Goal: Task Accomplishment & Management: Manage account settings

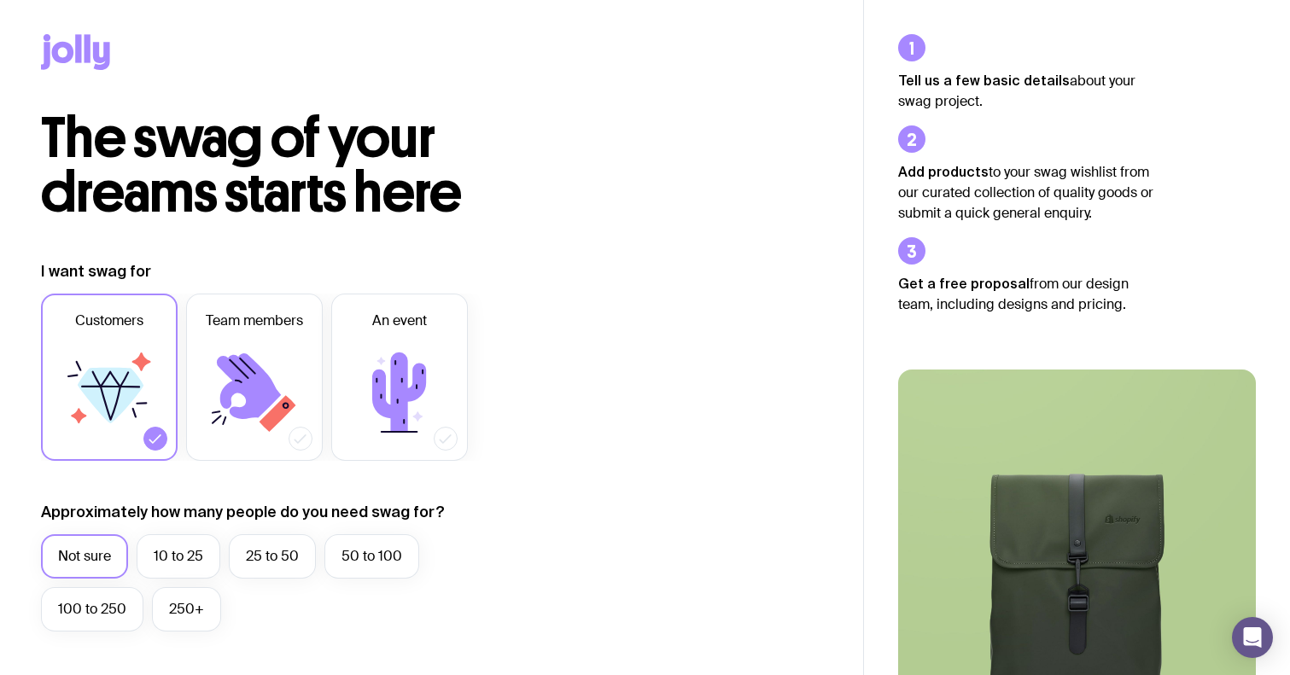
click at [90, 49] on icon at bounding box center [88, 48] width 6 height 28
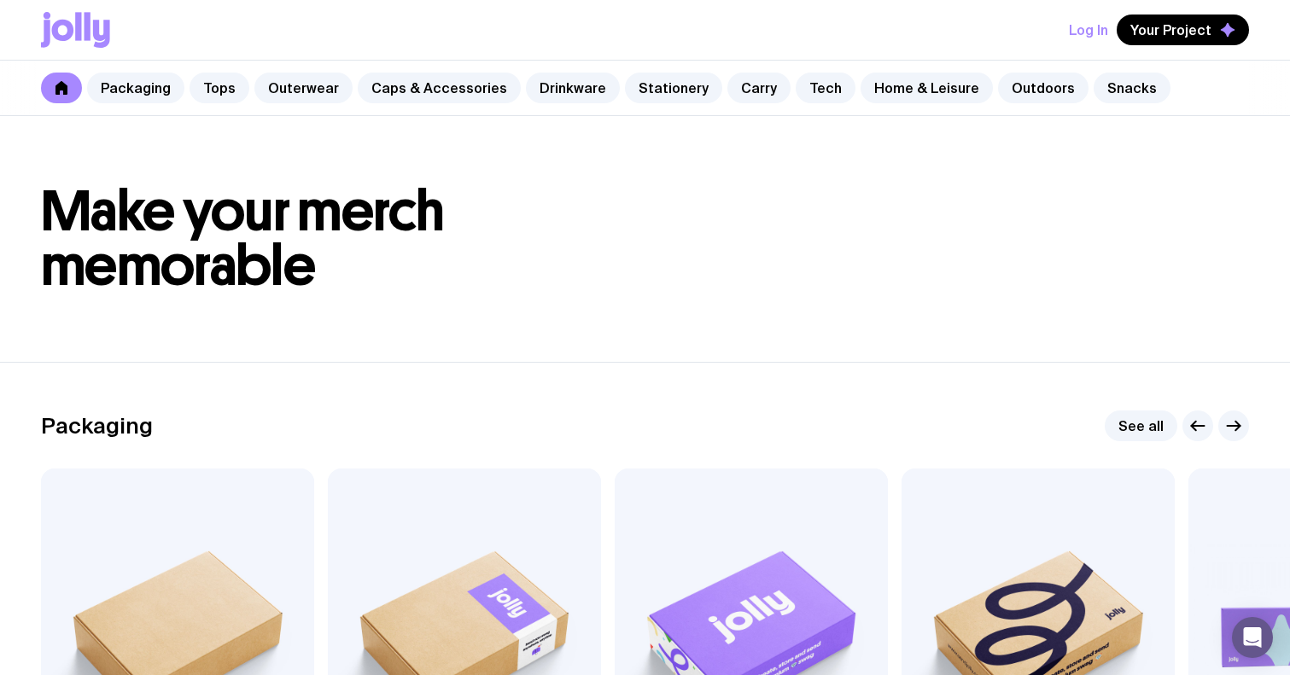
click at [1104, 38] on button "Log In" at bounding box center [1088, 30] width 39 height 31
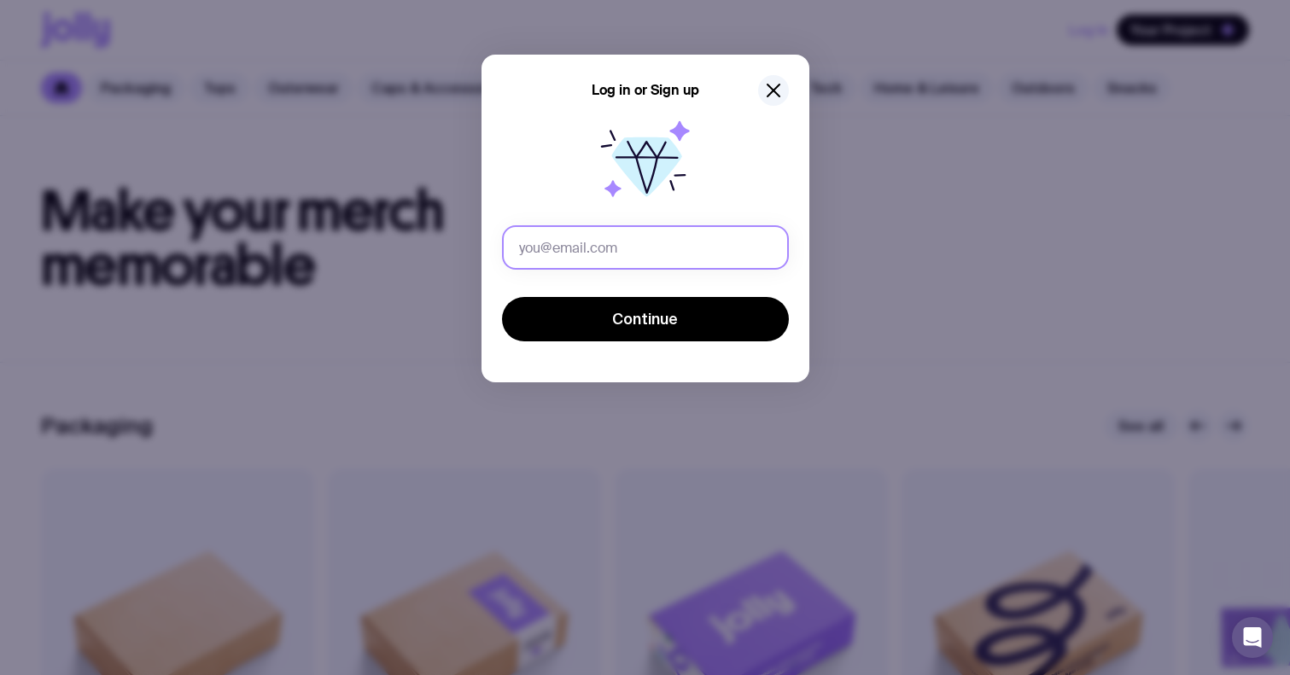
click at [654, 242] on input "text" at bounding box center [645, 247] width 287 height 44
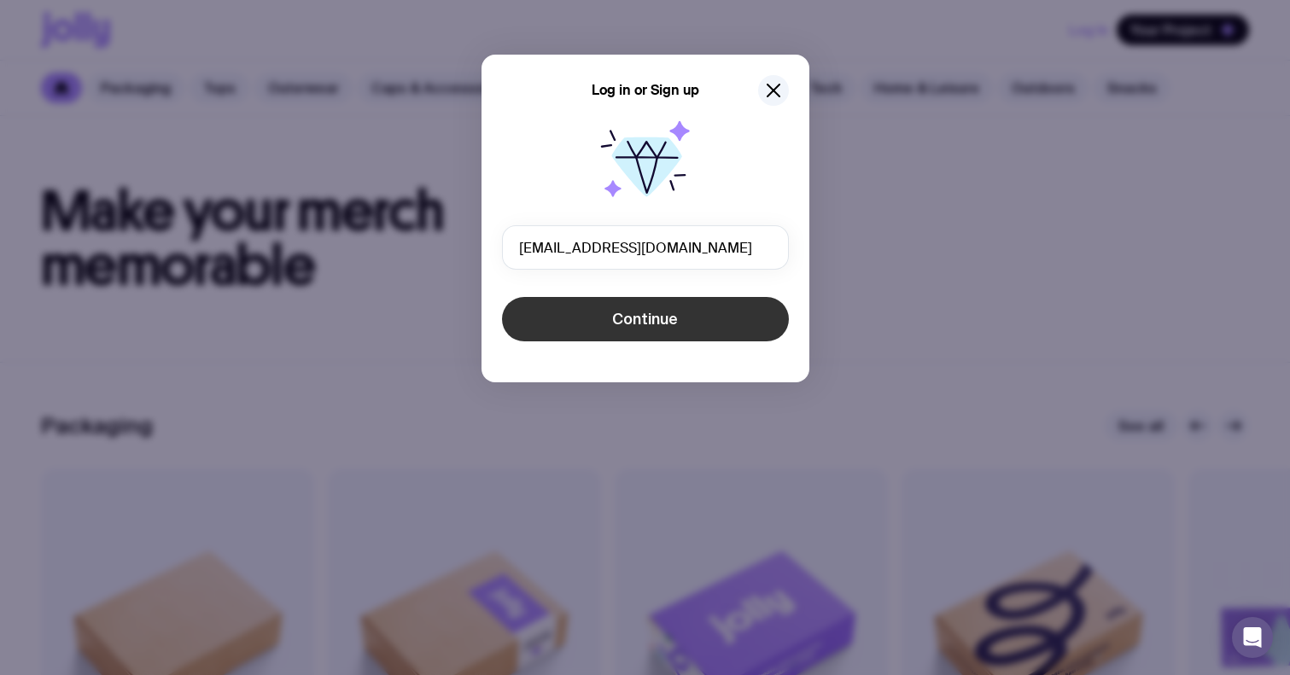
type input "directors@goulburnphysio.com.au"
click at [667, 321] on span "Continue" at bounding box center [645, 319] width 66 height 20
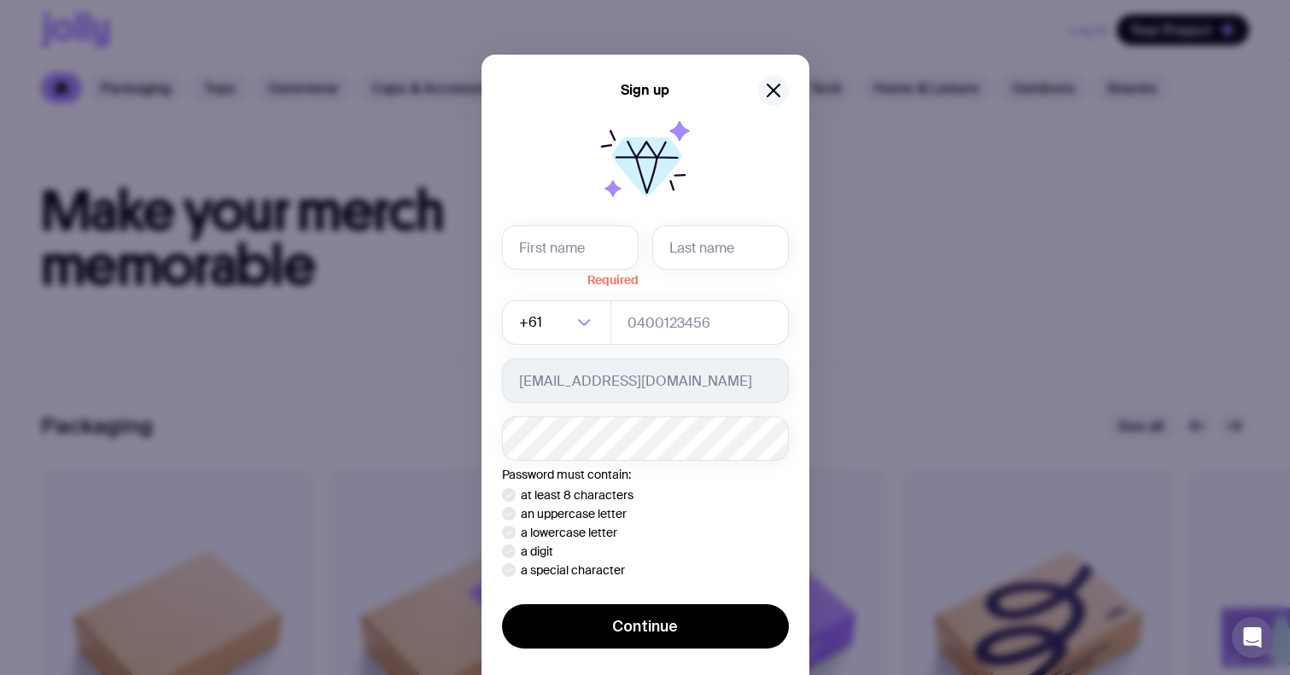
click at [767, 88] on icon "button" at bounding box center [773, 90] width 20 height 20
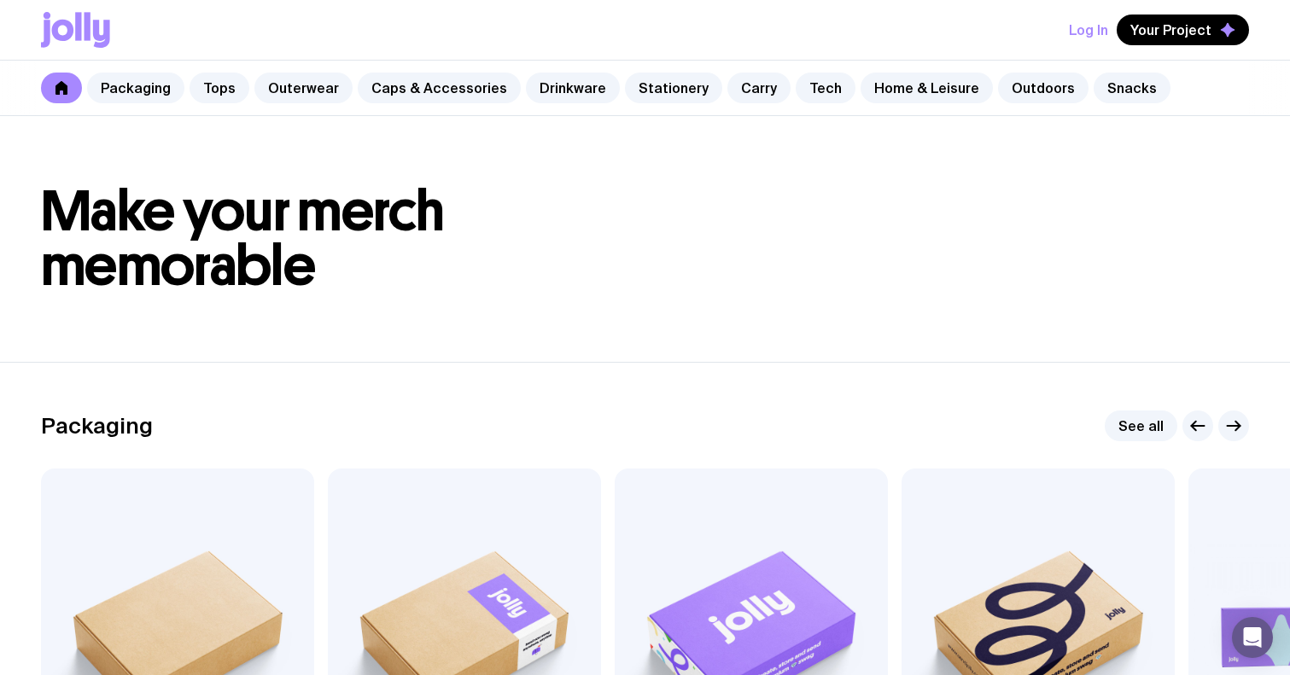
click at [1096, 34] on button "Log In" at bounding box center [1088, 30] width 39 height 31
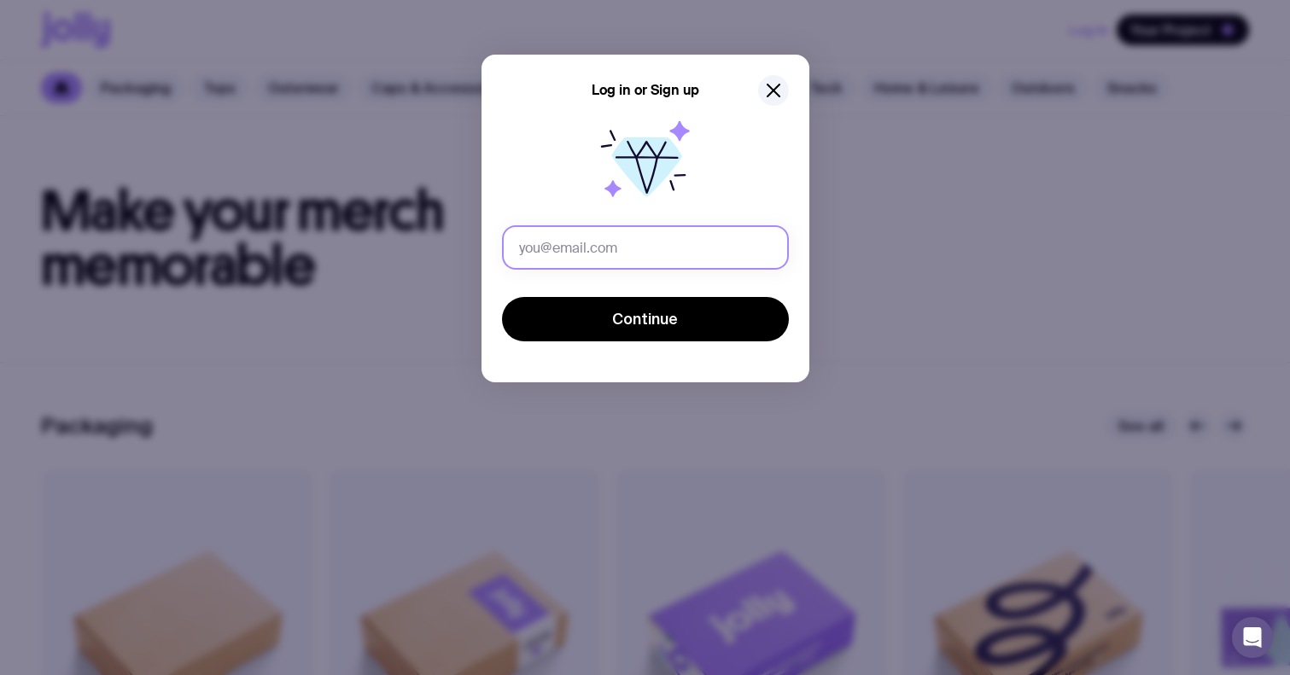
click at [660, 235] on input "text" at bounding box center [645, 247] width 287 height 44
type input "Tim.moule@hotmail.com"
click at [645, 319] on button "Continue" at bounding box center [645, 319] width 287 height 44
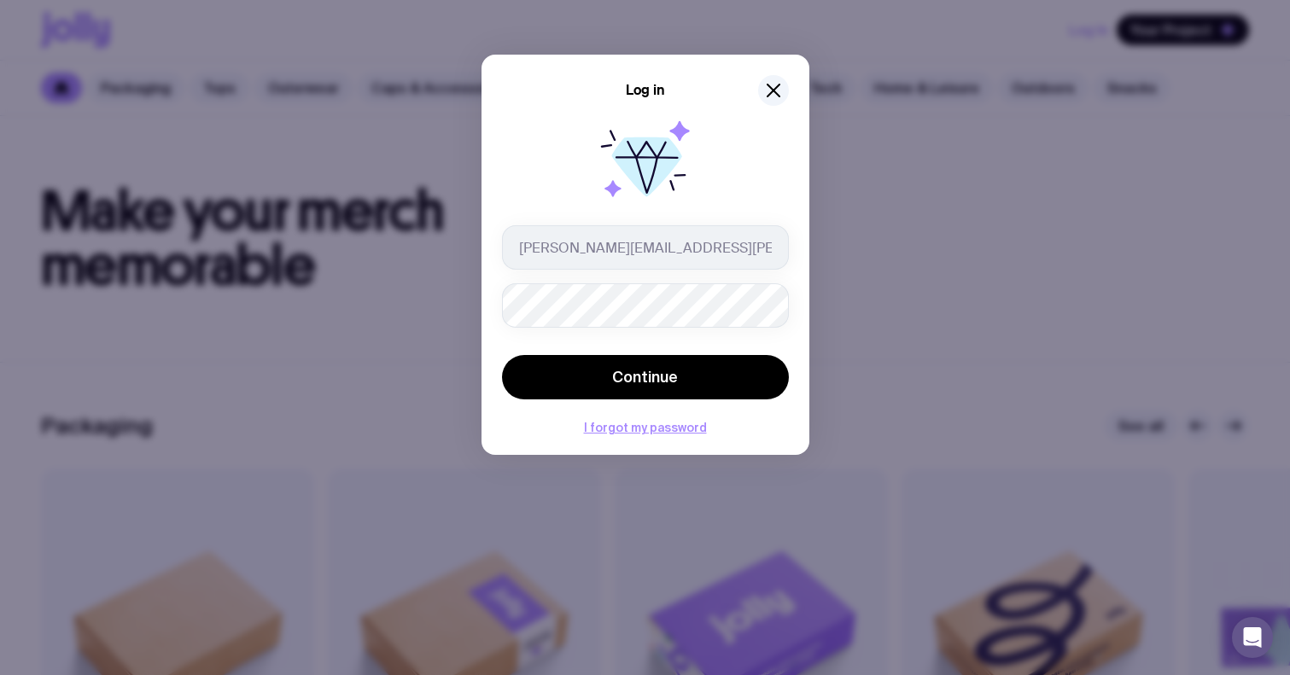
type input "tim.moule@hotmail.com"
click at [645, 377] on button "Continue" at bounding box center [645, 377] width 287 height 44
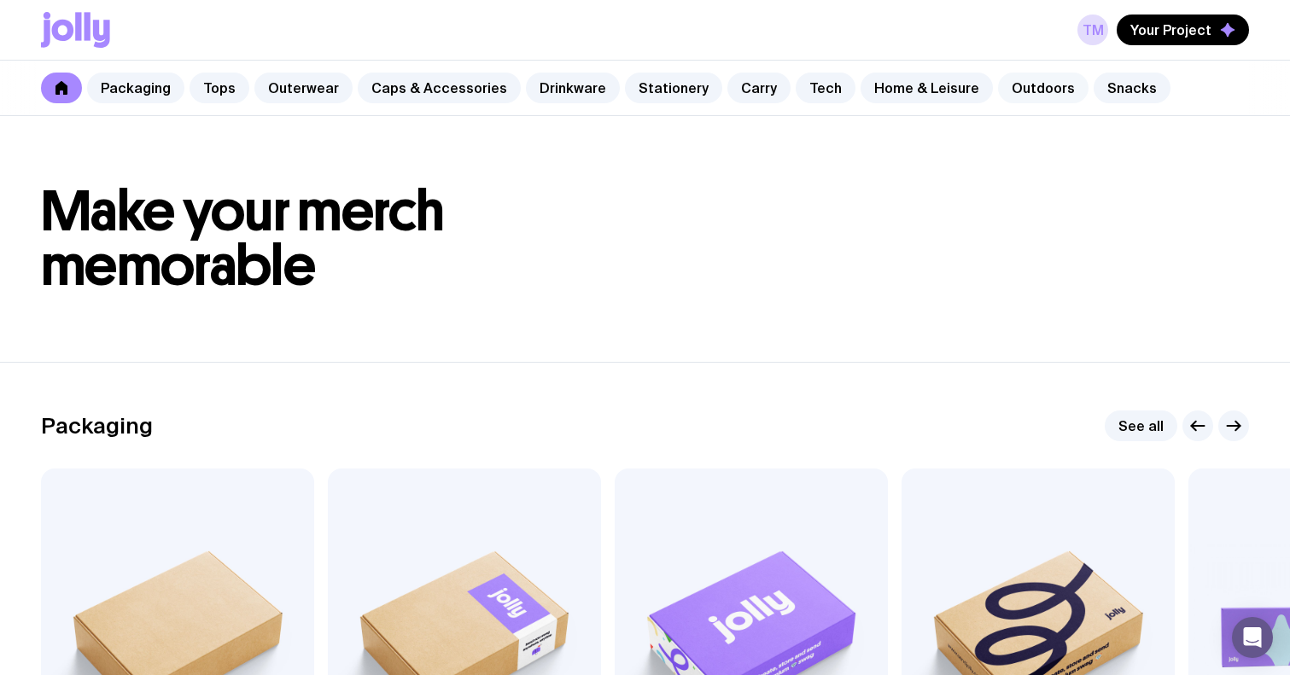
click at [1024, 87] on link "Outdoors" at bounding box center [1043, 88] width 90 height 31
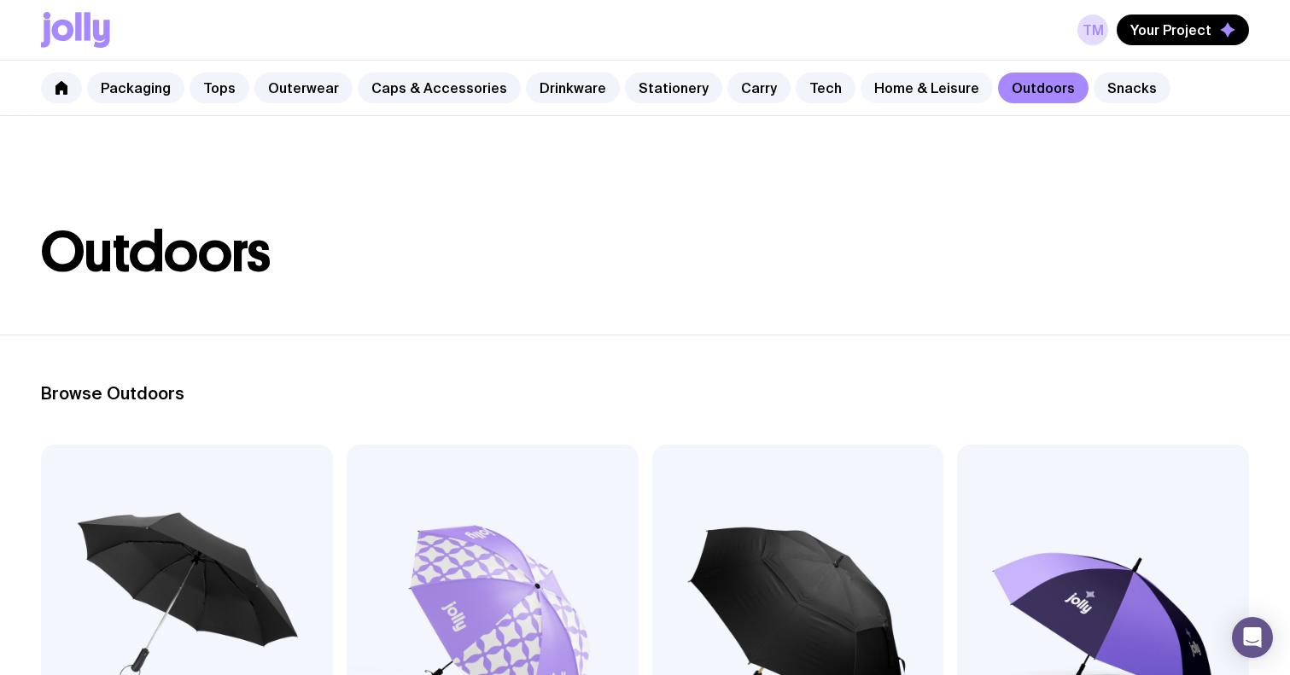
click at [889, 92] on link "Home & Leisure" at bounding box center [926, 88] width 132 height 31
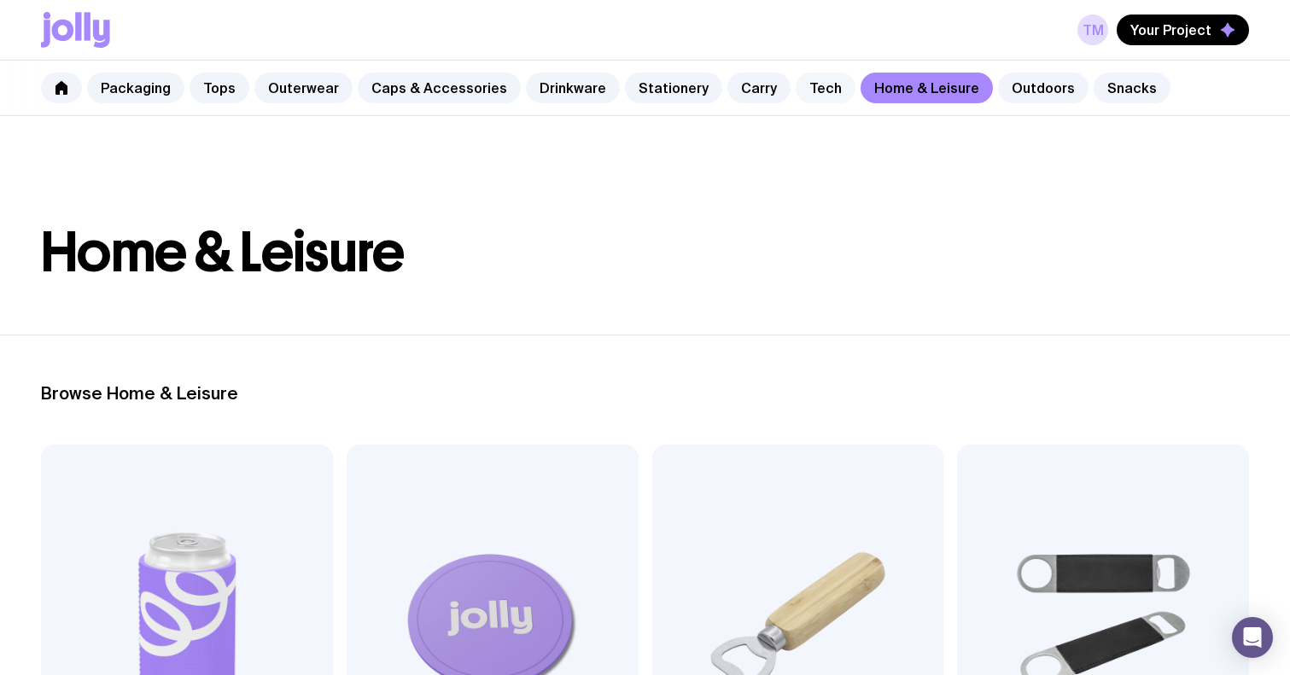
click at [809, 87] on link "Tech" at bounding box center [826, 88] width 60 height 31
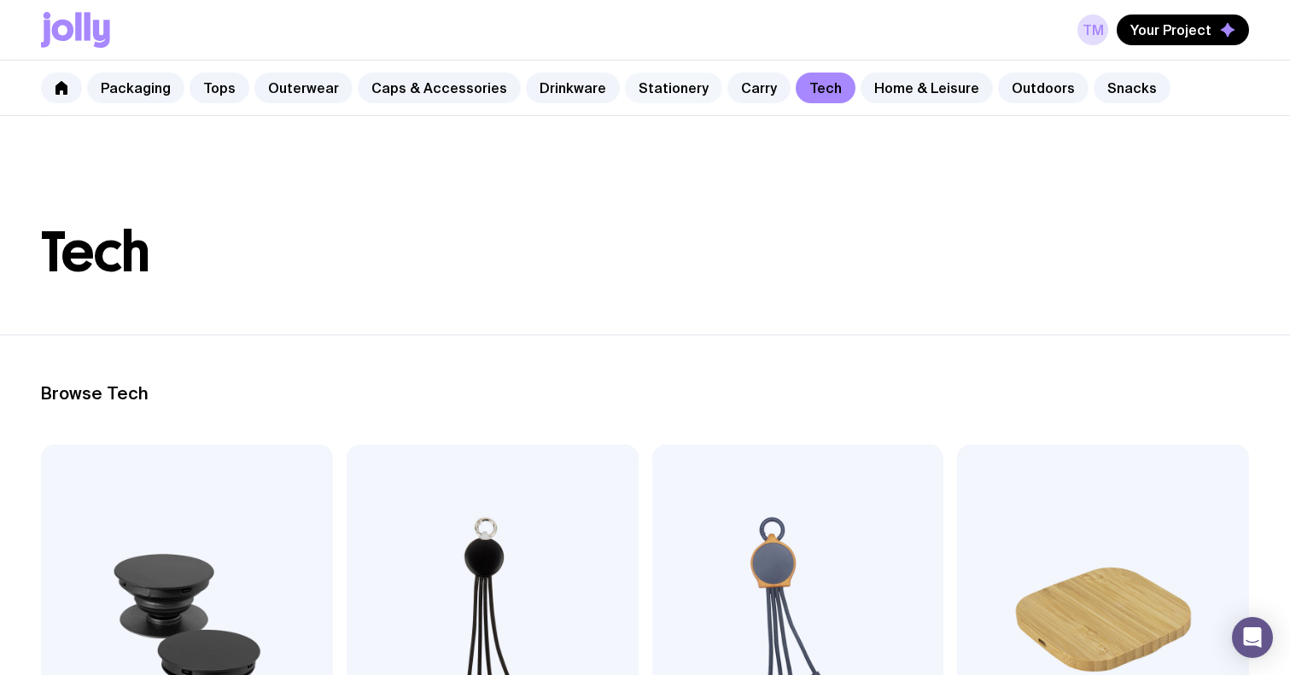
click at [656, 81] on link "Stationery" at bounding box center [673, 88] width 97 height 31
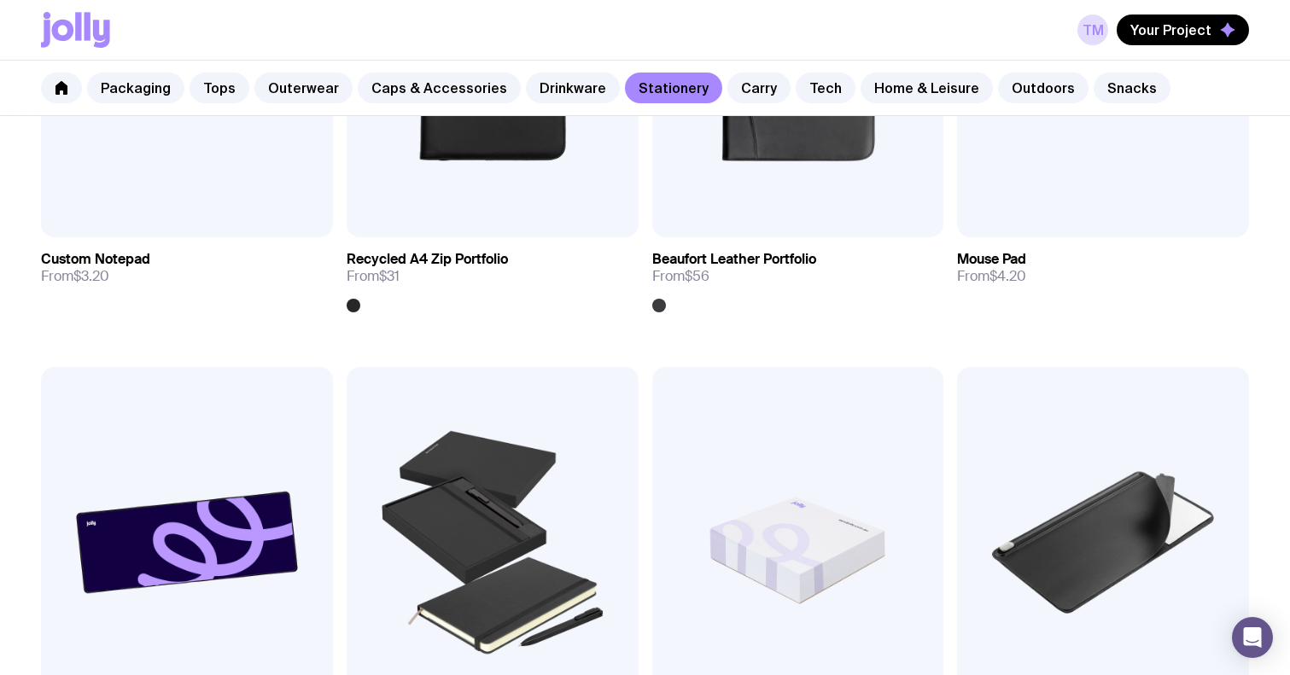
scroll to position [3364, 0]
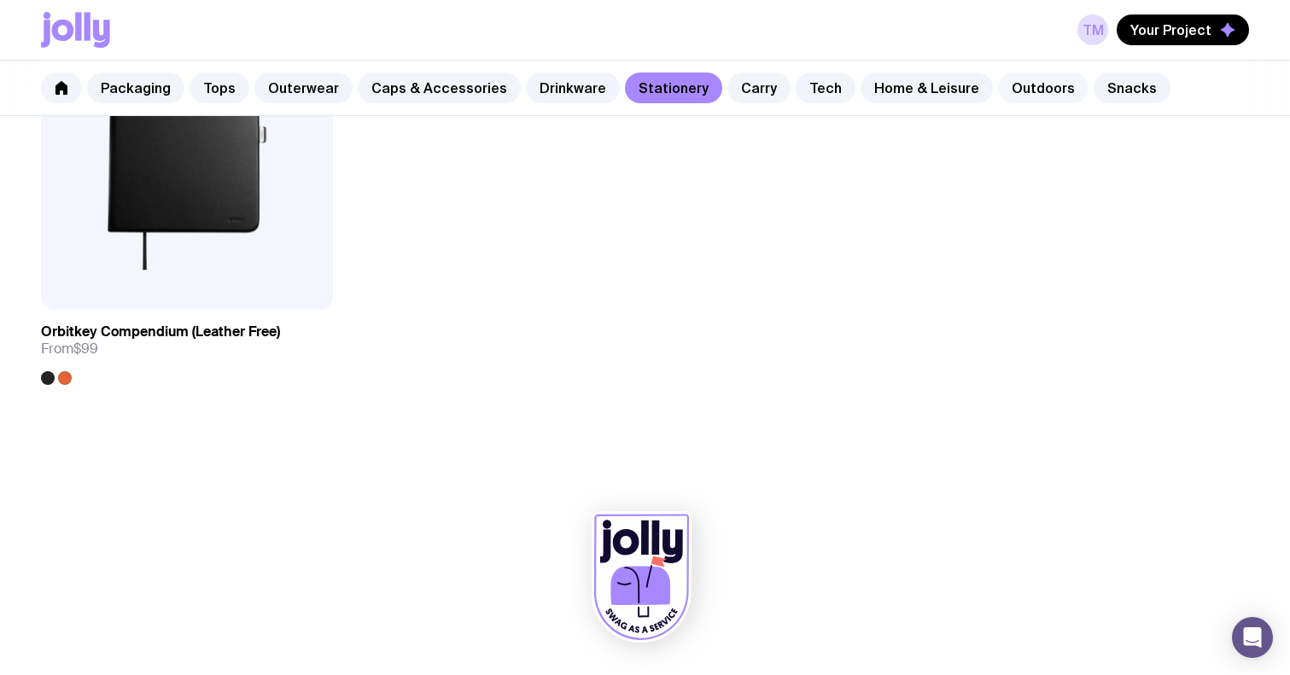
click at [1002, 82] on link "Outdoors" at bounding box center [1043, 88] width 90 height 31
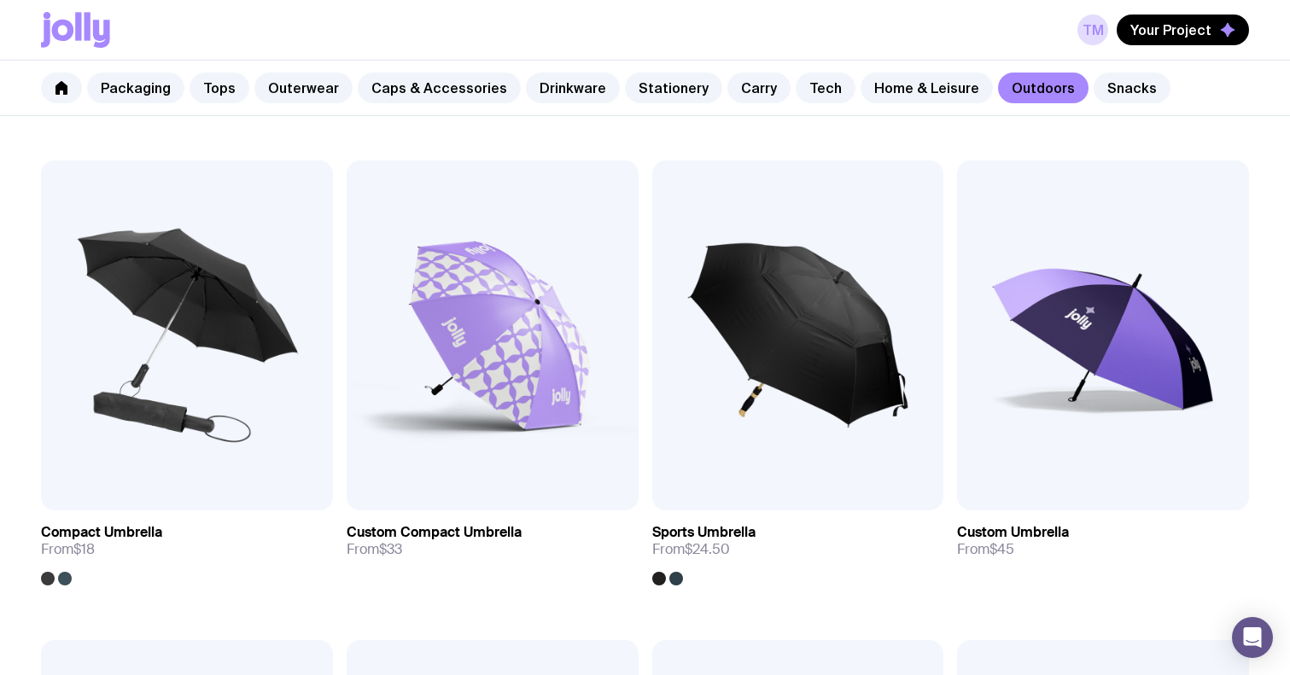
scroll to position [296, 0]
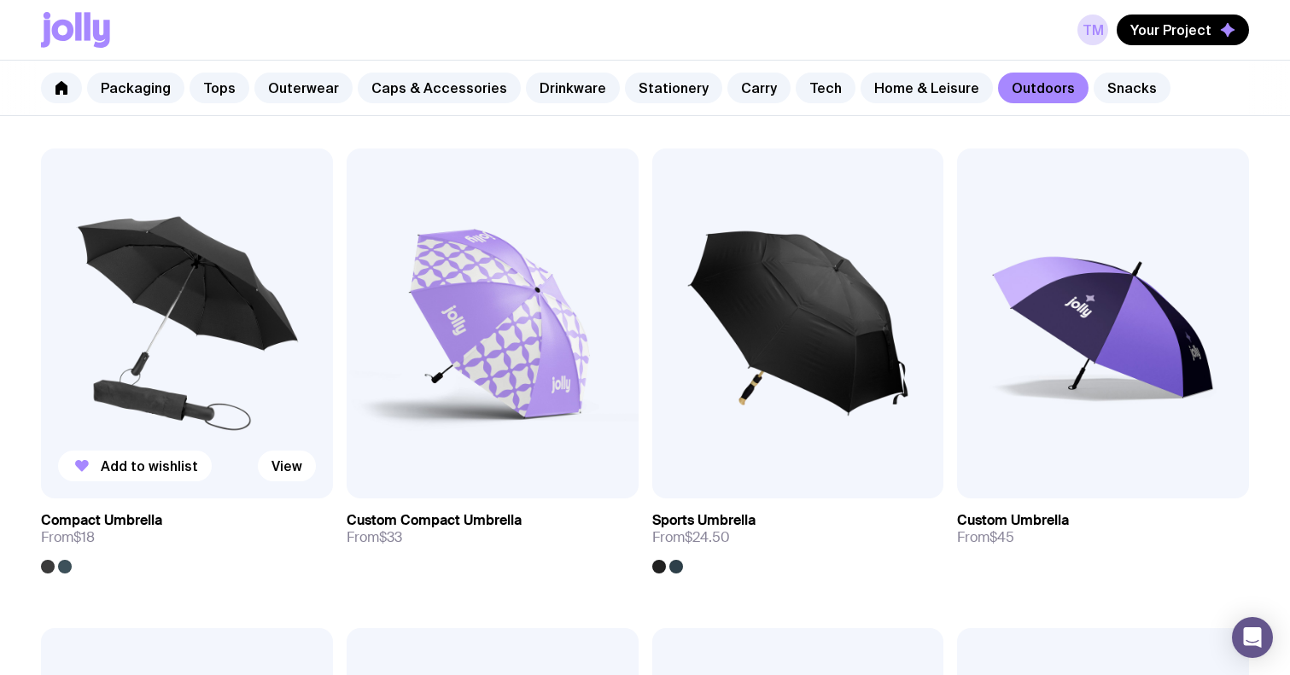
click at [68, 564] on div at bounding box center [65, 567] width 14 height 14
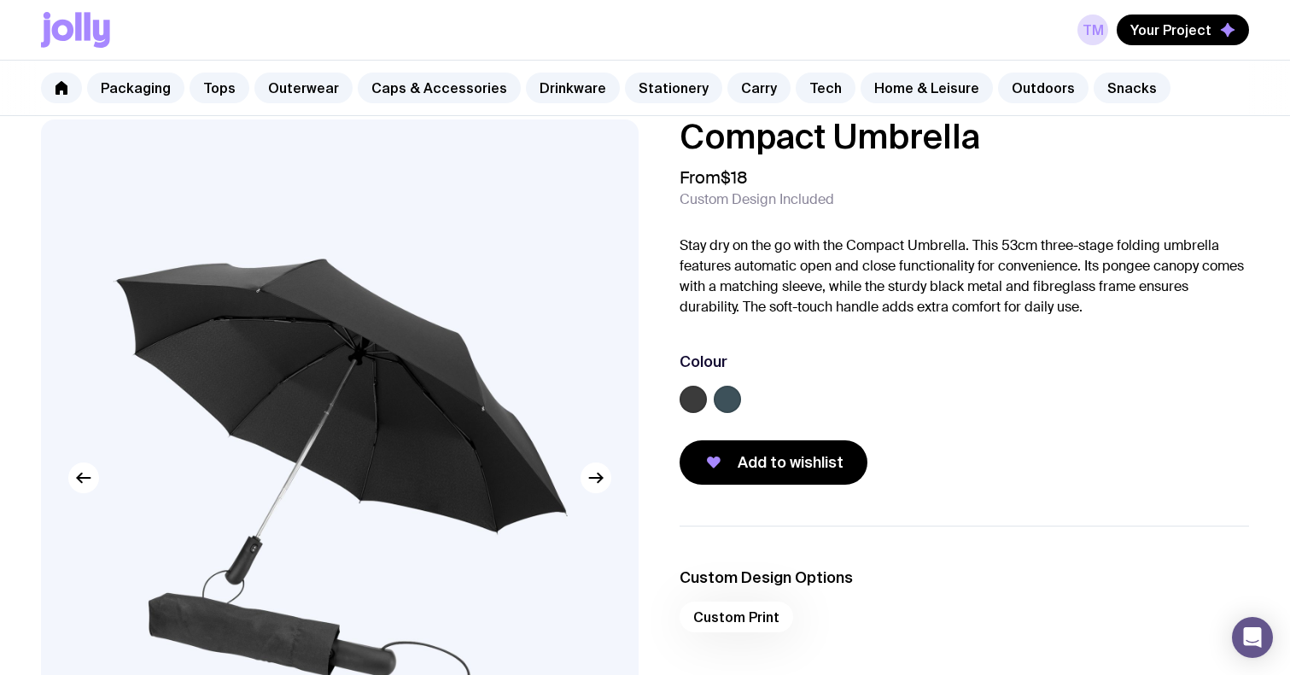
scroll to position [50, 0]
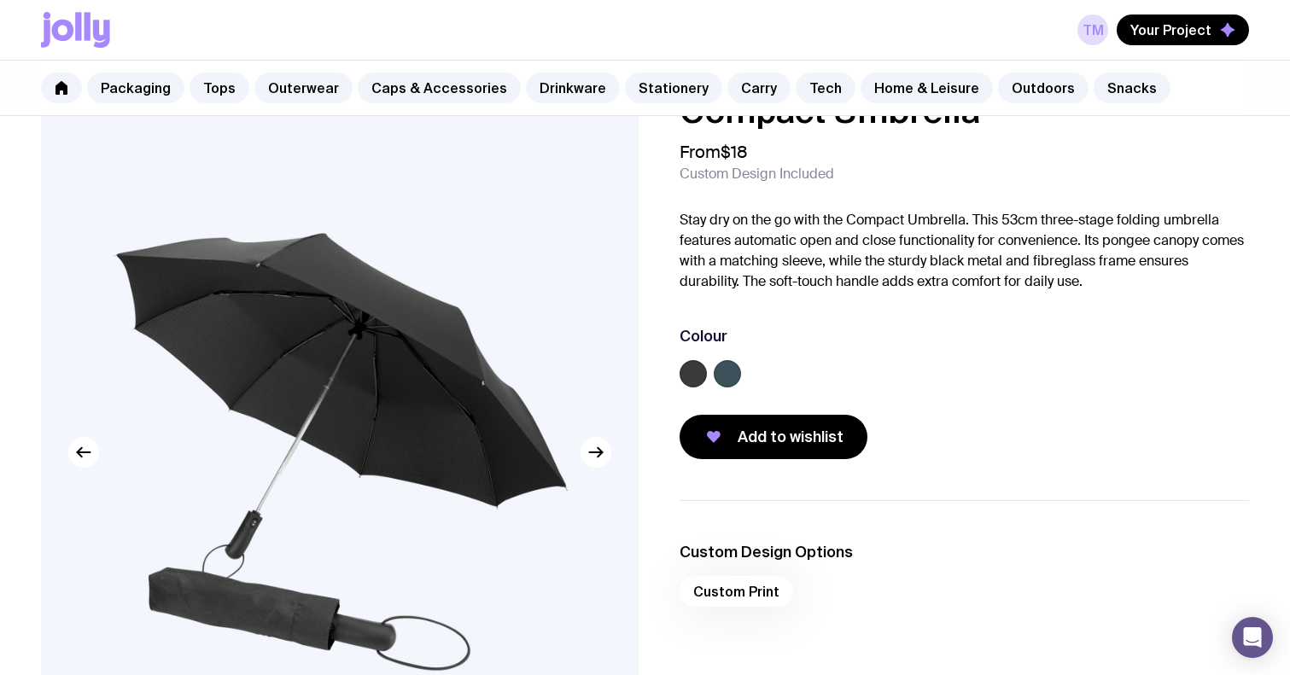
click at [731, 373] on label at bounding box center [727, 373] width 27 height 27
click at [0, 0] on input "radio" at bounding box center [0, 0] width 0 height 0
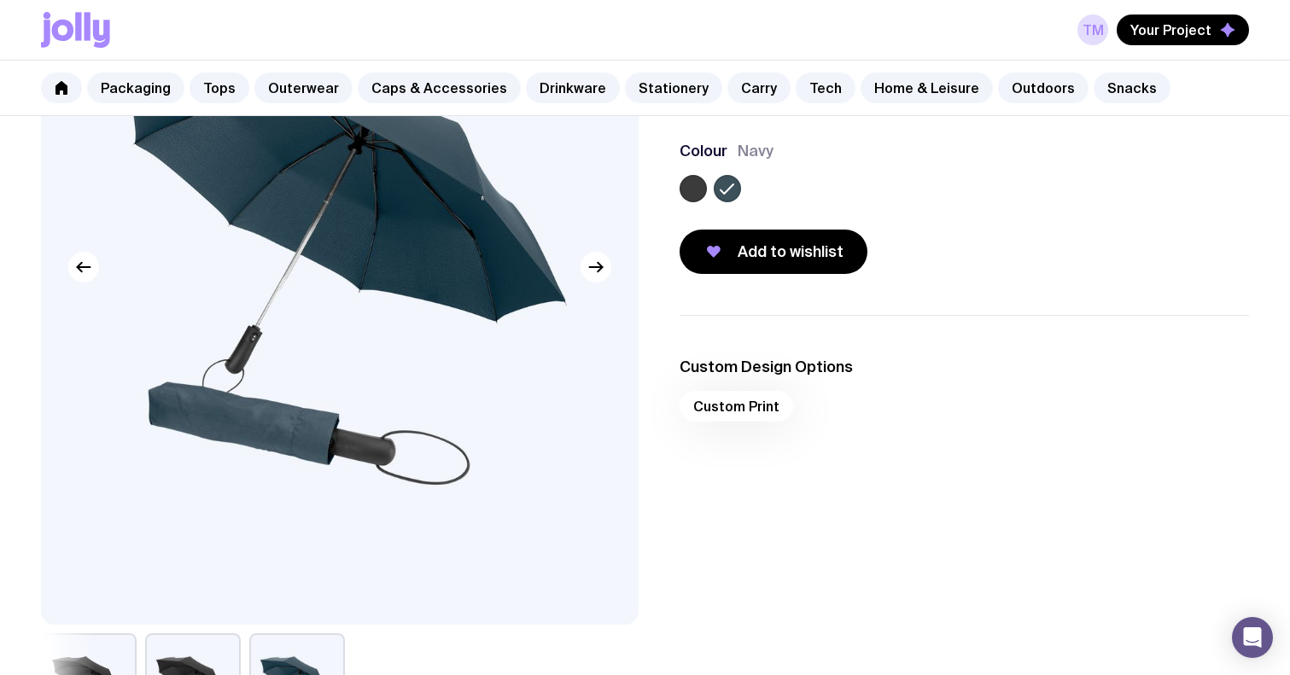
scroll to position [231, 0]
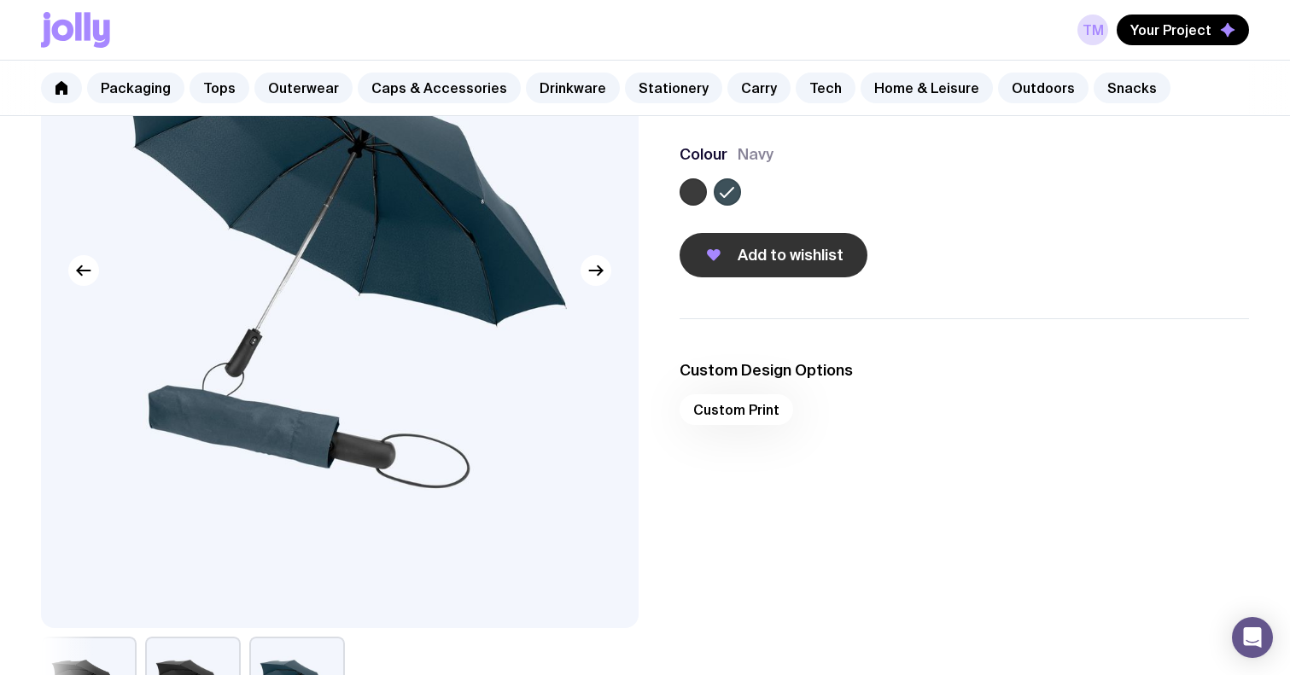
click at [774, 254] on span "Add to wishlist" at bounding box center [791, 255] width 106 height 20
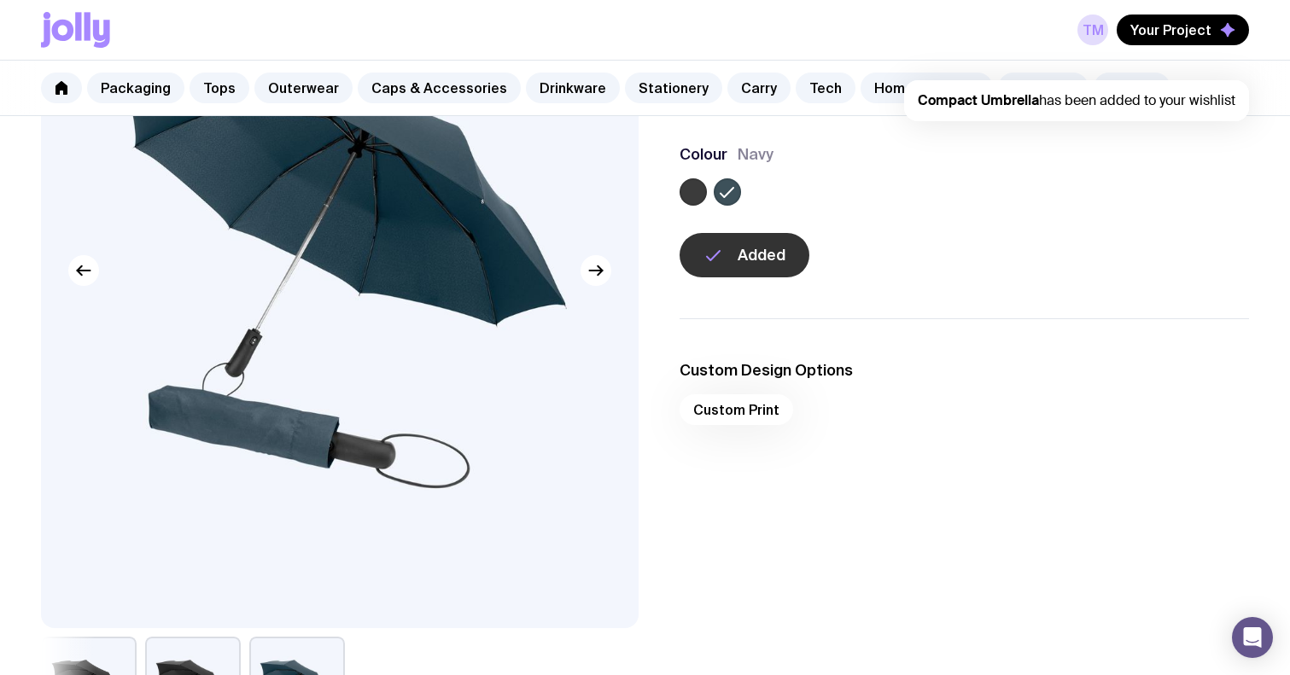
scroll to position [776, 0]
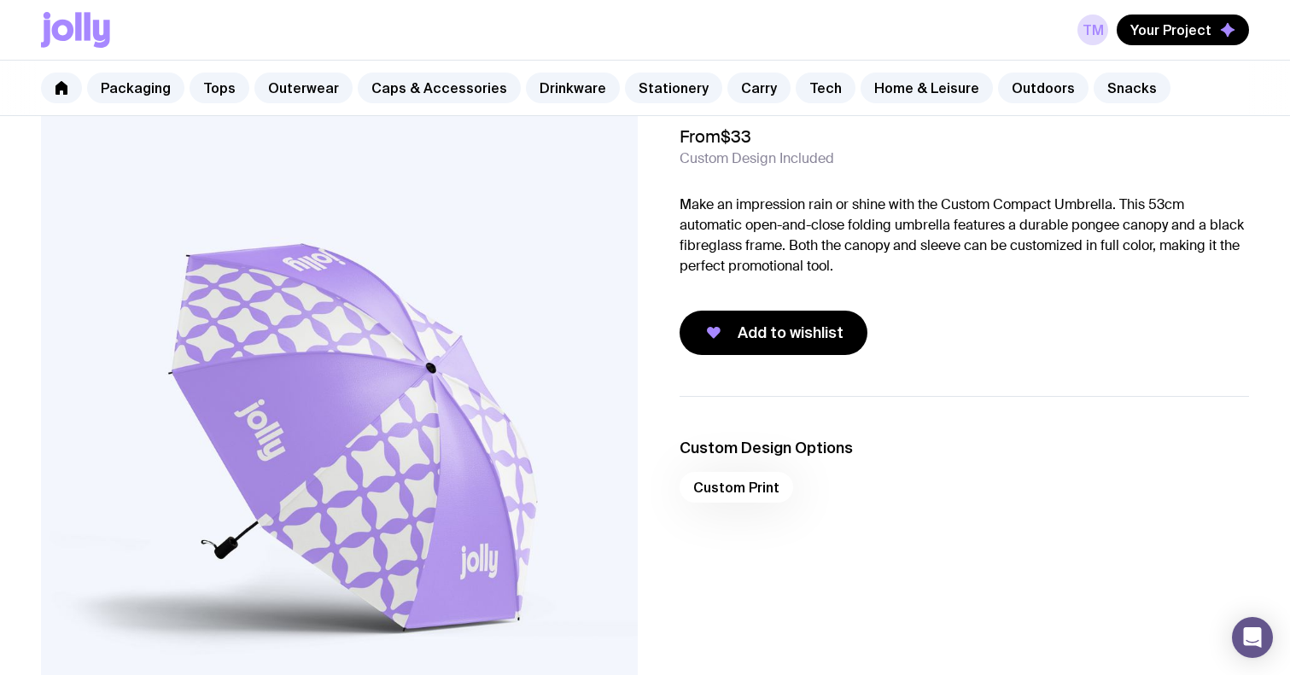
scroll to position [68, 0]
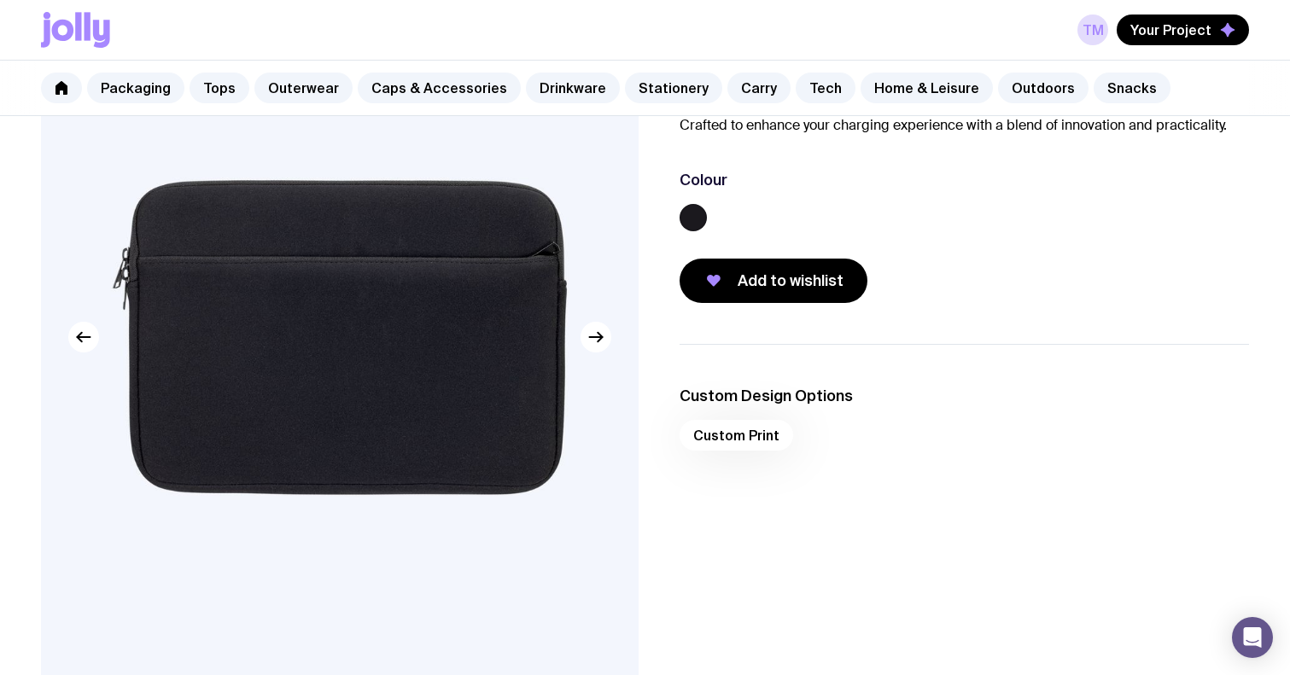
scroll to position [172, 0]
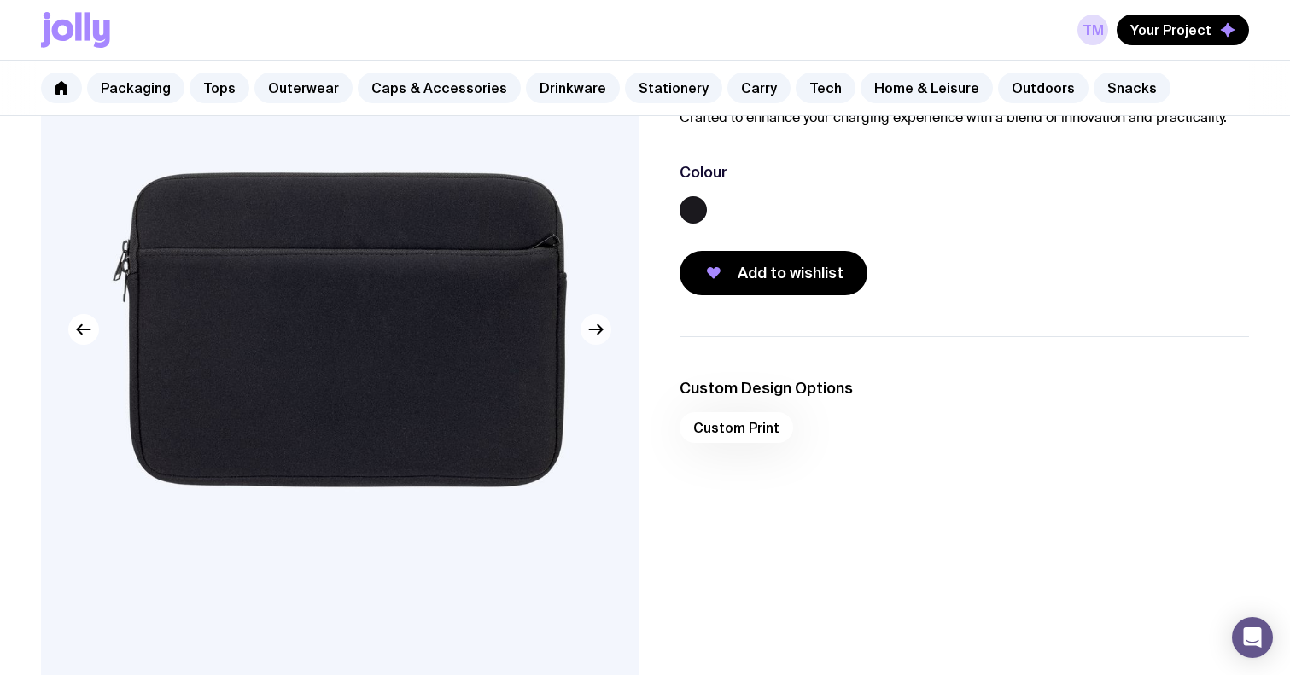
click at [599, 330] on icon "button" at bounding box center [595, 330] width 13 height 0
click at [598, 330] on icon "button" at bounding box center [595, 330] width 13 height 0
click at [595, 328] on icon "button" at bounding box center [596, 329] width 20 height 20
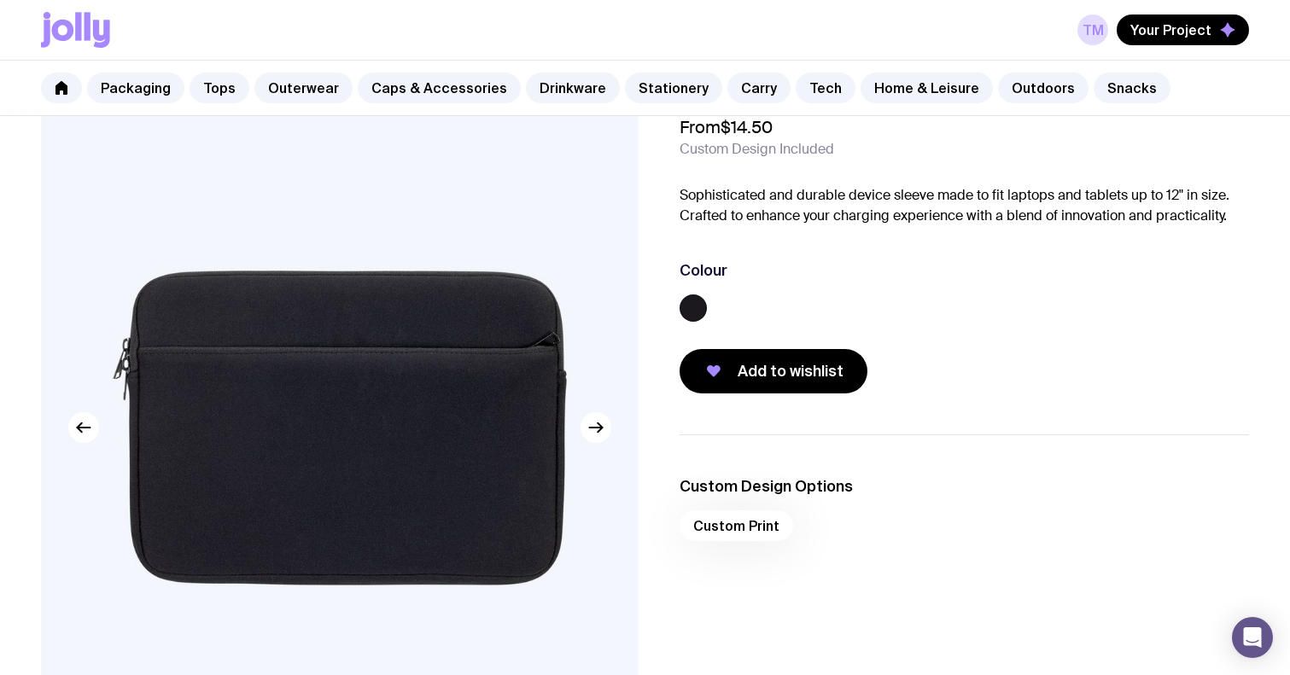
scroll to position [76, 0]
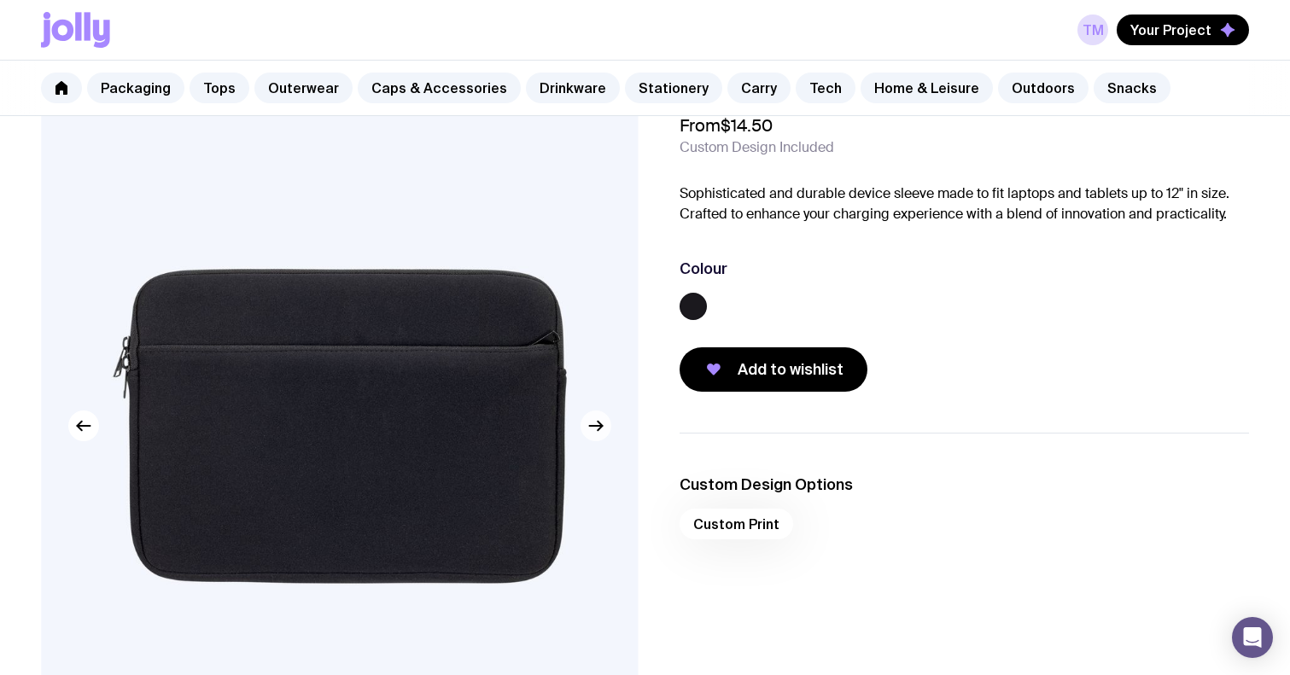
click at [606, 432] on button "button" at bounding box center [595, 426] width 31 height 31
click at [600, 427] on icon "button" at bounding box center [600, 425] width 4 height 9
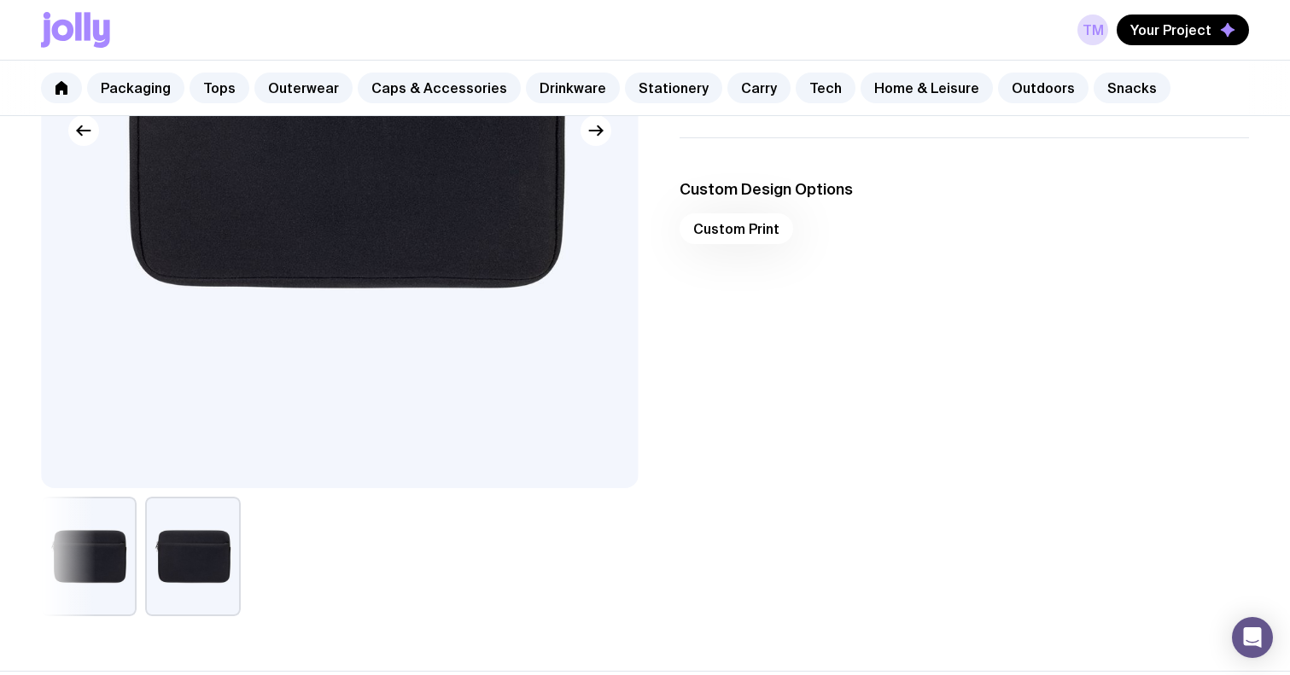
scroll to position [709, 0]
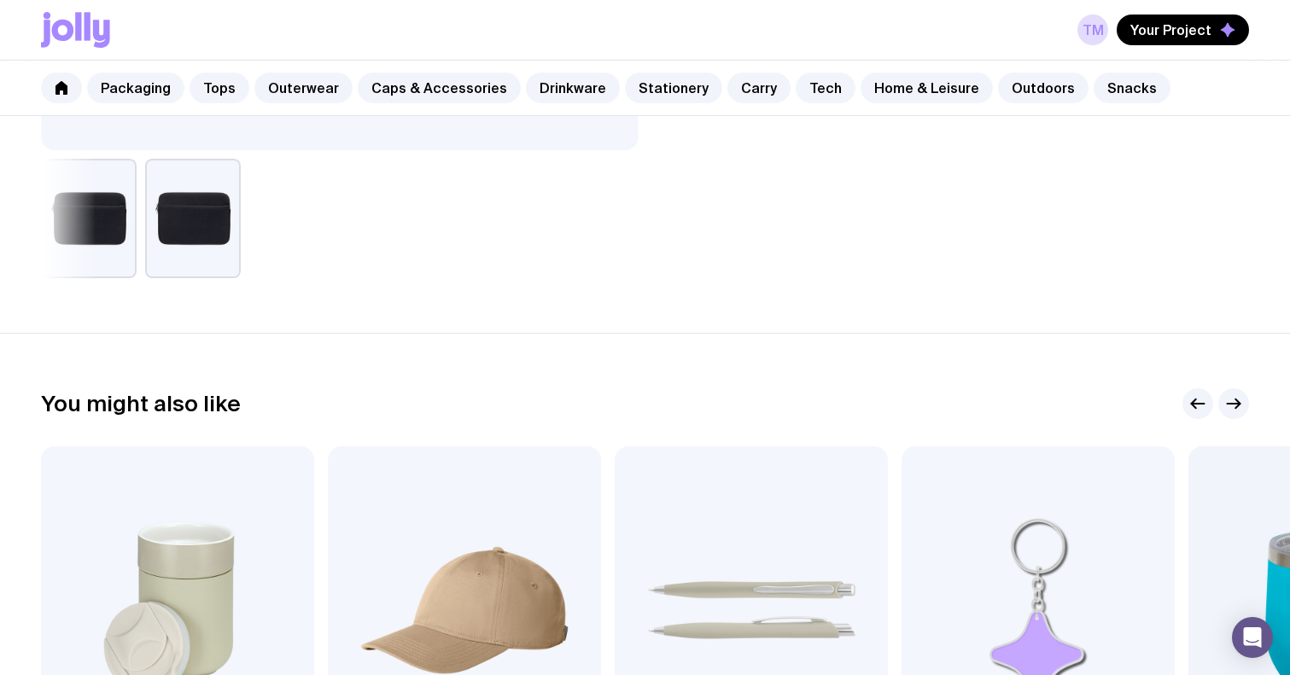
click at [108, 241] on button "button" at bounding box center [89, 219] width 96 height 120
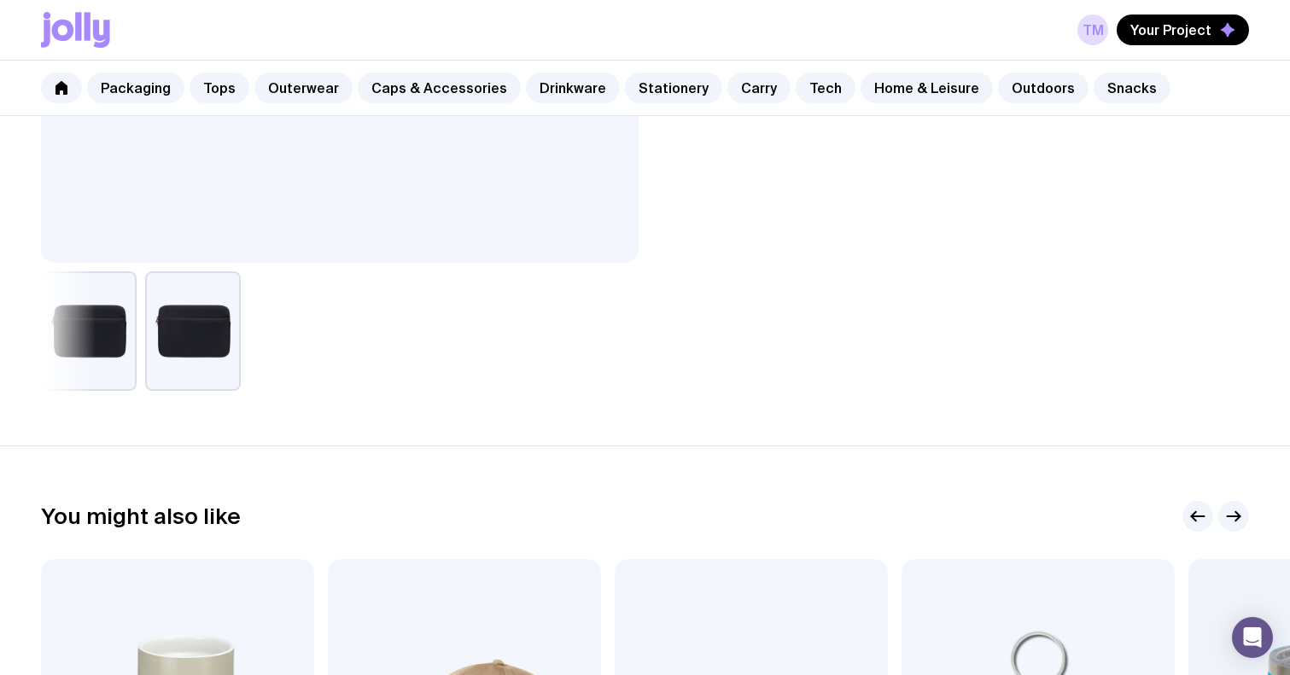
click at [219, 349] on button "button" at bounding box center [193, 331] width 96 height 120
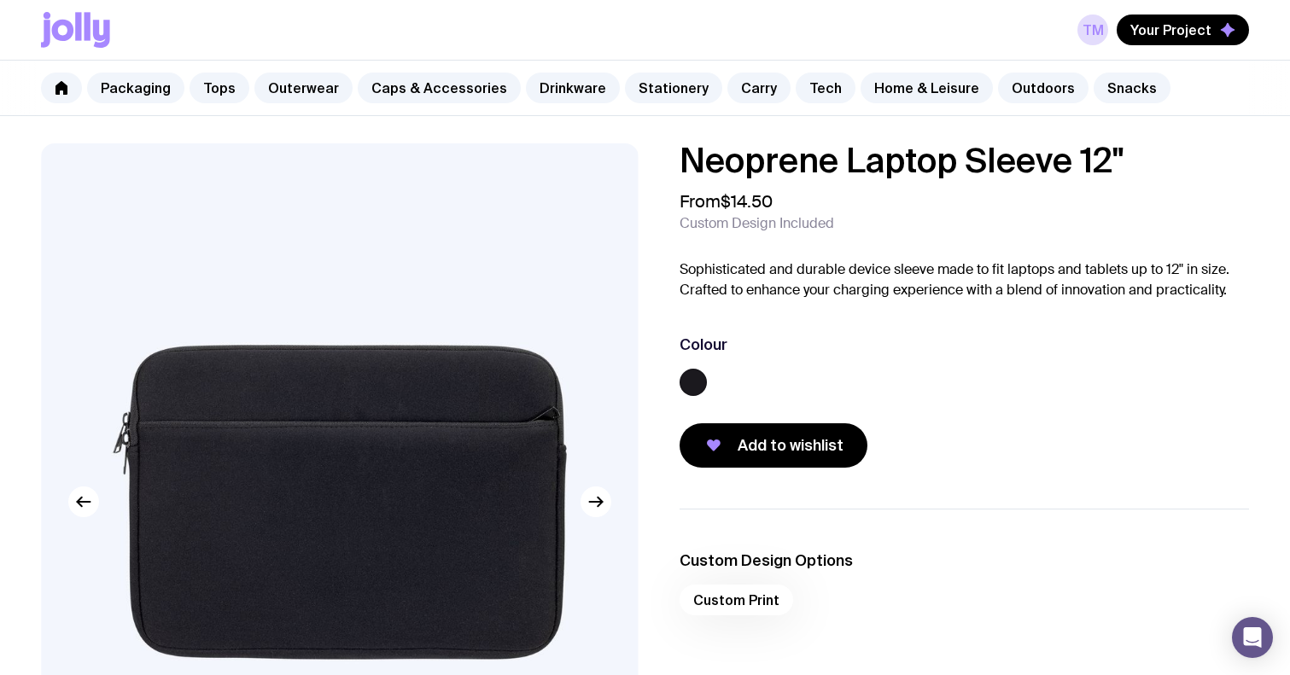
scroll to position [0, 0]
click at [809, 89] on link "Tech" at bounding box center [826, 88] width 60 height 31
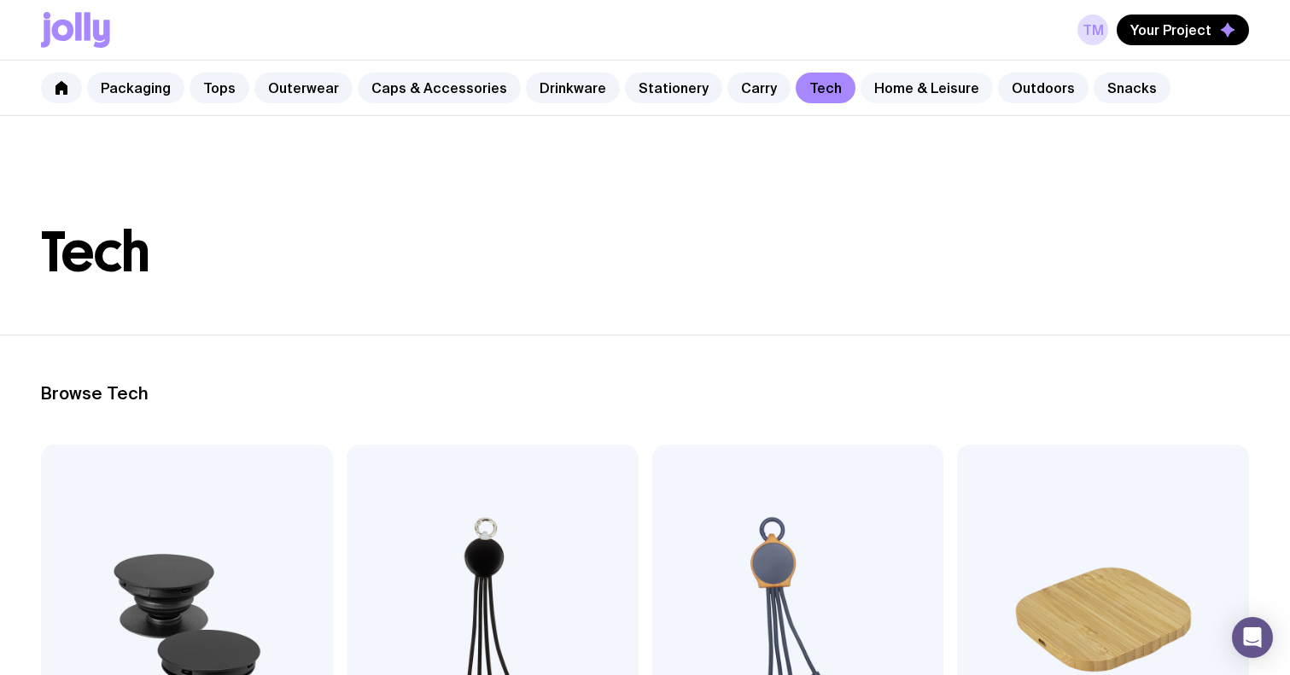
click at [907, 77] on link "Home & Leisure" at bounding box center [926, 88] width 132 height 31
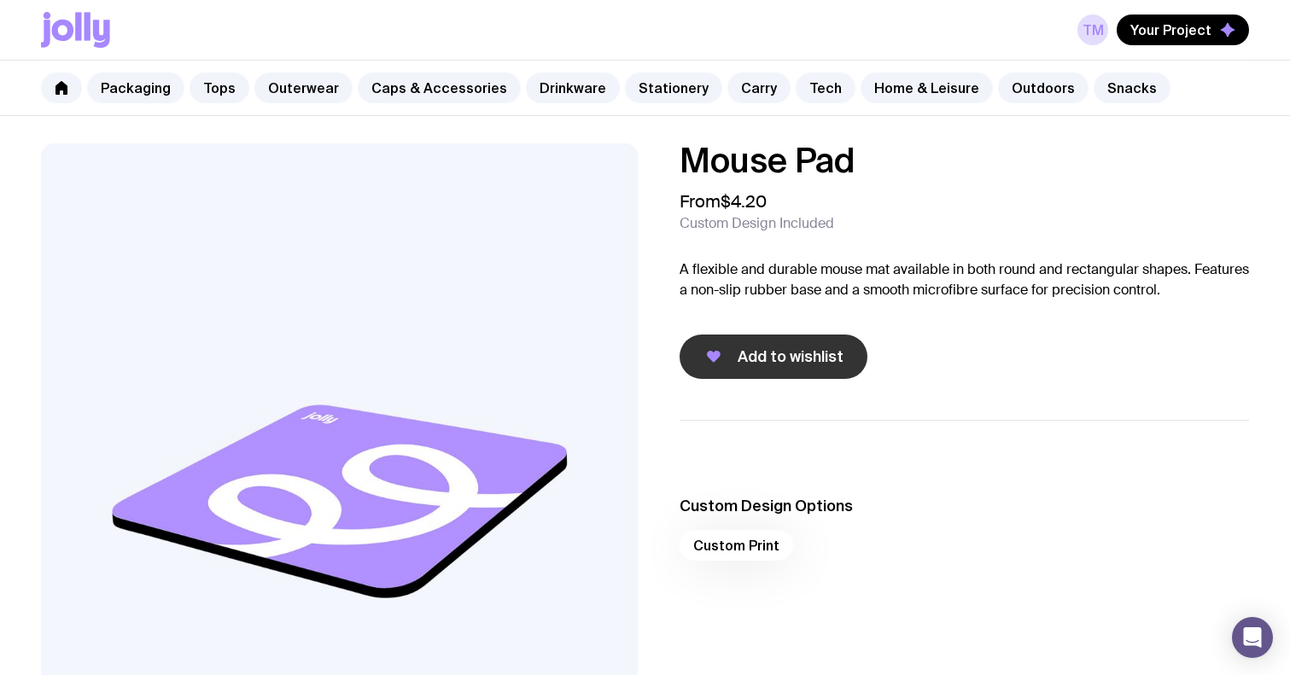
click at [767, 349] on span "Add to wishlist" at bounding box center [791, 357] width 106 height 20
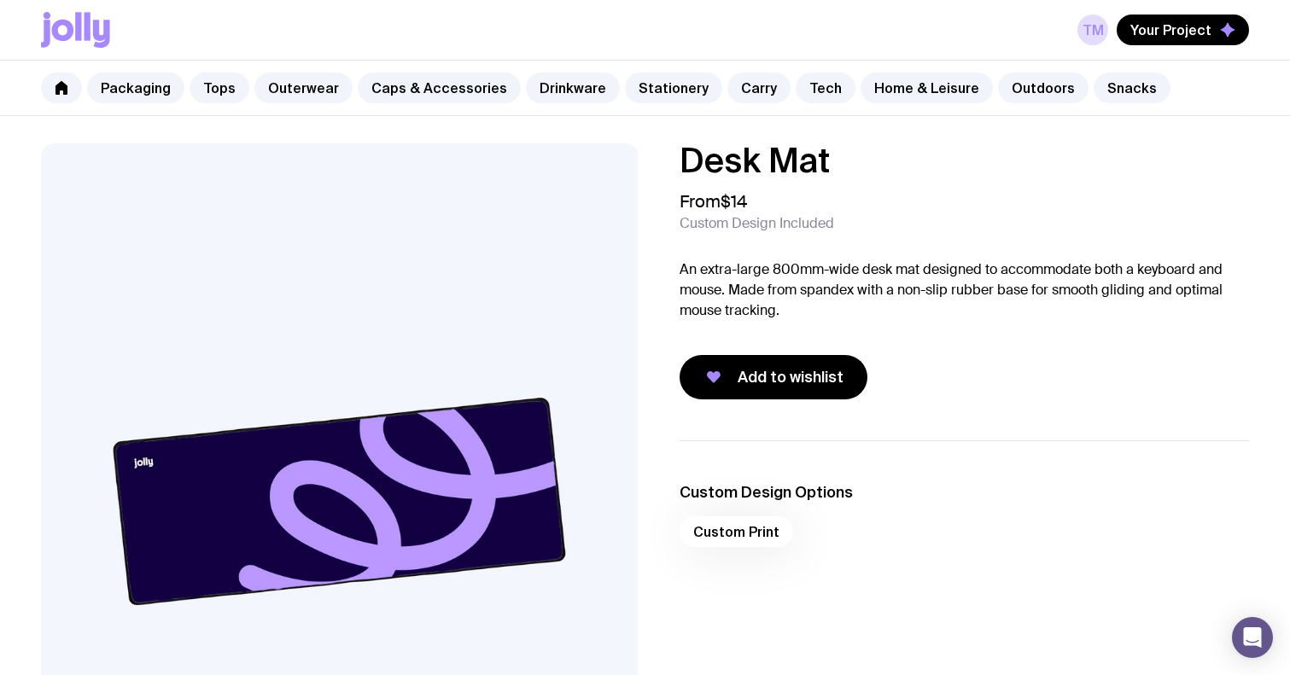
drag, startPoint x: 757, startPoint y: 366, endPoint x: 770, endPoint y: 331, distance: 37.3
click at [757, 366] on button "Add to wishlist" at bounding box center [774, 377] width 188 height 44
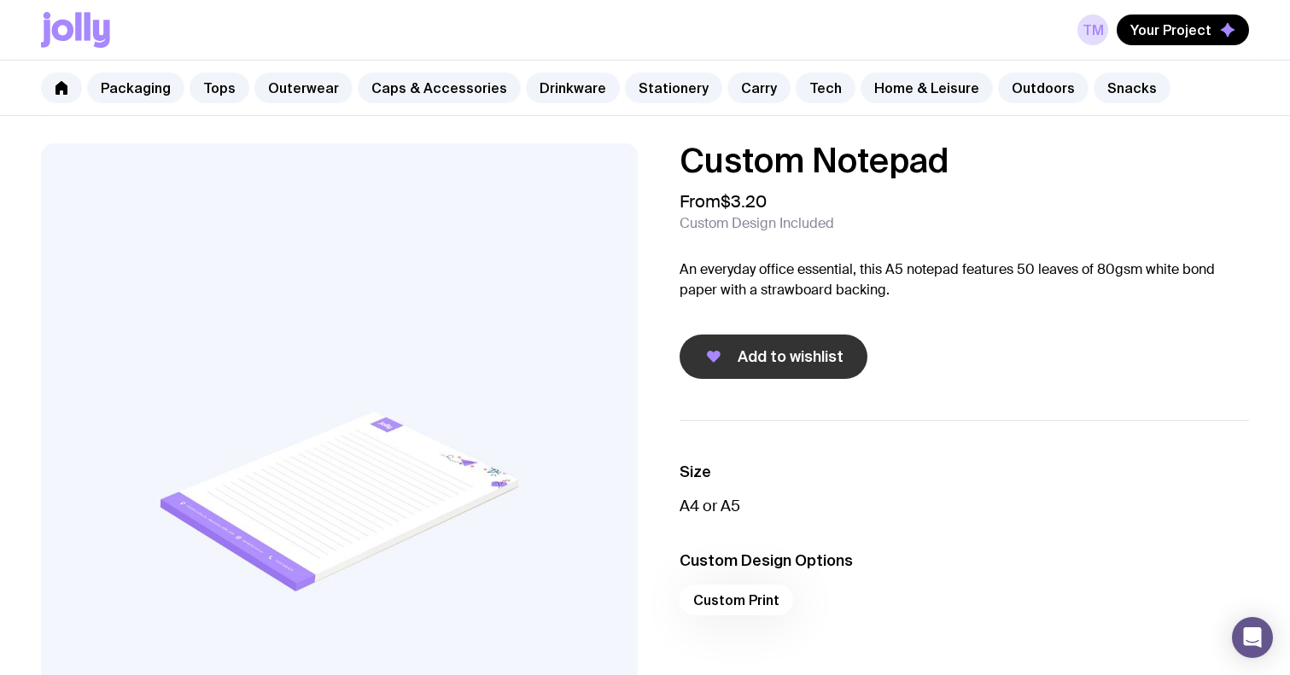
click at [787, 347] on button "Add to wishlist" at bounding box center [774, 357] width 188 height 44
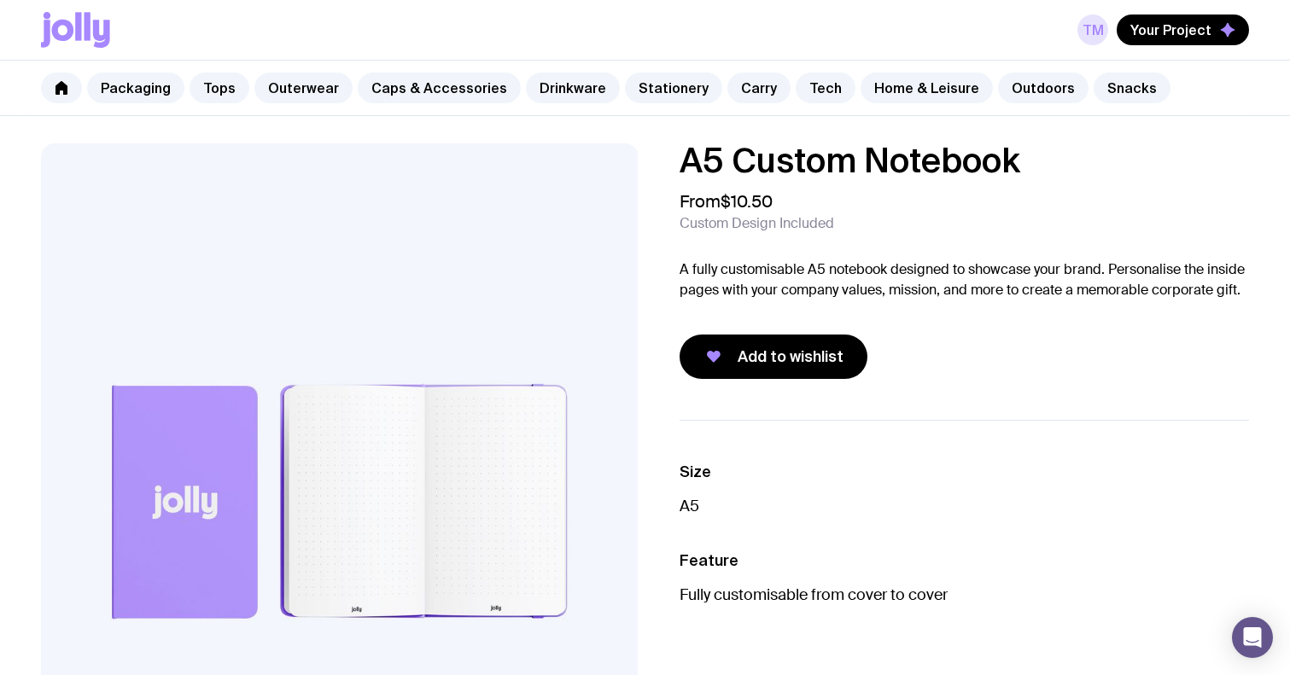
click at [1091, 26] on link "TM" at bounding box center [1092, 30] width 31 height 31
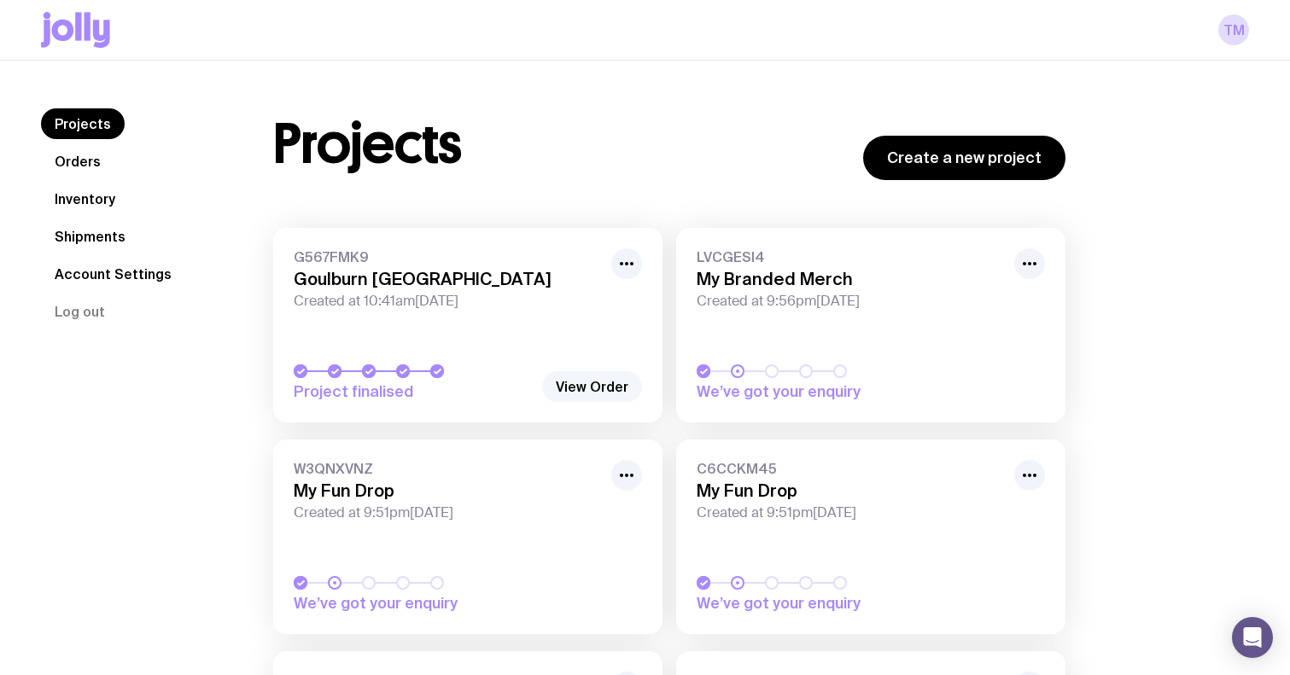
click at [610, 384] on link "View Order" at bounding box center [592, 386] width 100 height 31
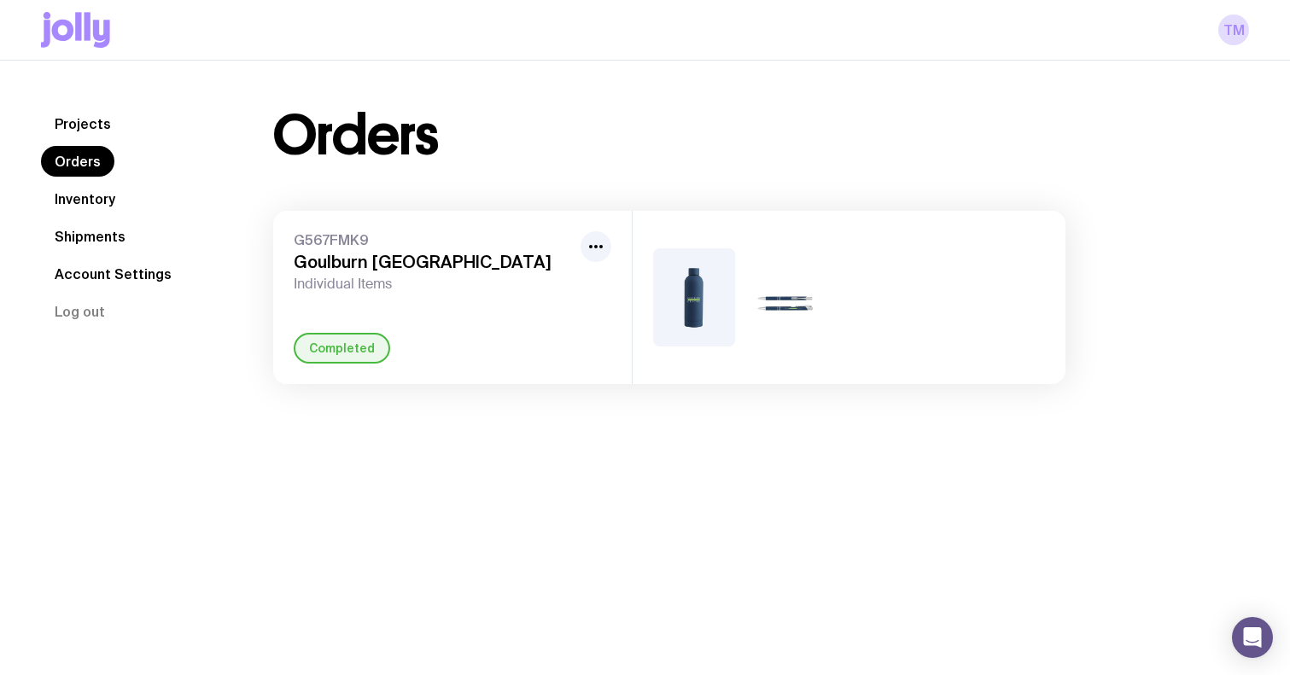
drag, startPoint x: 773, startPoint y: 298, endPoint x: 685, endPoint y: 281, distance: 88.7
click at [772, 297] on img at bounding box center [785, 297] width 82 height 98
click at [610, 249] on button "button" at bounding box center [595, 246] width 31 height 31
drag, startPoint x: 528, startPoint y: 236, endPoint x: 427, endPoint y: 240, distance: 101.7
click at [528, 236] on span "G567FMK9" at bounding box center [434, 239] width 280 height 17
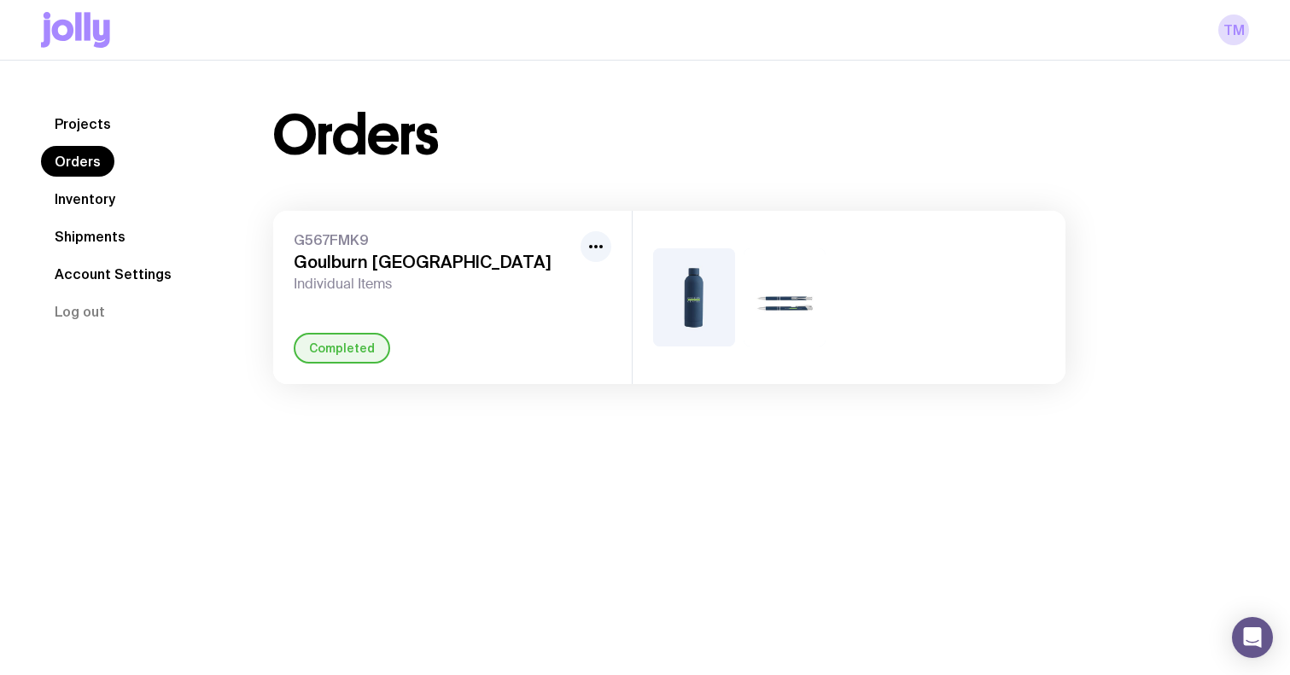
click at [90, 194] on link "Inventory" at bounding box center [85, 199] width 88 height 31
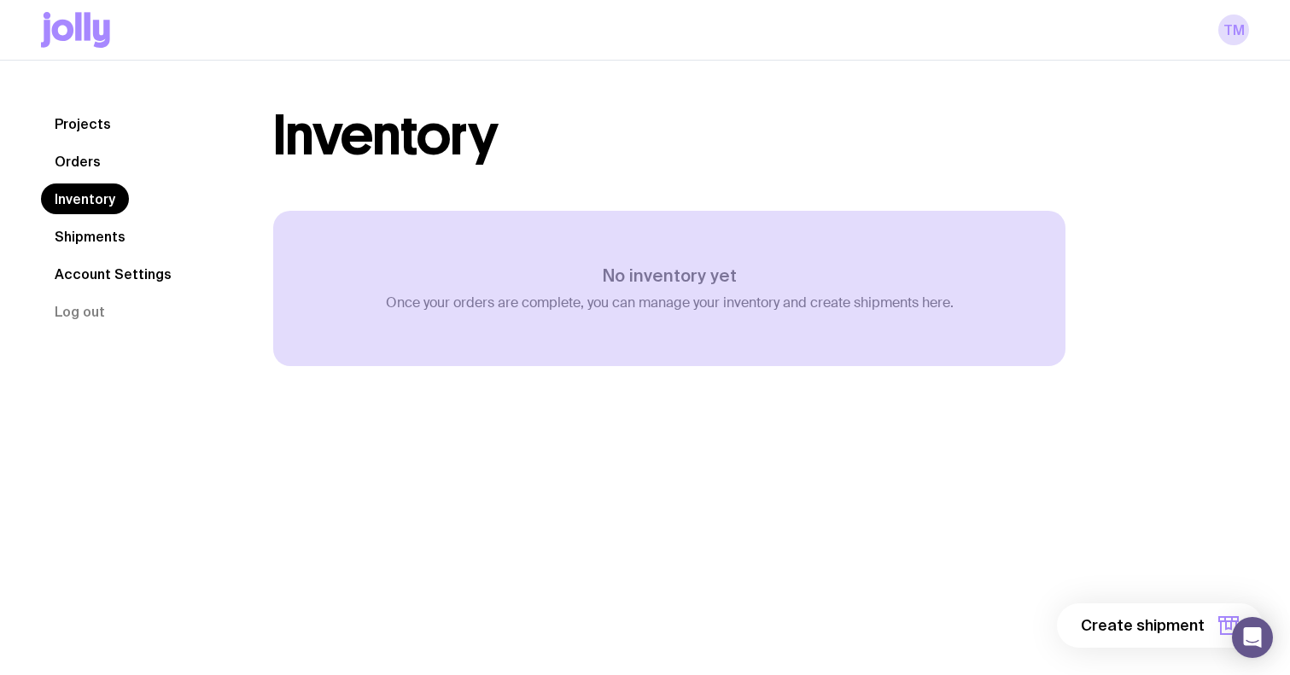
click at [84, 127] on link "Projects" at bounding box center [83, 123] width 84 height 31
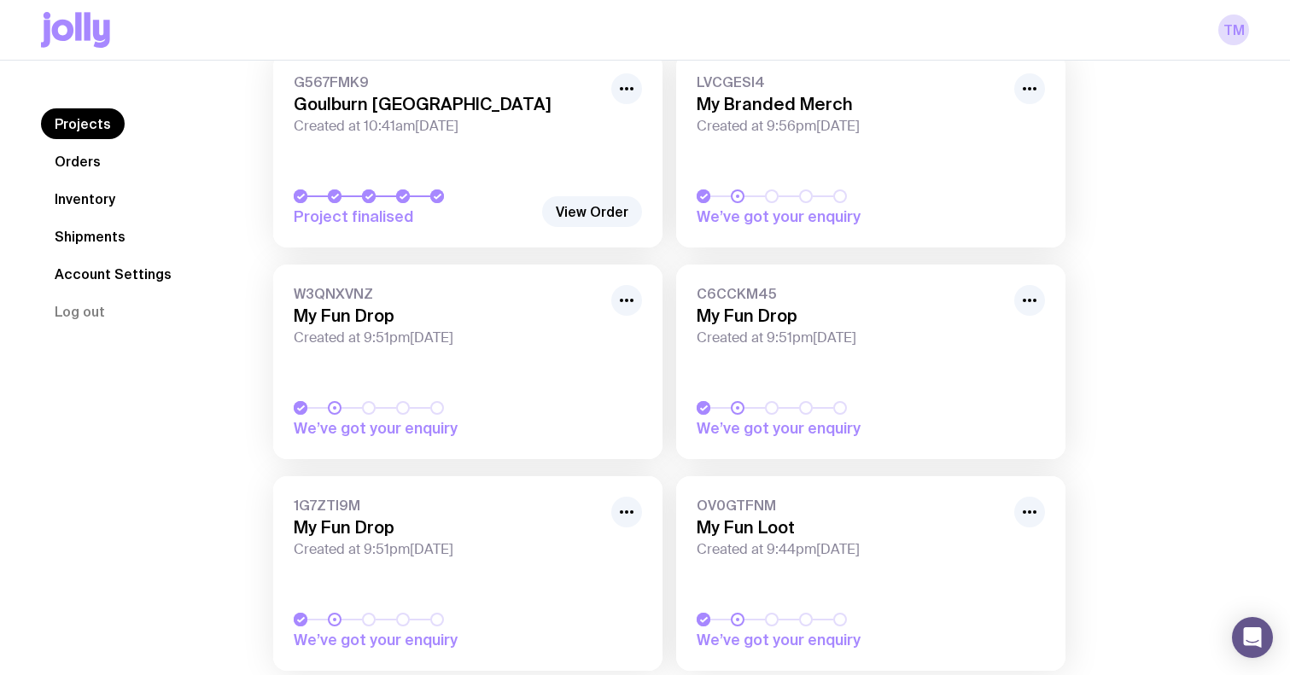
scroll to position [176, 0]
click at [631, 287] on button "button" at bounding box center [626, 299] width 31 height 31
click at [662, 262] on div "G567FMK9 Goulburn Physiotherapy Centre Created at 10:41am, Tue 12th Aug 2025 Pr…" at bounding box center [669, 369] width 792 height 635
click at [83, 236] on link "Shipments" at bounding box center [90, 236] width 98 height 31
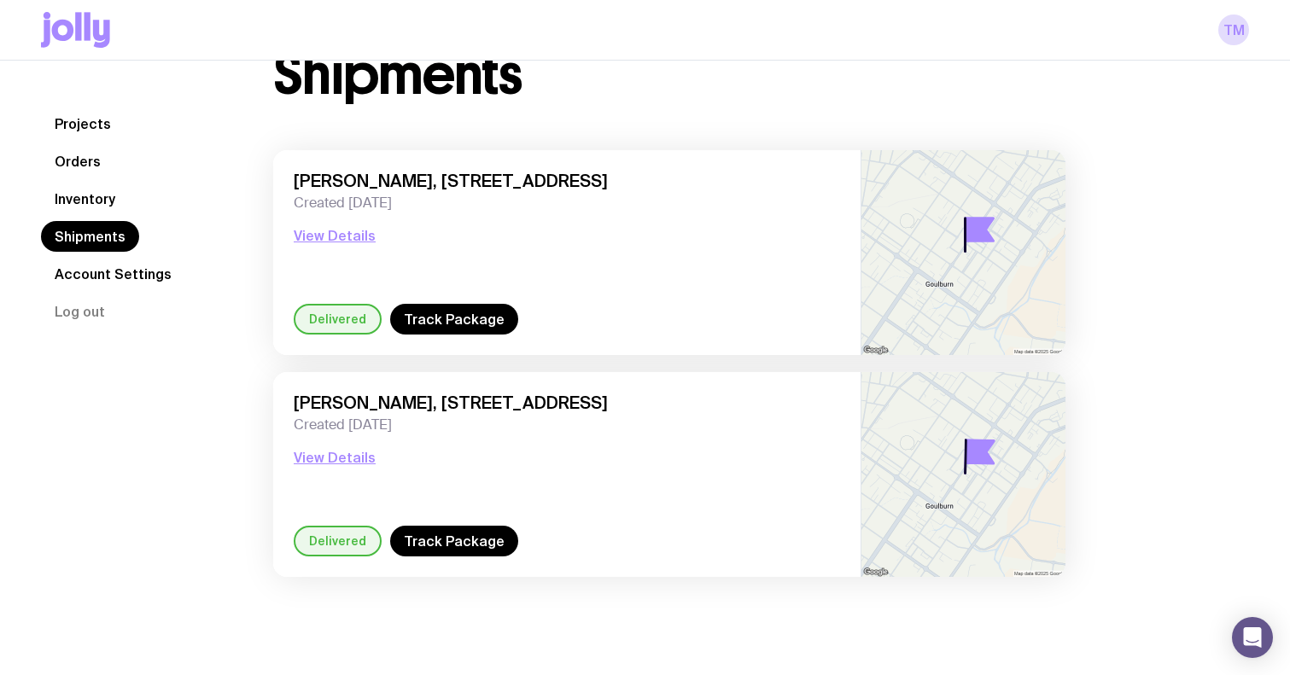
scroll to position [61, 0]
click at [347, 242] on button "View Details" at bounding box center [335, 235] width 82 height 20
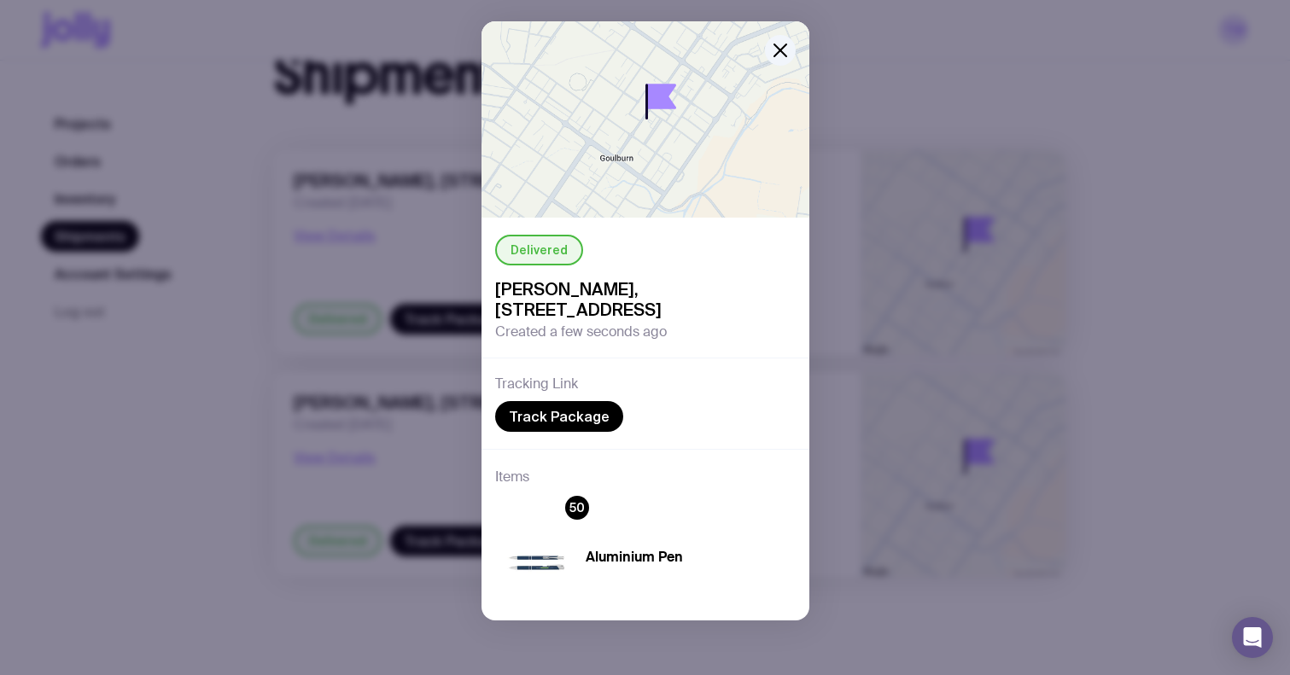
scroll to position [33, 0]
click at [775, 54] on icon "button" at bounding box center [780, 50] width 20 height 20
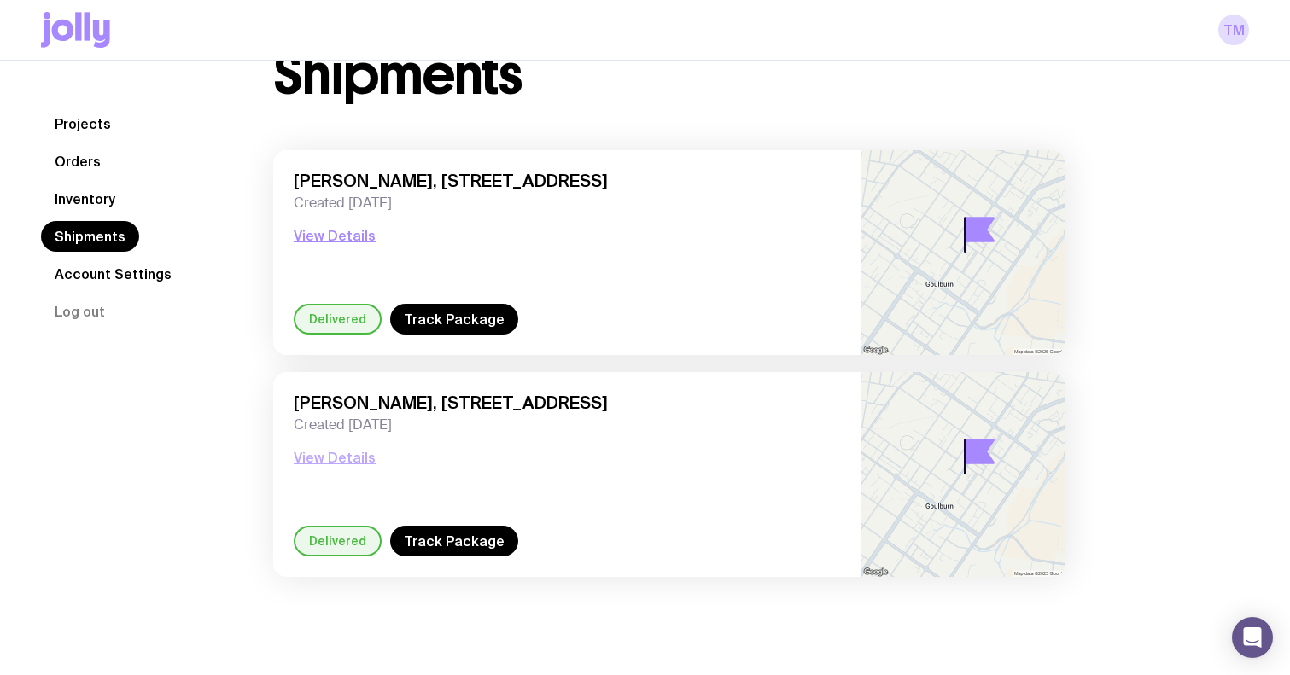
click at [330, 461] on button "View Details" at bounding box center [335, 457] width 82 height 20
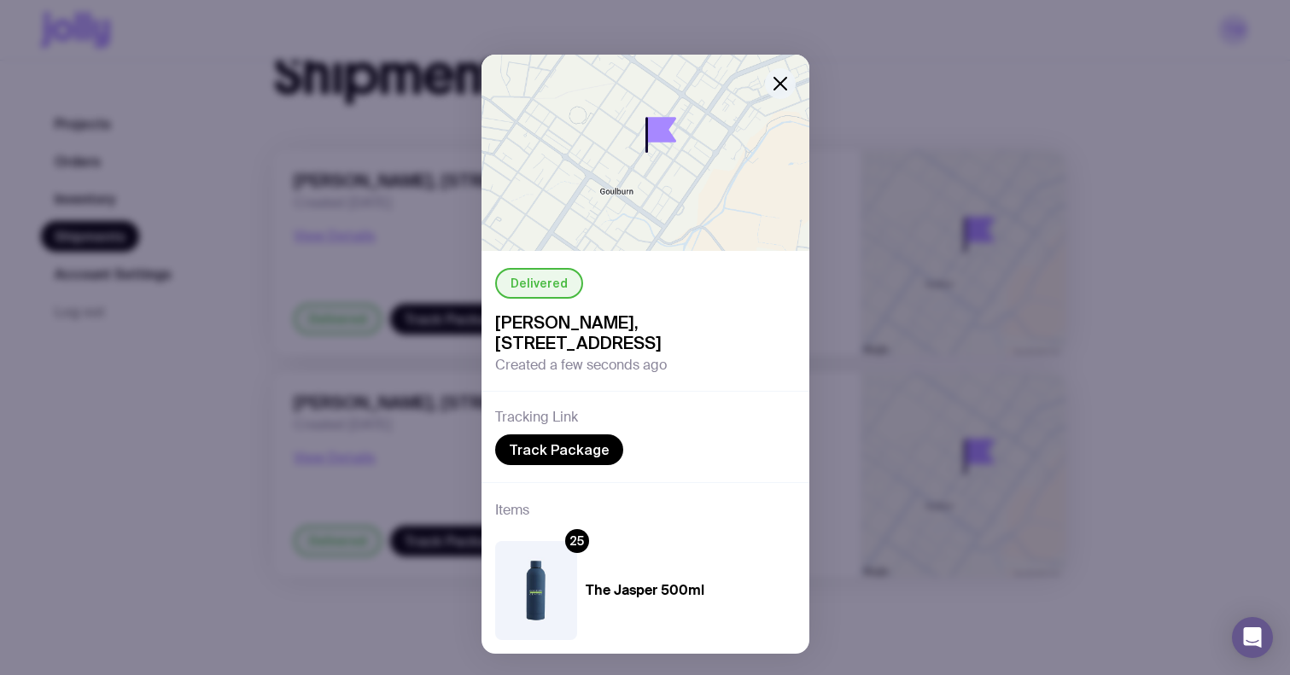
click at [778, 90] on icon "button" at bounding box center [780, 83] width 20 height 20
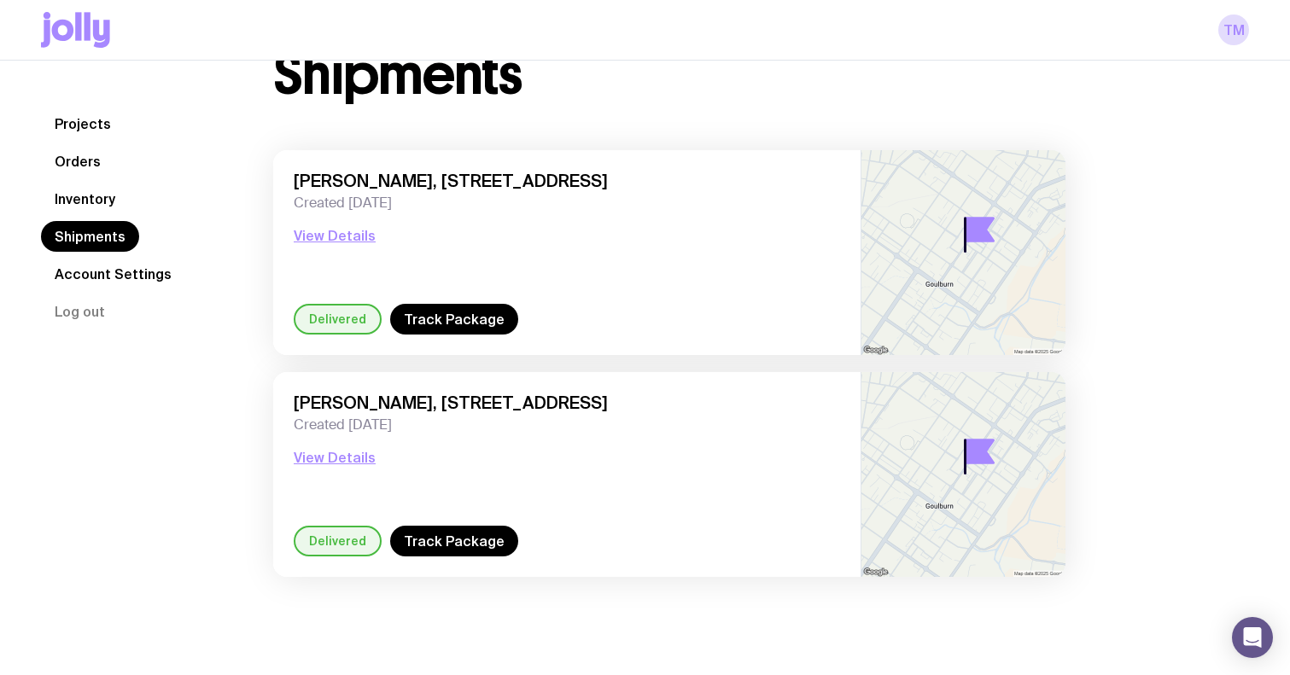
click at [82, 281] on link "Account Settings" at bounding box center [113, 274] width 144 height 31
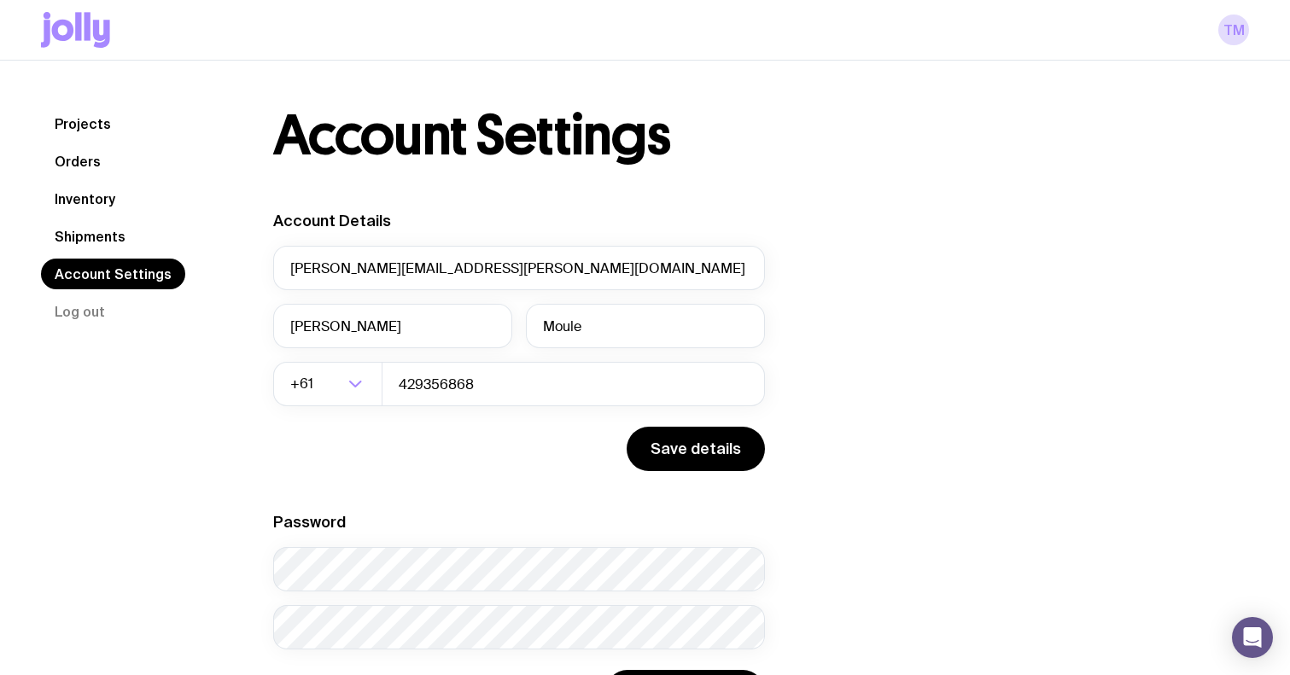
click at [85, 163] on link "Orders" at bounding box center [77, 161] width 73 height 31
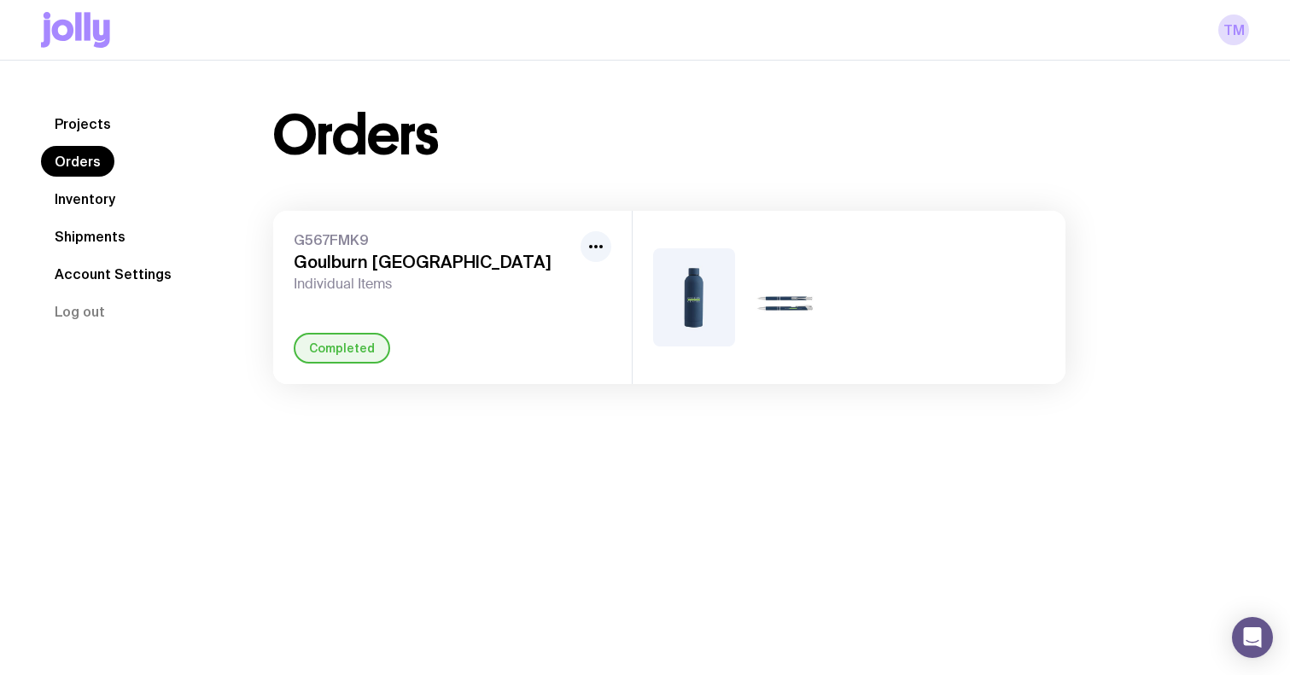
drag, startPoint x: 342, startPoint y: 263, endPoint x: 334, endPoint y: 252, distance: 14.0
click at [342, 263] on h3 "Goulburn [GEOGRAPHIC_DATA]" at bounding box center [434, 262] width 280 height 20
click at [330, 243] on span "G567FMK9" at bounding box center [434, 239] width 280 height 17
click at [85, 32] on icon at bounding box center [88, 26] width 6 height 28
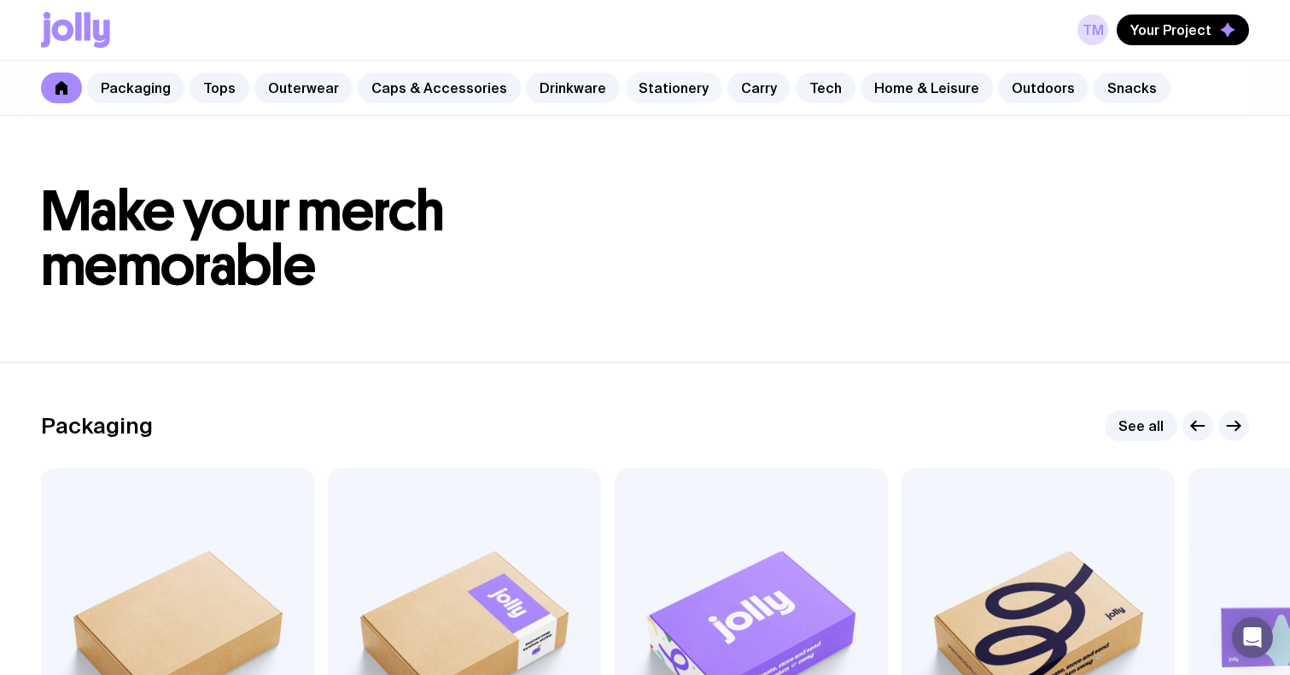
click at [651, 91] on link "Stationery" at bounding box center [673, 88] width 97 height 31
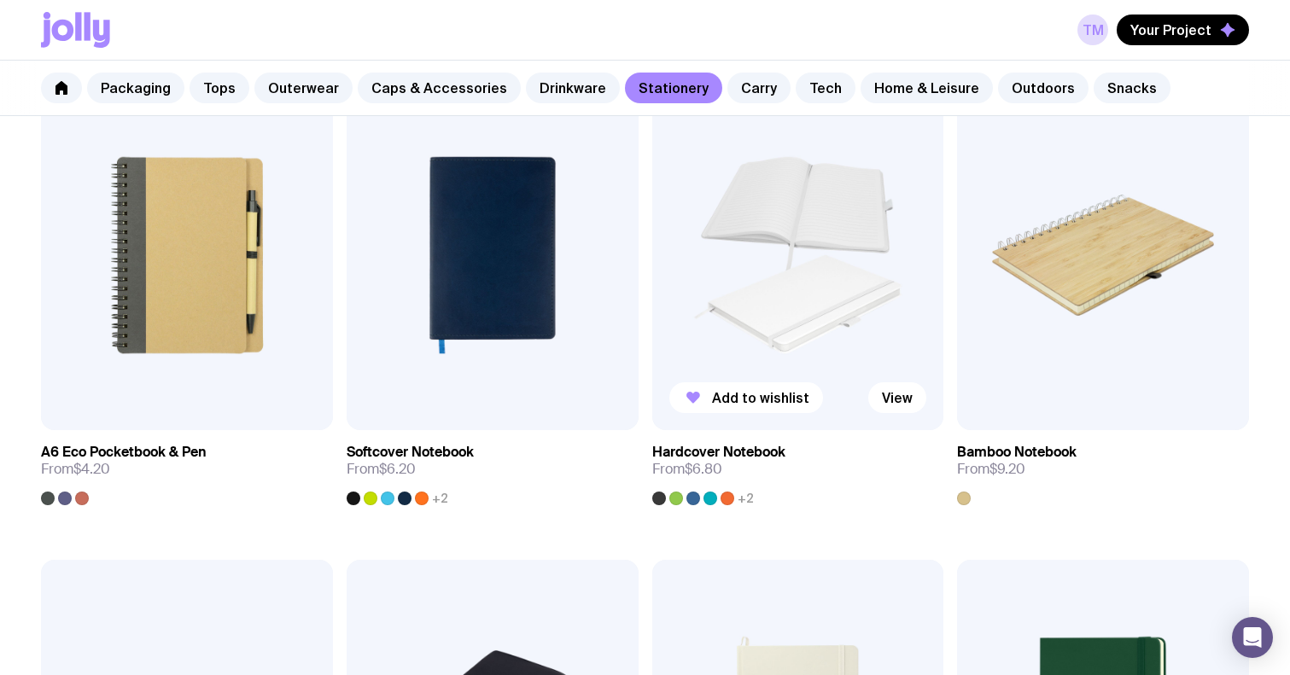
scroll to position [1319, 0]
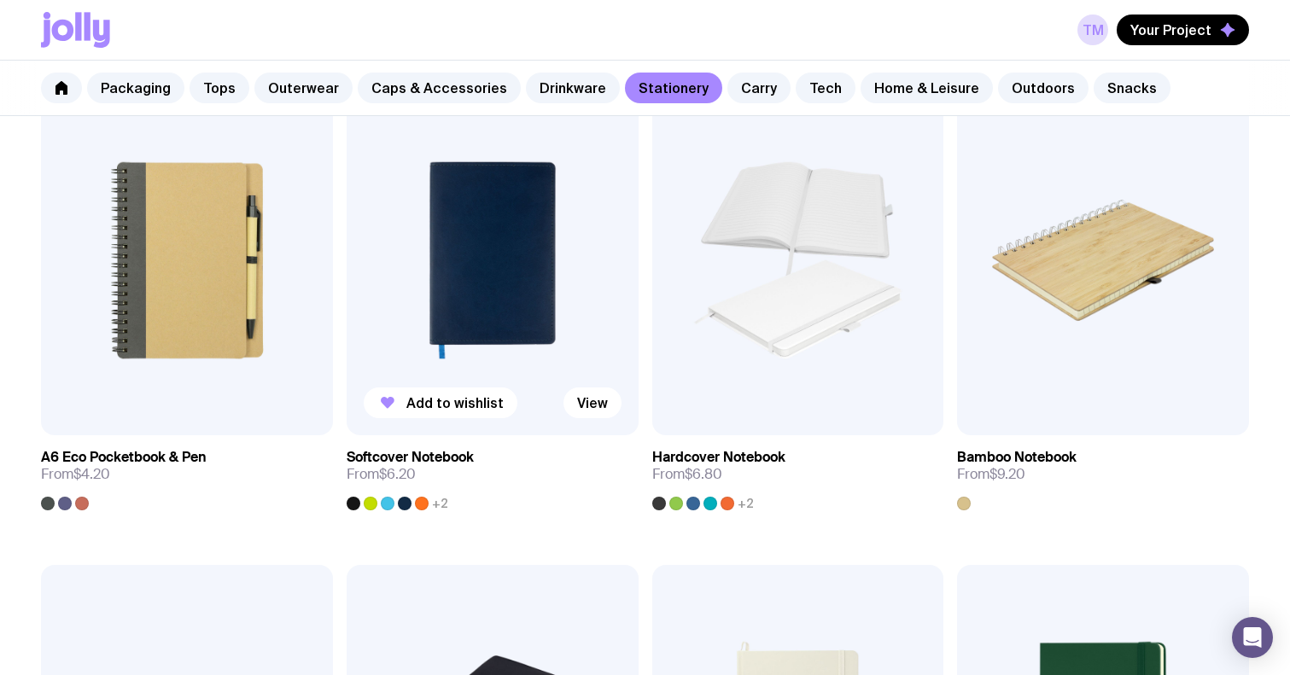
click at [510, 263] on img at bounding box center [493, 260] width 292 height 350
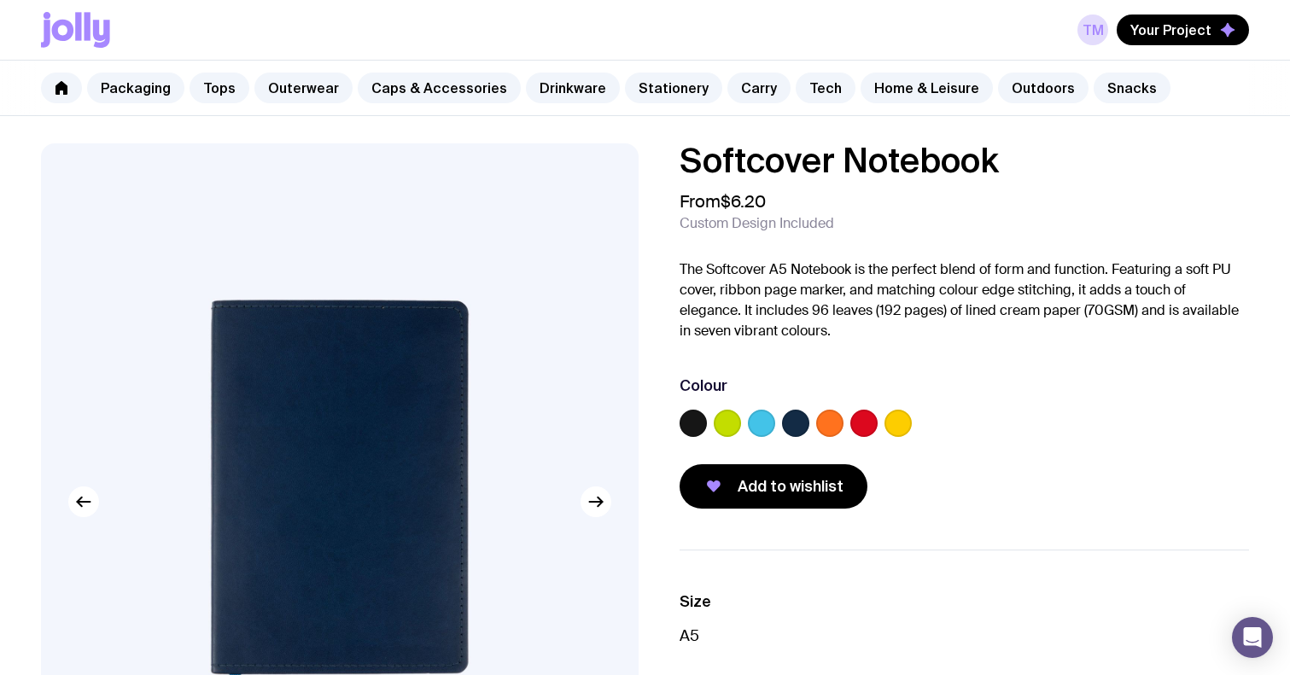
click at [790, 414] on label at bounding box center [795, 423] width 27 height 27
click at [0, 0] on input "radio" at bounding box center [0, 0] width 0 height 0
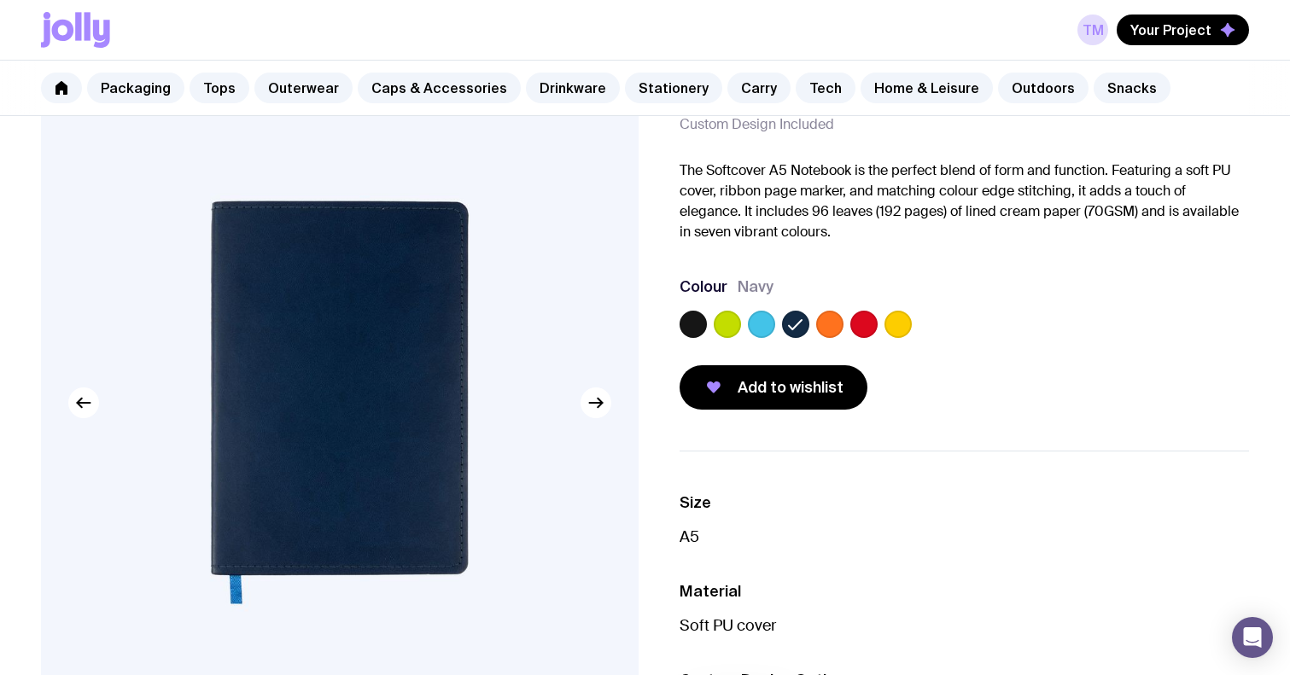
scroll to position [105, 0]
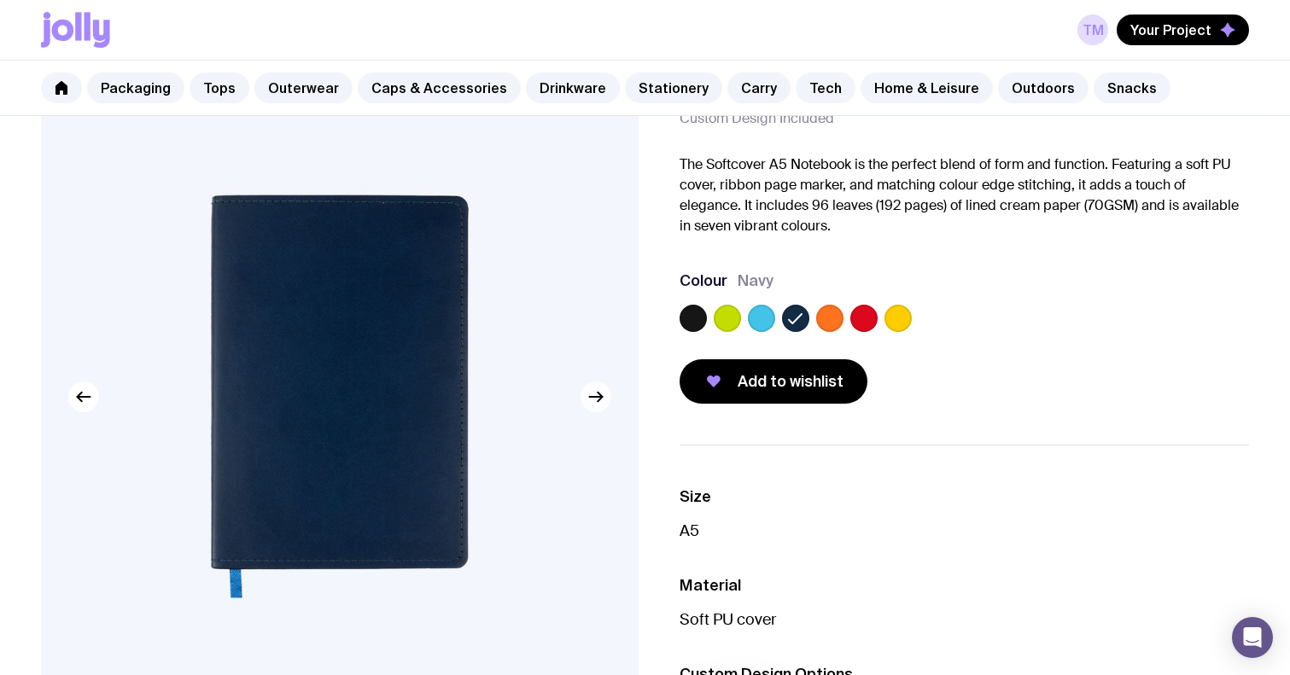
click at [596, 400] on icon "button" at bounding box center [596, 397] width 20 height 20
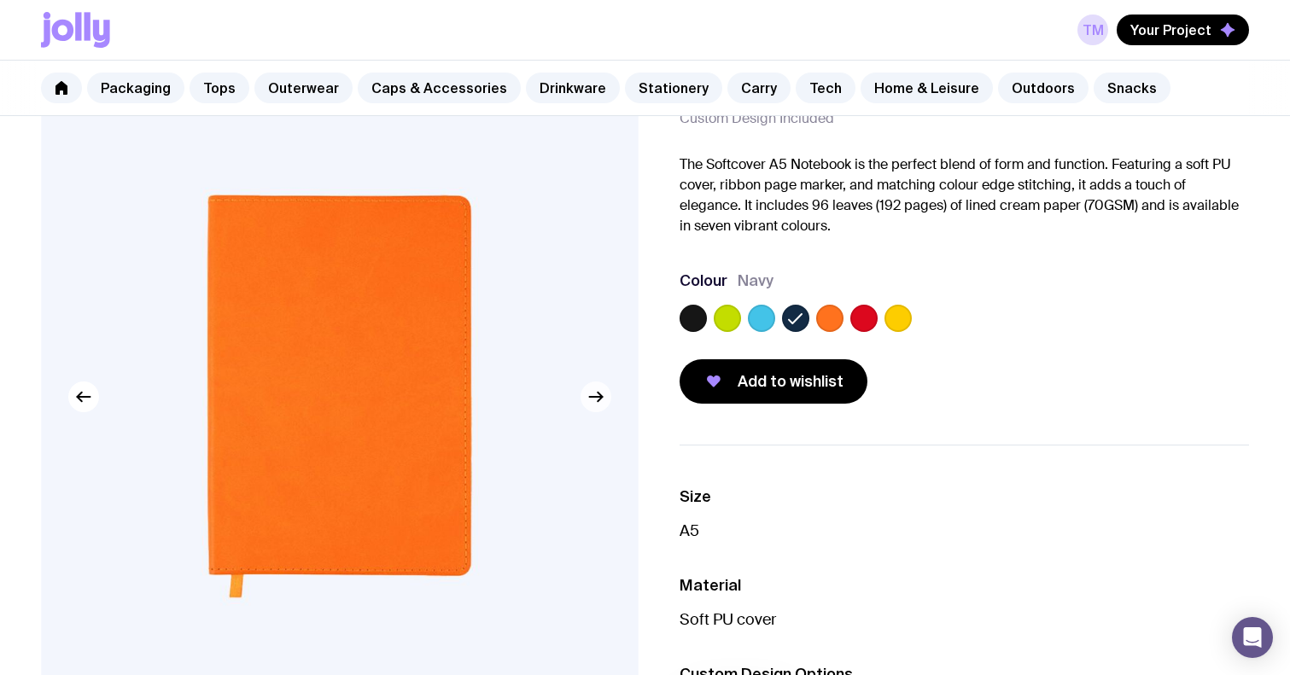
click at [598, 397] on icon "button" at bounding box center [595, 397] width 13 height 0
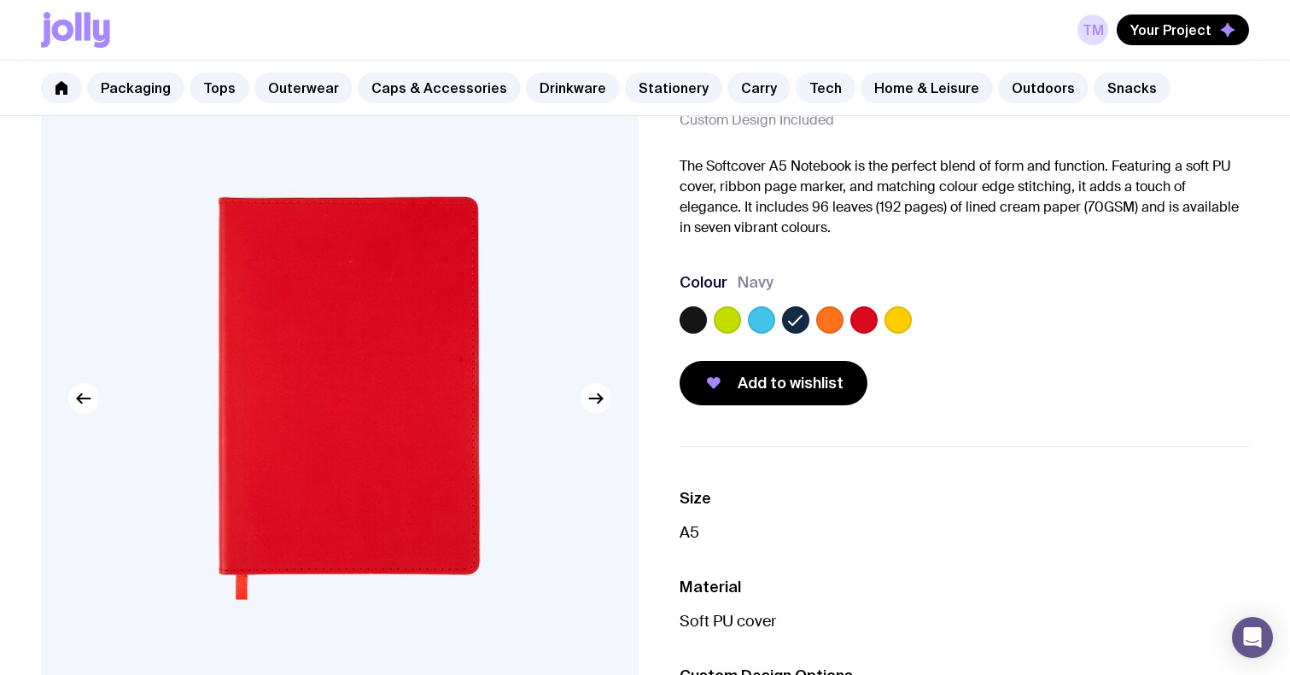
click at [598, 396] on icon "button" at bounding box center [596, 398] width 20 height 20
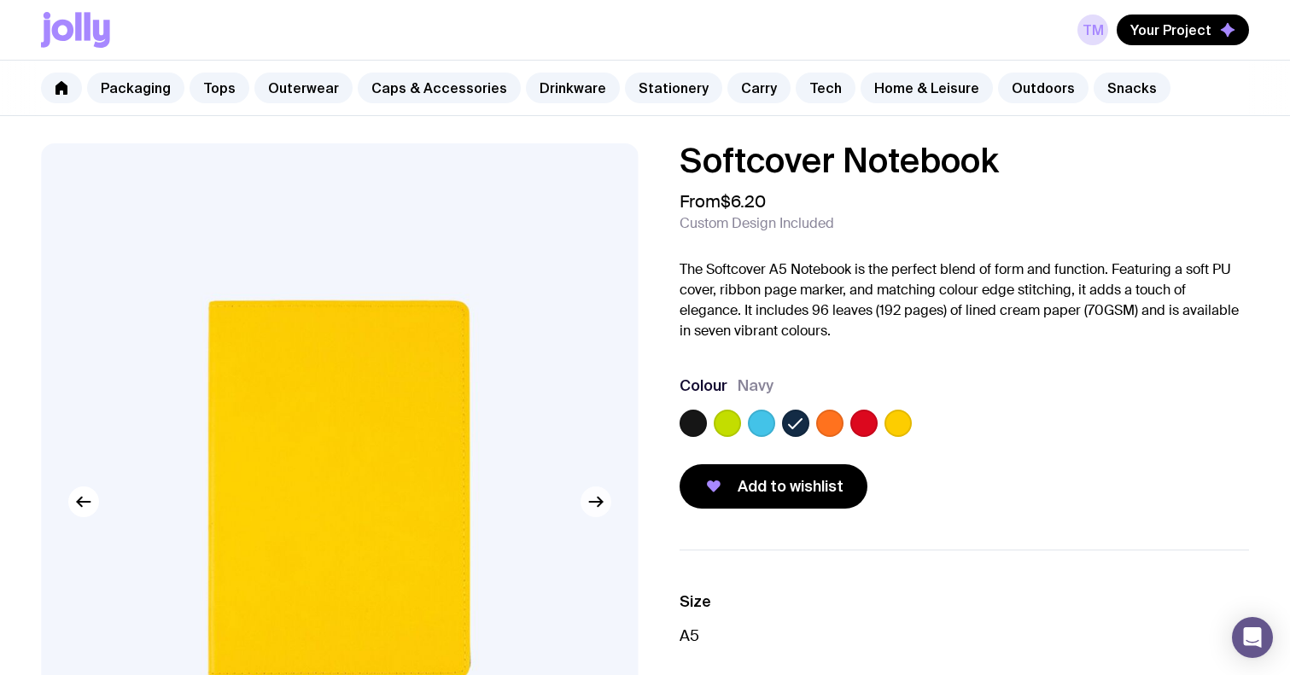
scroll to position [0, 0]
click at [602, 499] on icon "button" at bounding box center [596, 502] width 20 height 20
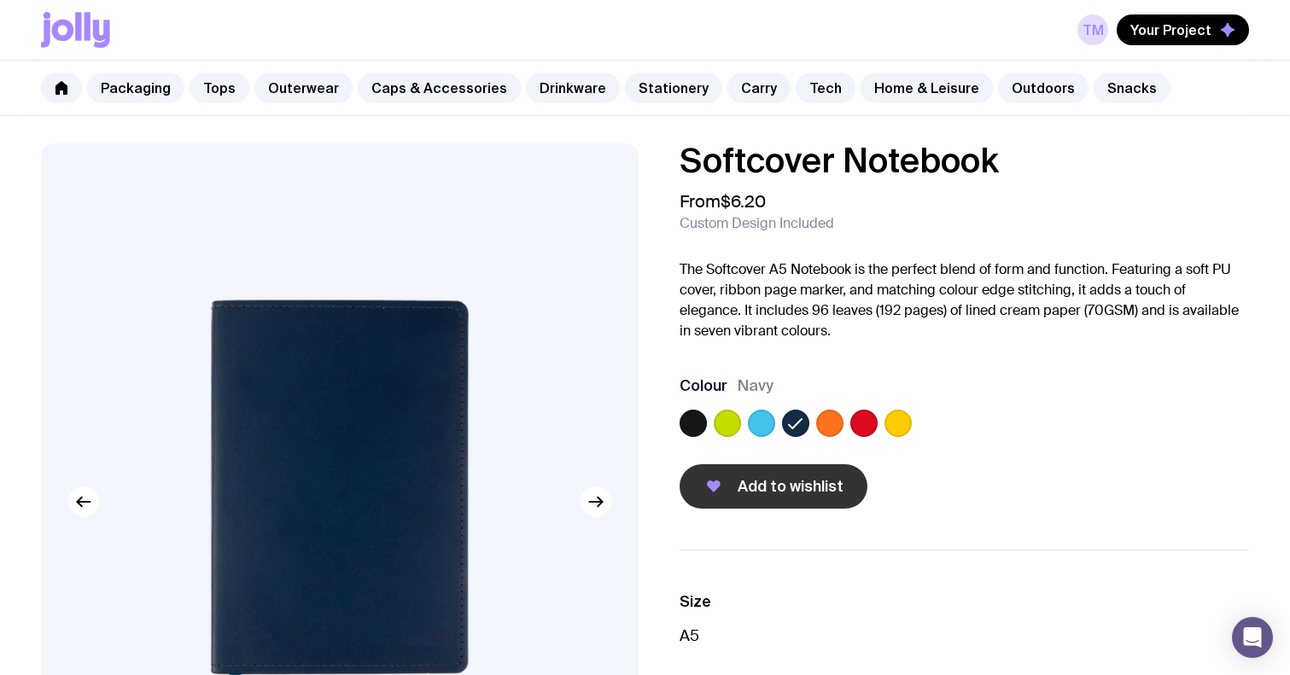
click at [766, 484] on span "Add to wishlist" at bounding box center [791, 486] width 106 height 20
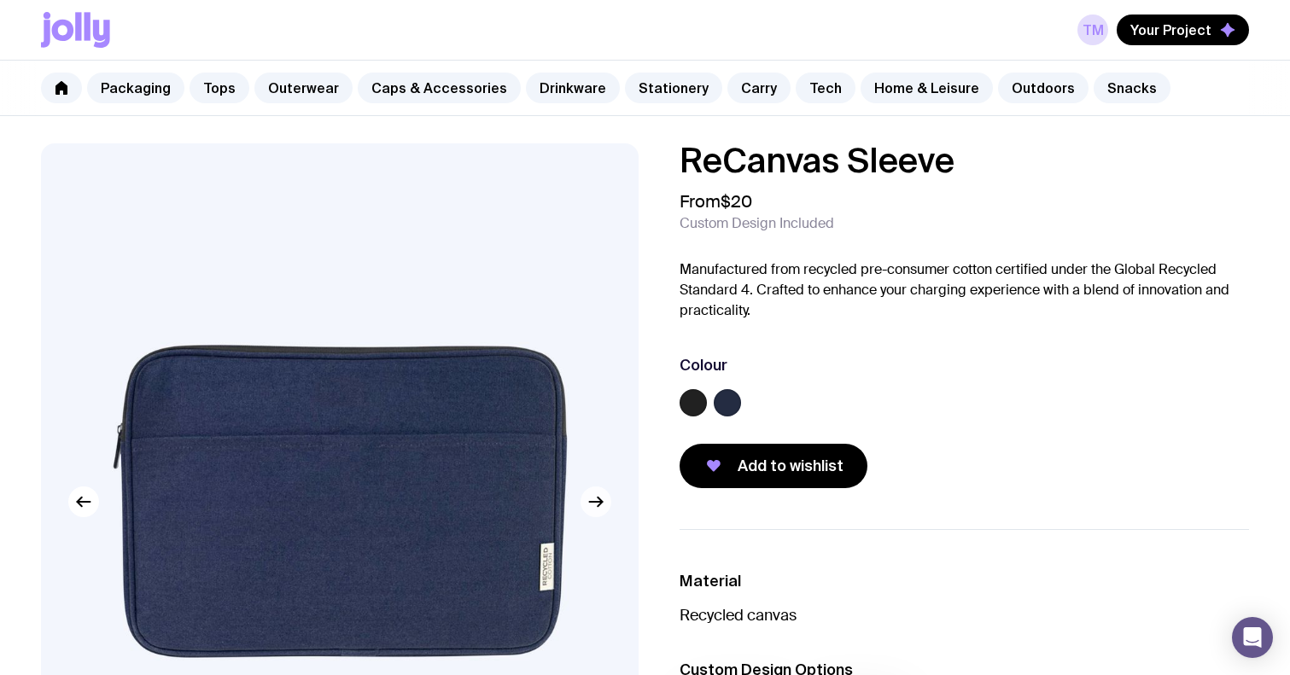
click at [603, 505] on icon "button" at bounding box center [596, 502] width 20 height 20
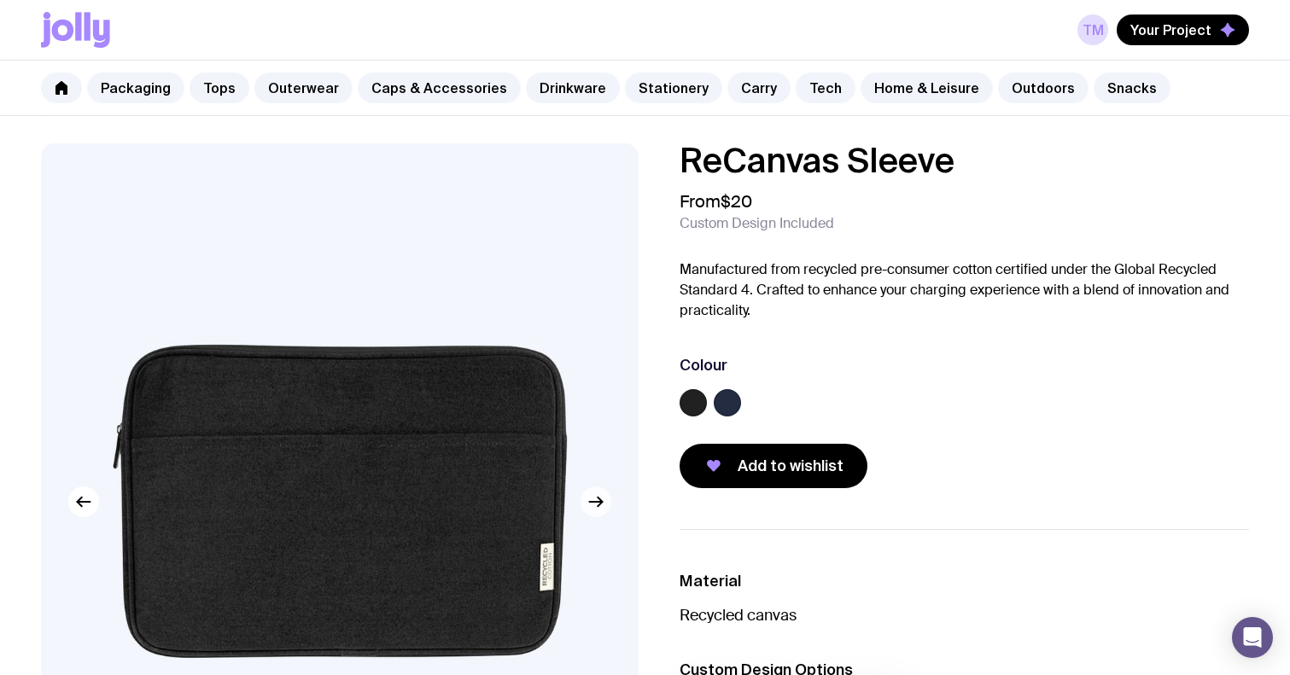
click at [594, 502] on icon "button" at bounding box center [595, 502] width 13 height 0
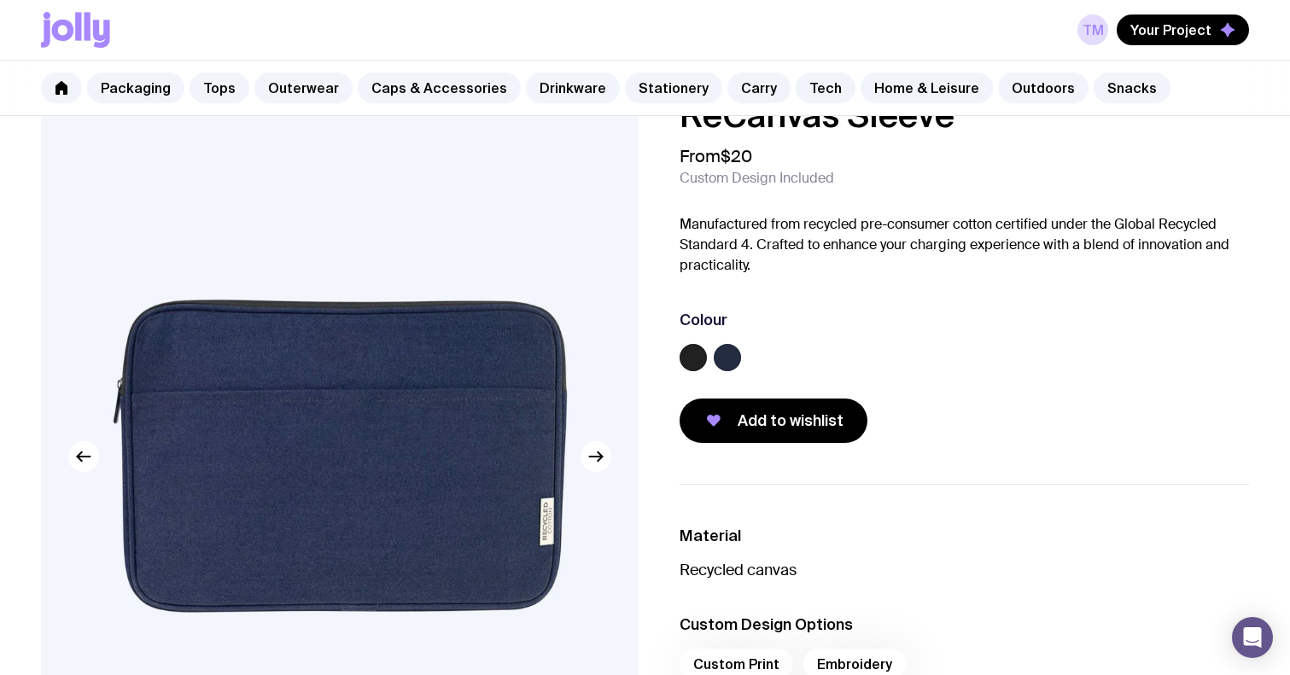
scroll to position [41, 0]
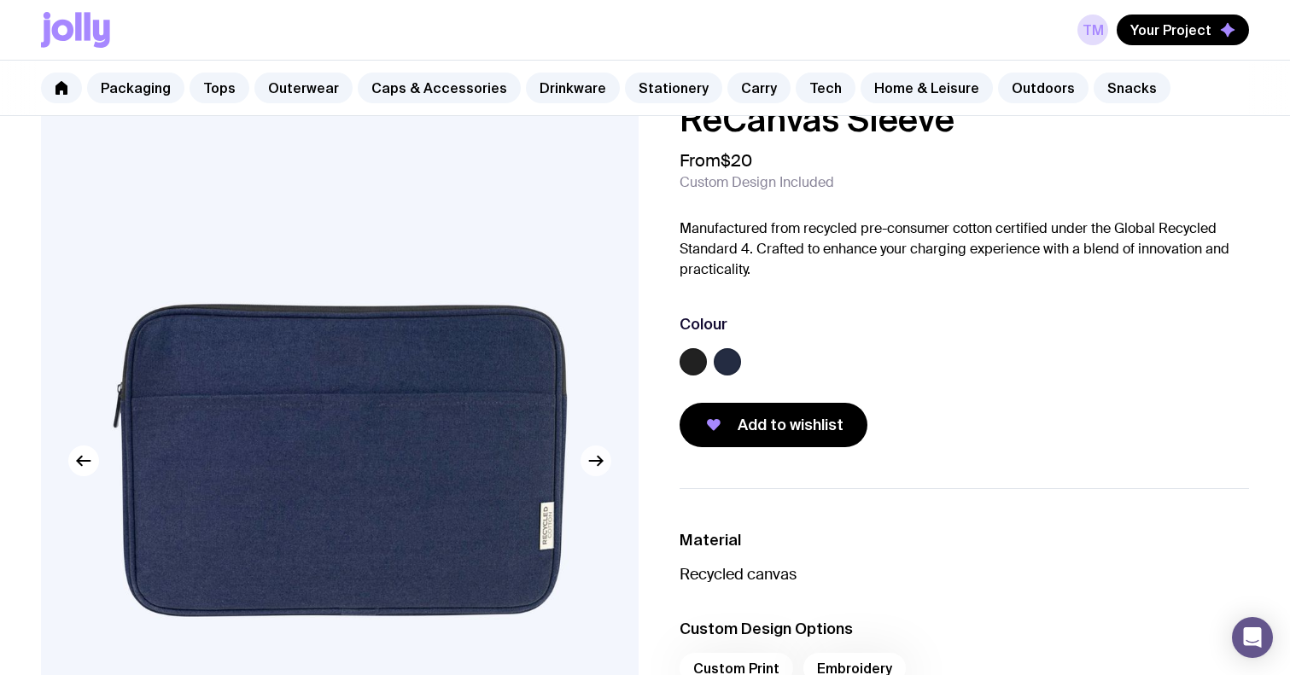
click at [591, 466] on icon "button" at bounding box center [596, 461] width 20 height 20
click at [592, 464] on icon "button" at bounding box center [596, 461] width 20 height 20
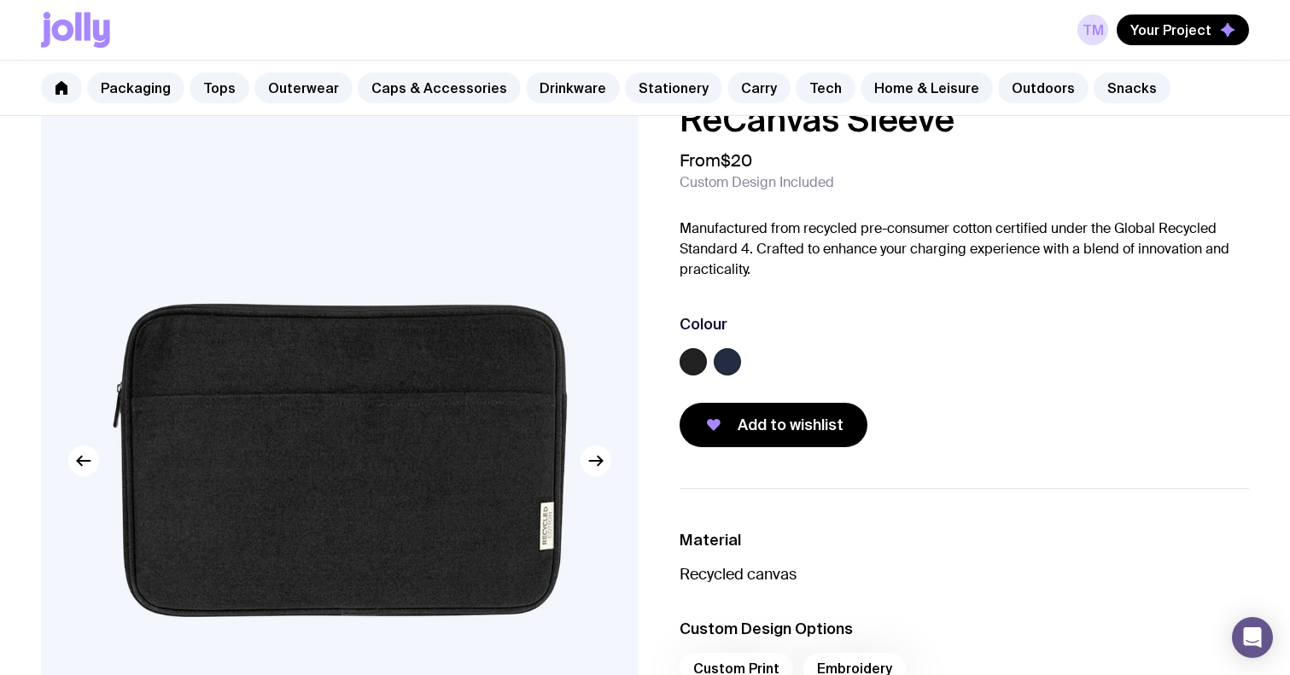
click at [730, 357] on label at bounding box center [727, 361] width 27 height 27
click at [0, 0] on input "radio" at bounding box center [0, 0] width 0 height 0
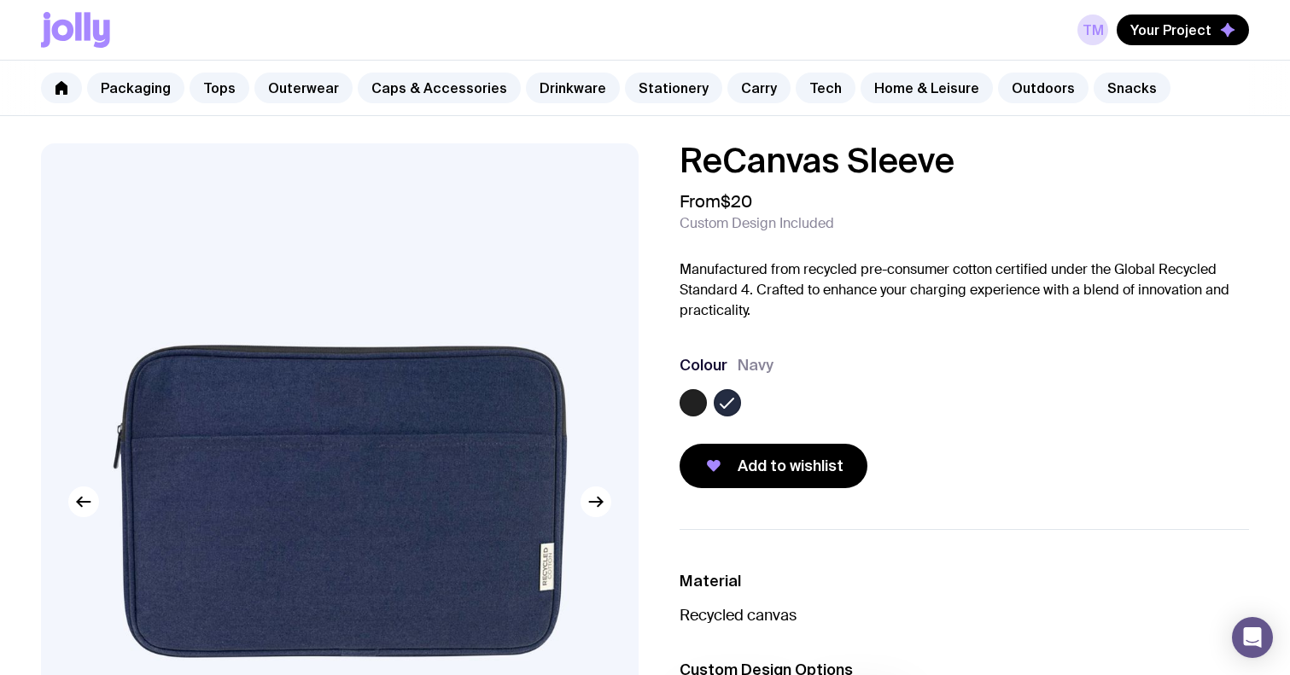
scroll to position [0, 0]
click at [1205, 33] on span "Your Project" at bounding box center [1170, 29] width 81 height 17
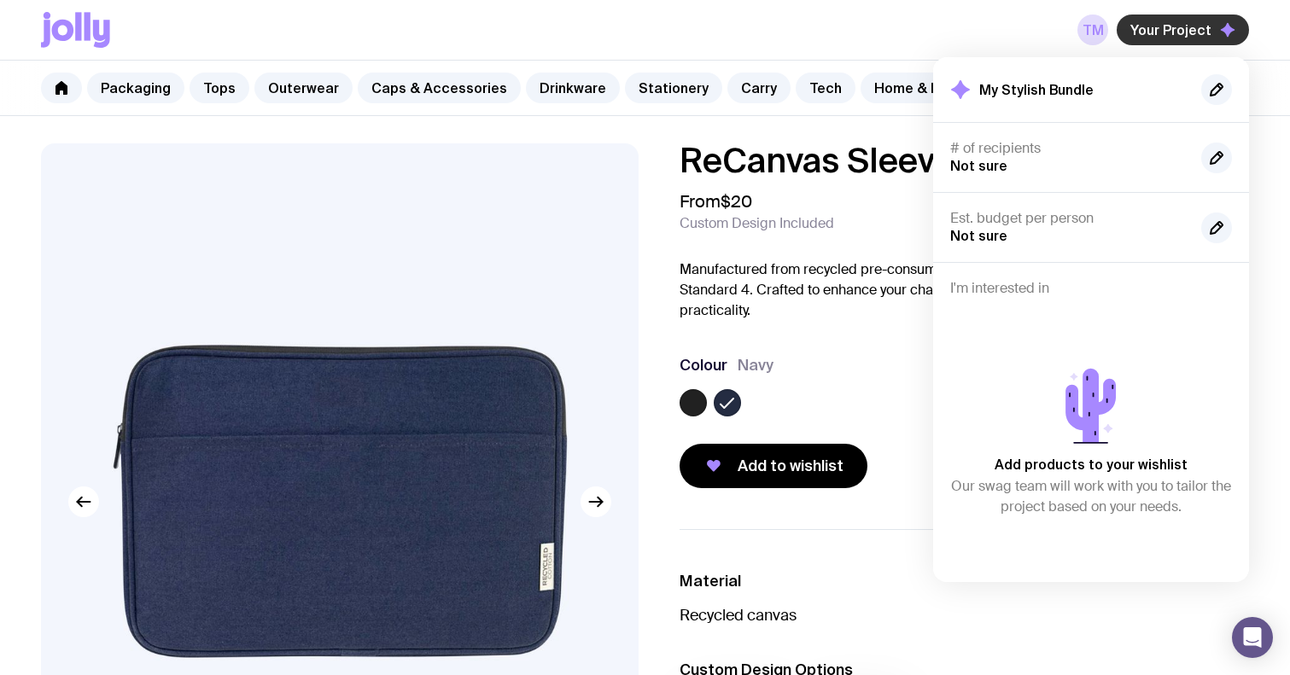
click at [1175, 30] on span "Your Project" at bounding box center [1170, 29] width 81 height 17
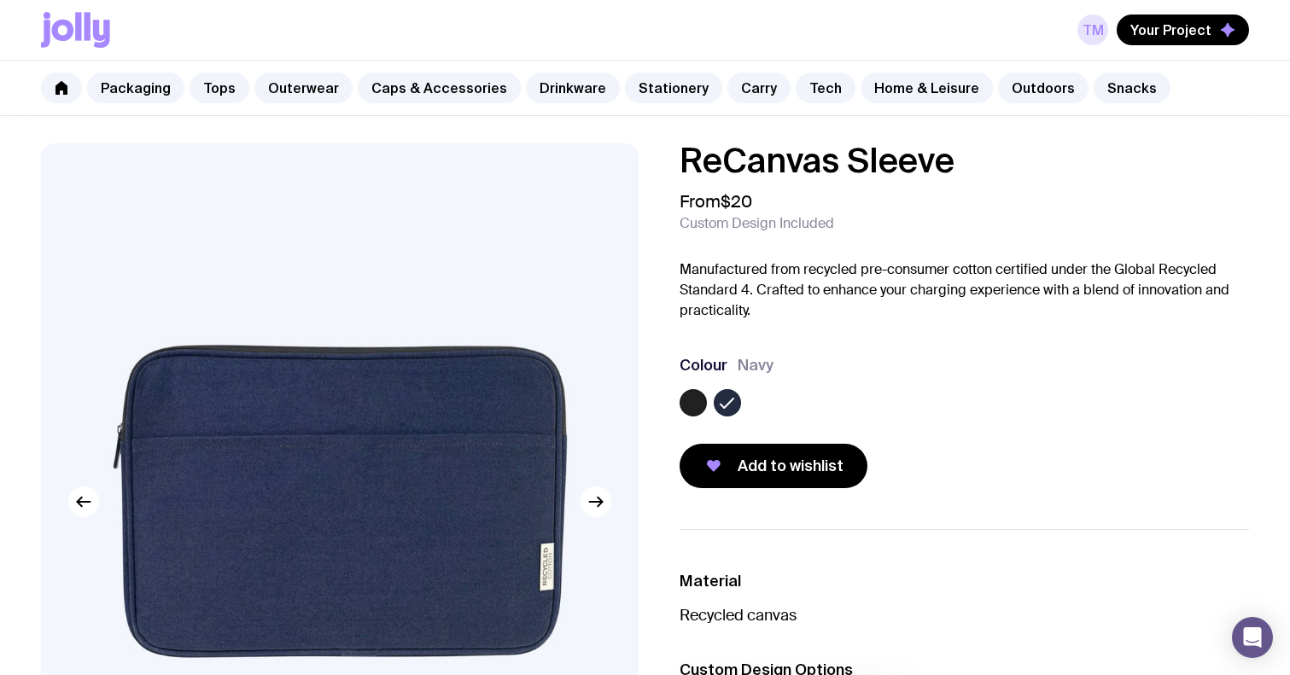
click at [1103, 33] on link "TM" at bounding box center [1092, 30] width 31 height 31
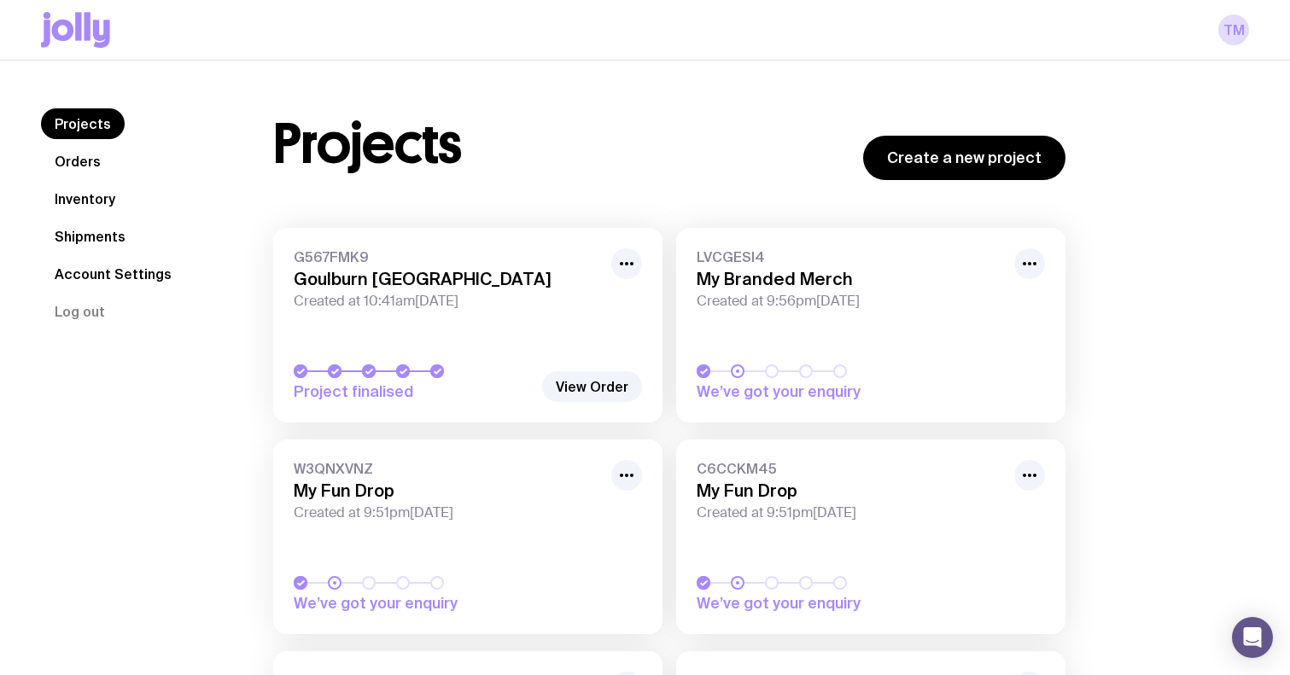
click at [82, 111] on link "Projects" at bounding box center [83, 123] width 84 height 31
click at [85, 31] on icon at bounding box center [88, 26] width 6 height 28
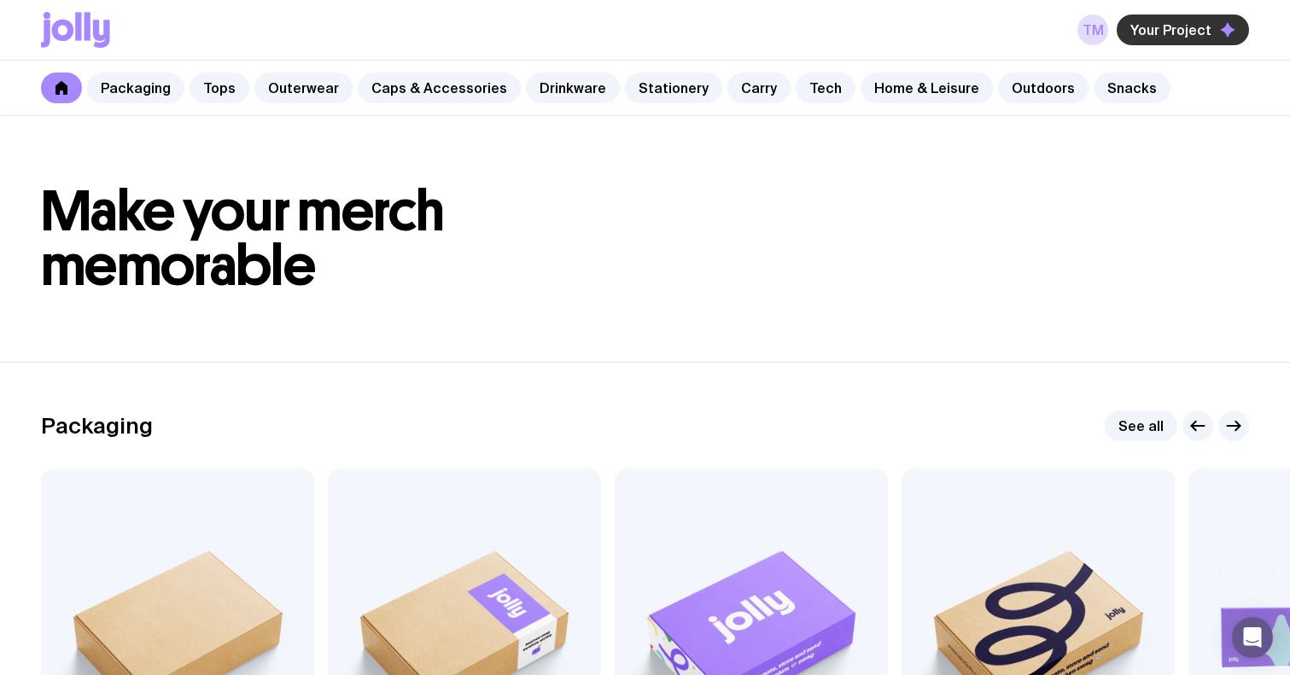
click at [1179, 30] on span "Your Project" at bounding box center [1170, 29] width 81 height 17
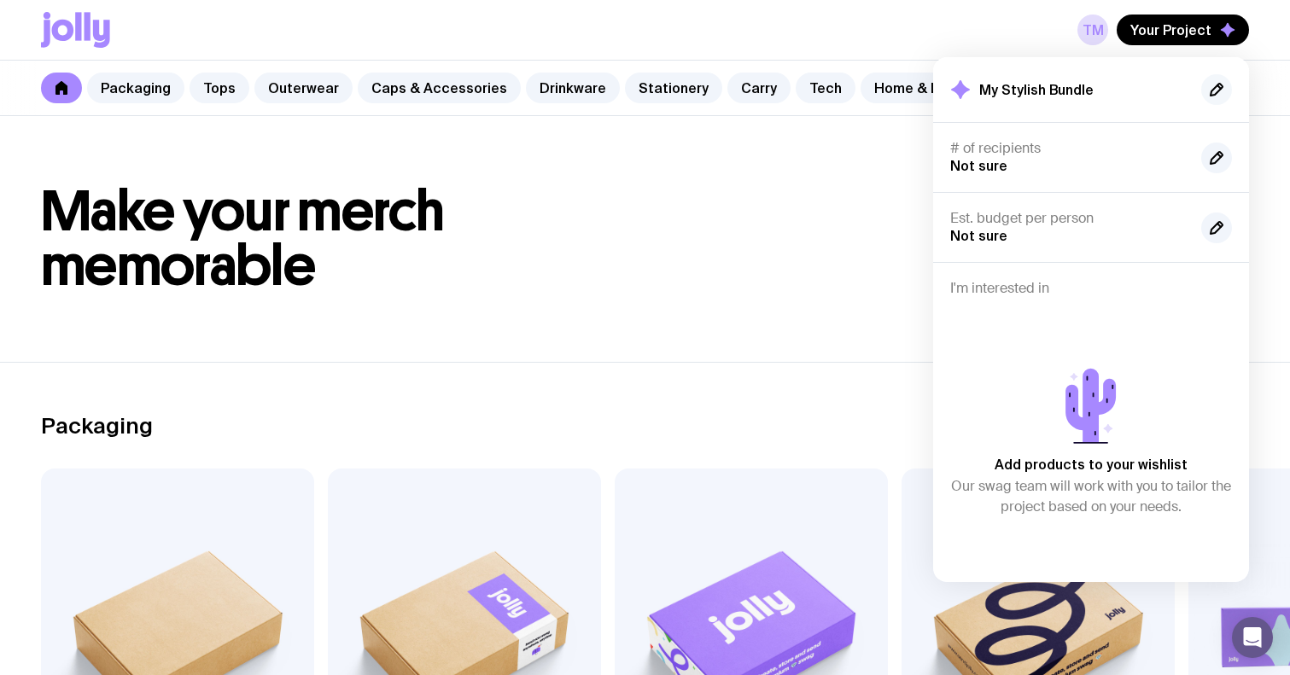
click at [1217, 87] on icon "button" at bounding box center [1216, 89] width 20 height 20
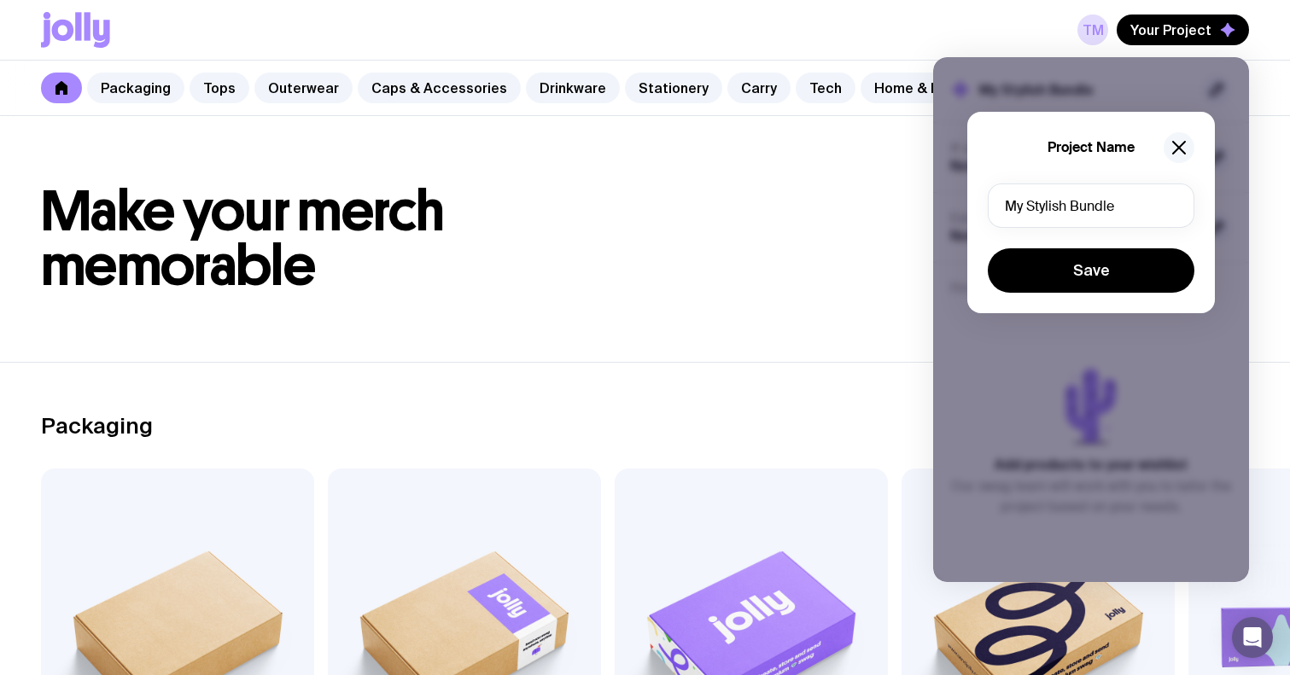
click at [1182, 144] on icon "button" at bounding box center [1179, 148] width 12 height 12
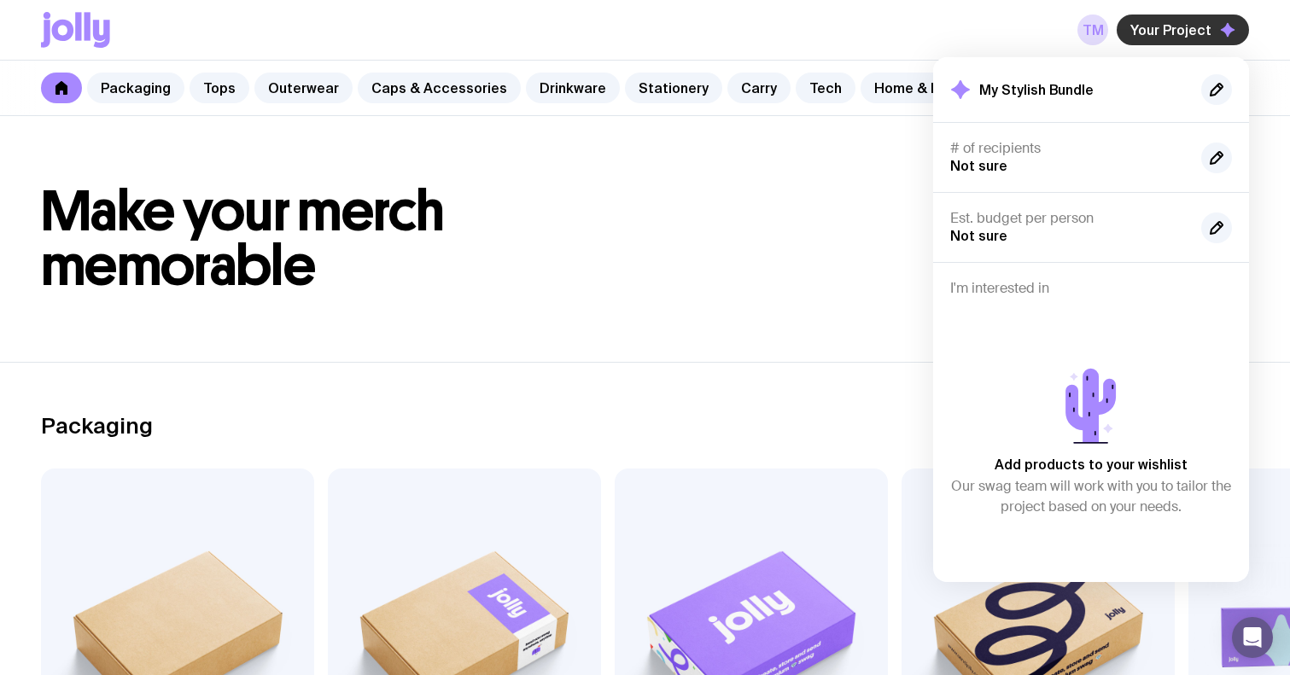
click at [1160, 26] on span "Your Project" at bounding box center [1170, 29] width 81 height 17
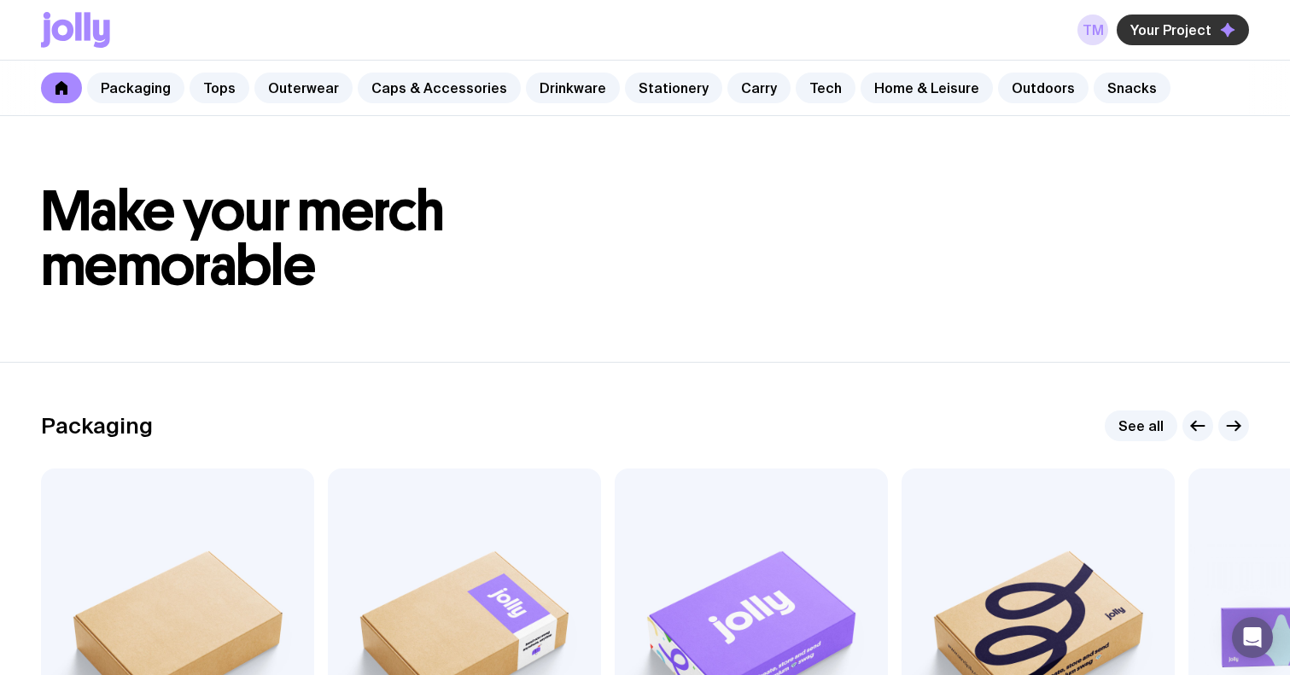
click at [1190, 27] on span "Your Project" at bounding box center [1170, 29] width 81 height 17
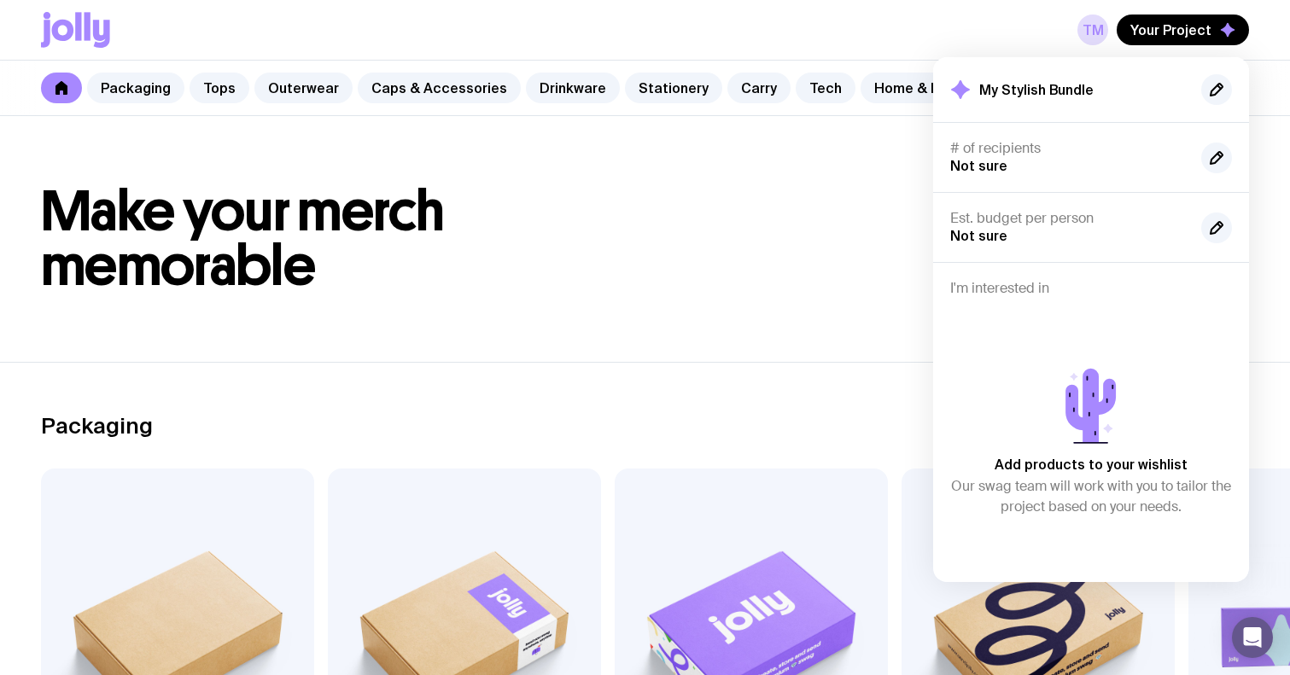
click at [1108, 83] on div "My Stylish Bundle" at bounding box center [1091, 89] width 282 height 31
click at [100, 45] on icon at bounding box center [101, 34] width 17 height 28
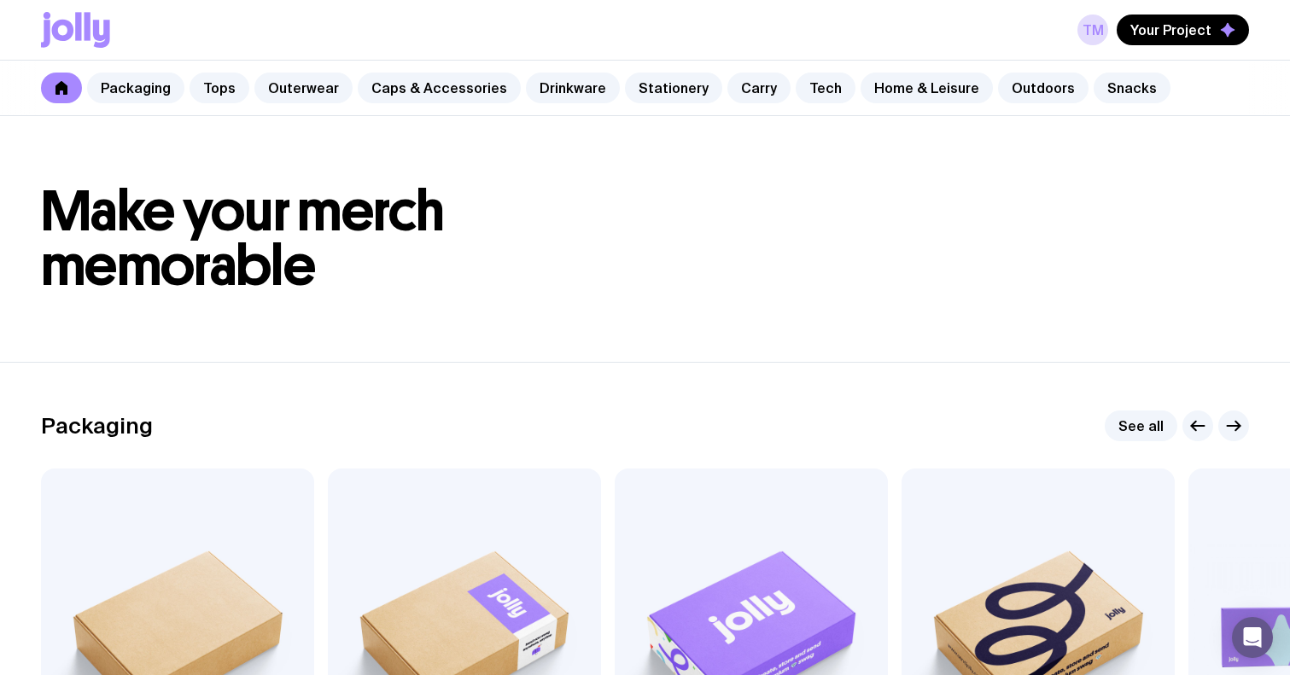
click at [74, 28] on icon at bounding box center [75, 30] width 69 height 36
click at [1104, 32] on link "TM" at bounding box center [1092, 30] width 31 height 31
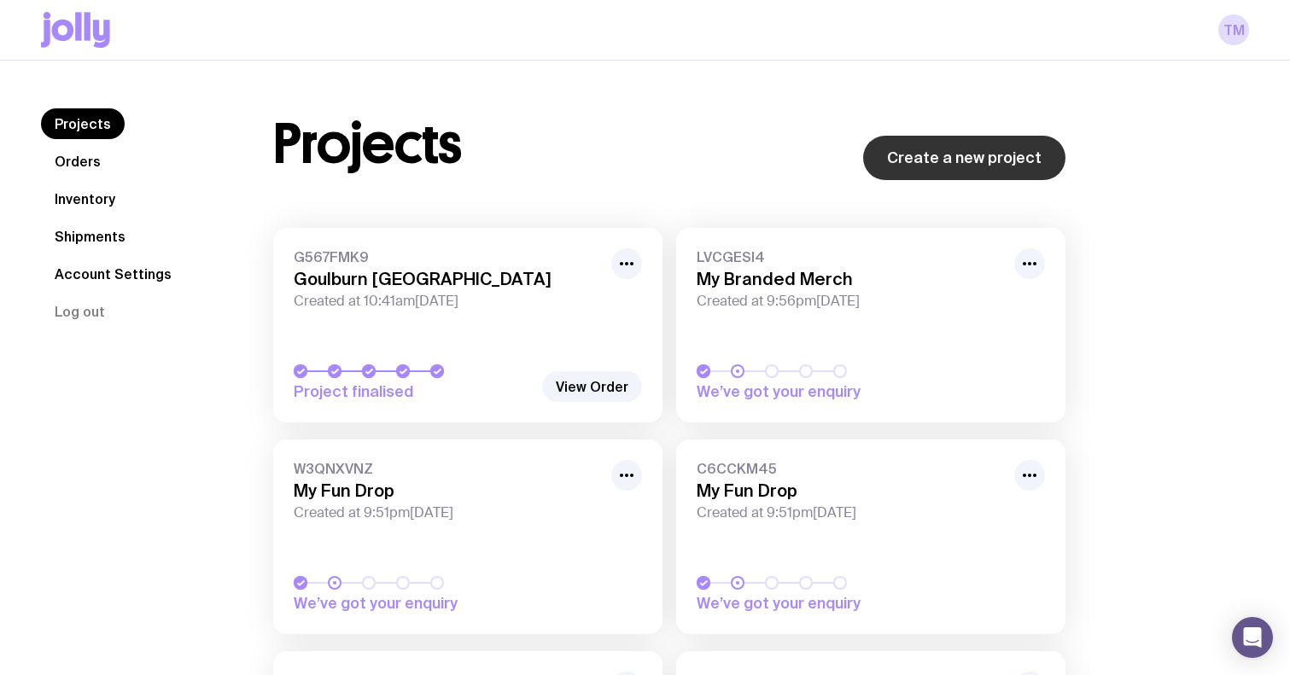
click at [994, 155] on link "Create a new project" at bounding box center [964, 158] width 202 height 44
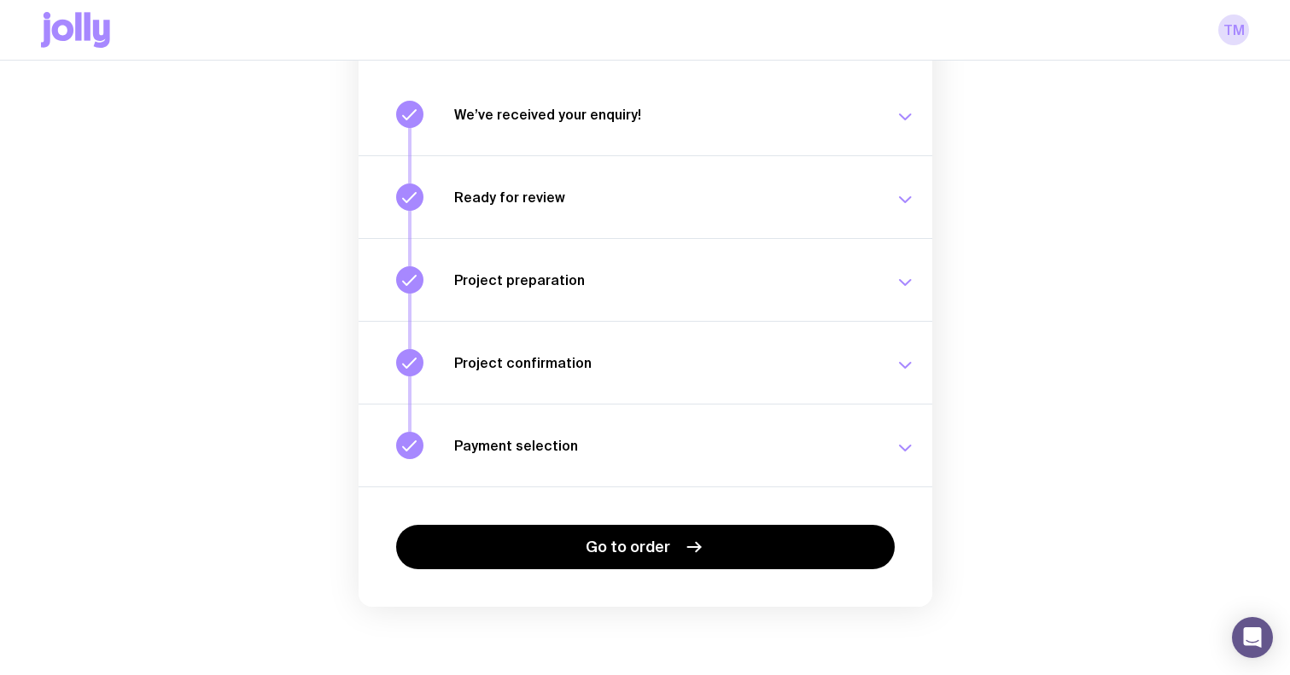
click at [906, 429] on button "Payment selection Choose your payment option to finalise your swag project. [DA…" at bounding box center [646, 445] width 574 height 83
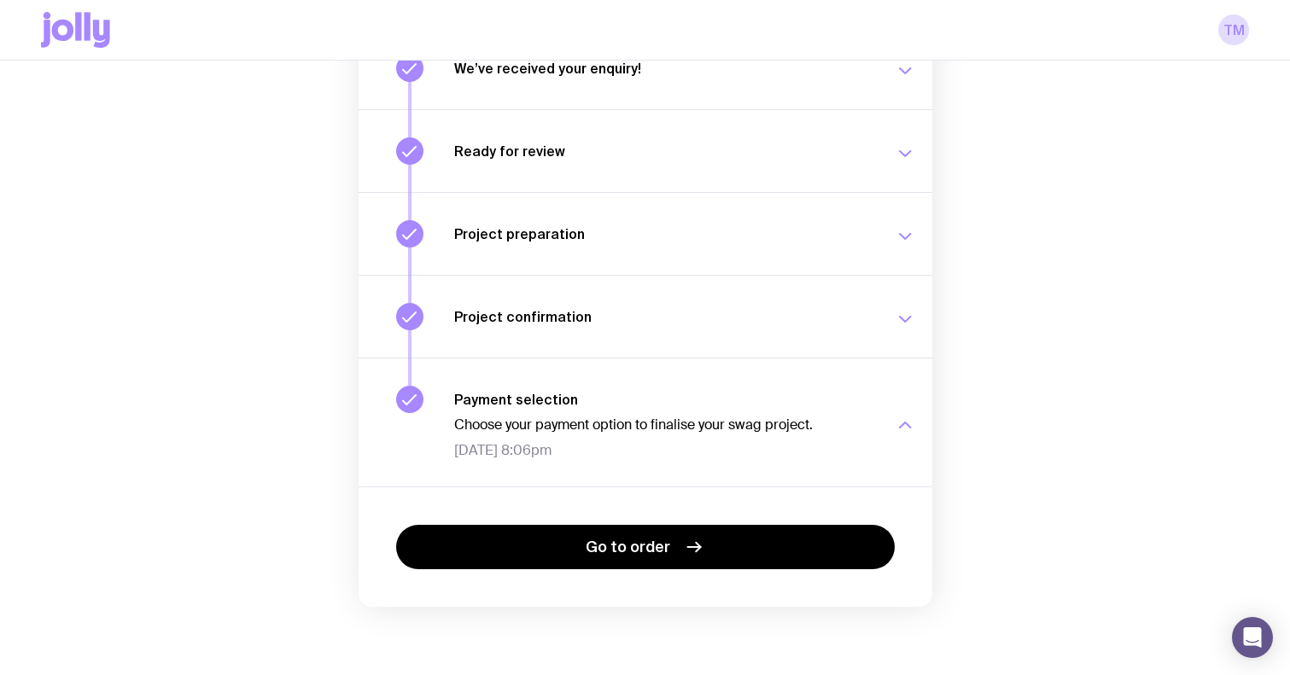
scroll to position [259, 0]
click at [892, 318] on div "Project confirmation Your project details have been confirmed. [DATE] 8:06pm" at bounding box center [684, 316] width 461 height 27
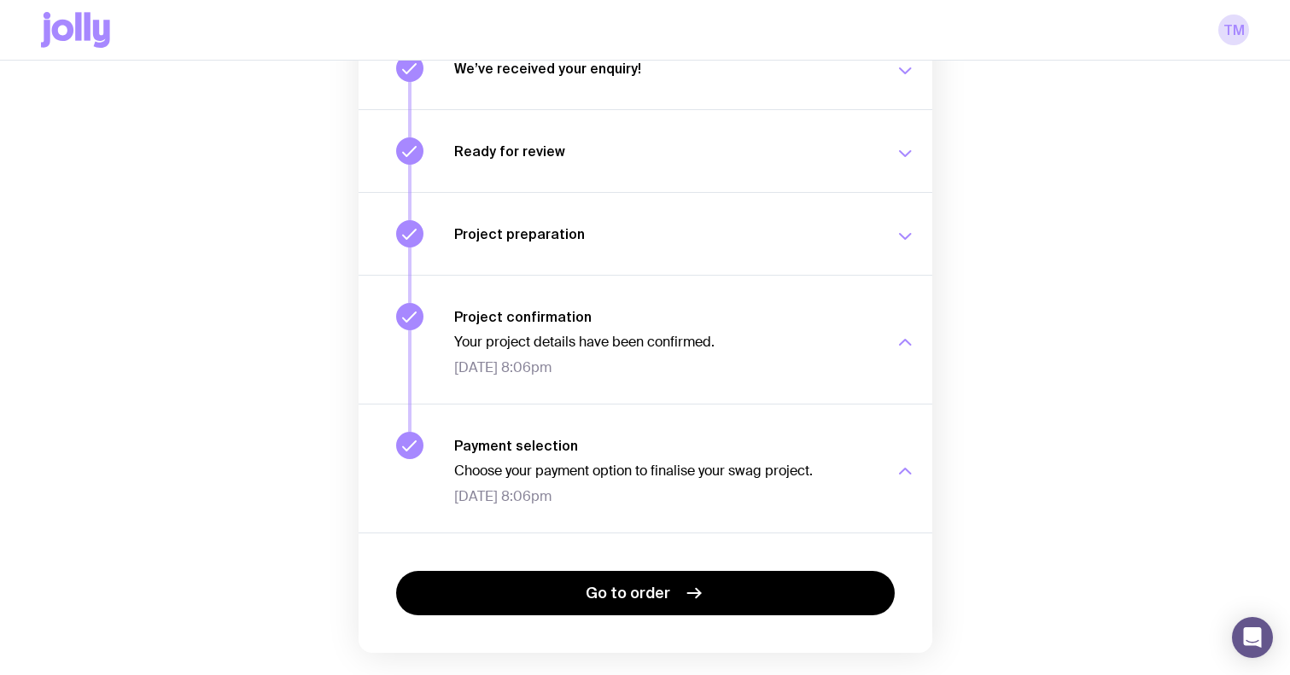
click at [885, 248] on button "Project preparation Your project details are ready for review. [DATE] 3:26pm" at bounding box center [646, 233] width 574 height 83
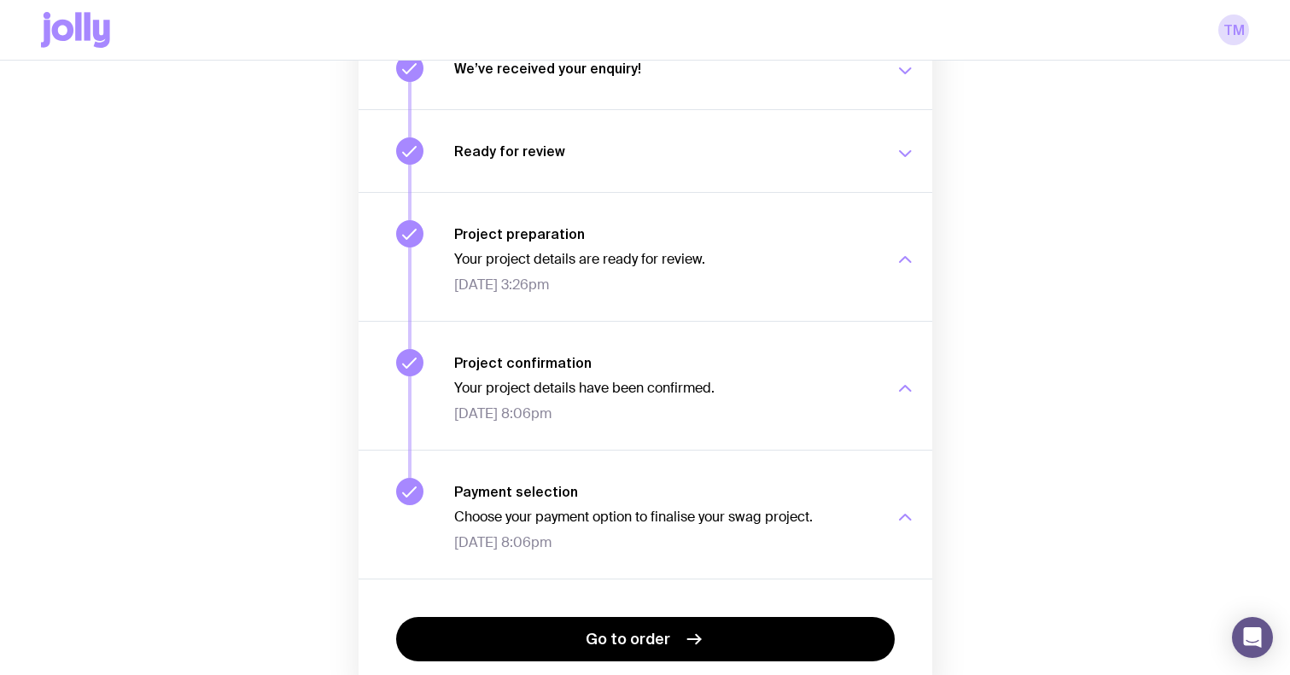
click at [880, 190] on button "Ready for review Check your email to review your proposal and merch concepts. […" at bounding box center [646, 150] width 574 height 83
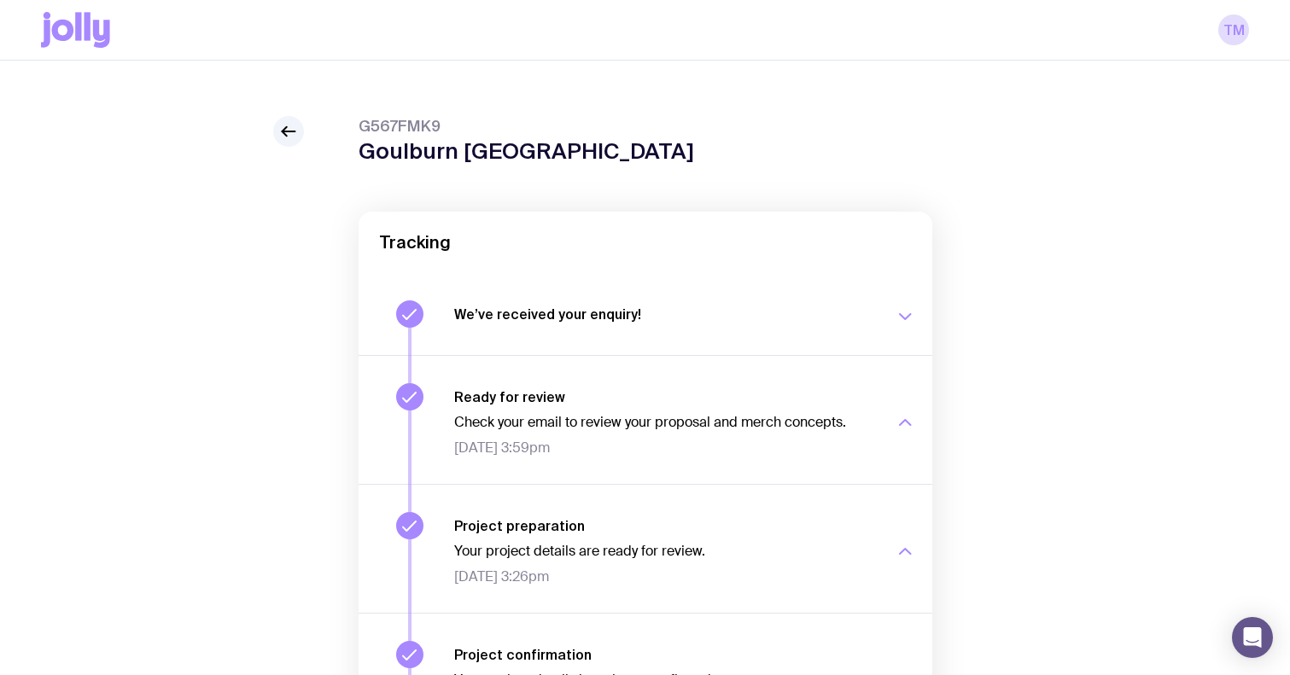
click at [839, 266] on div "Tracking" at bounding box center [646, 242] width 574 height 61
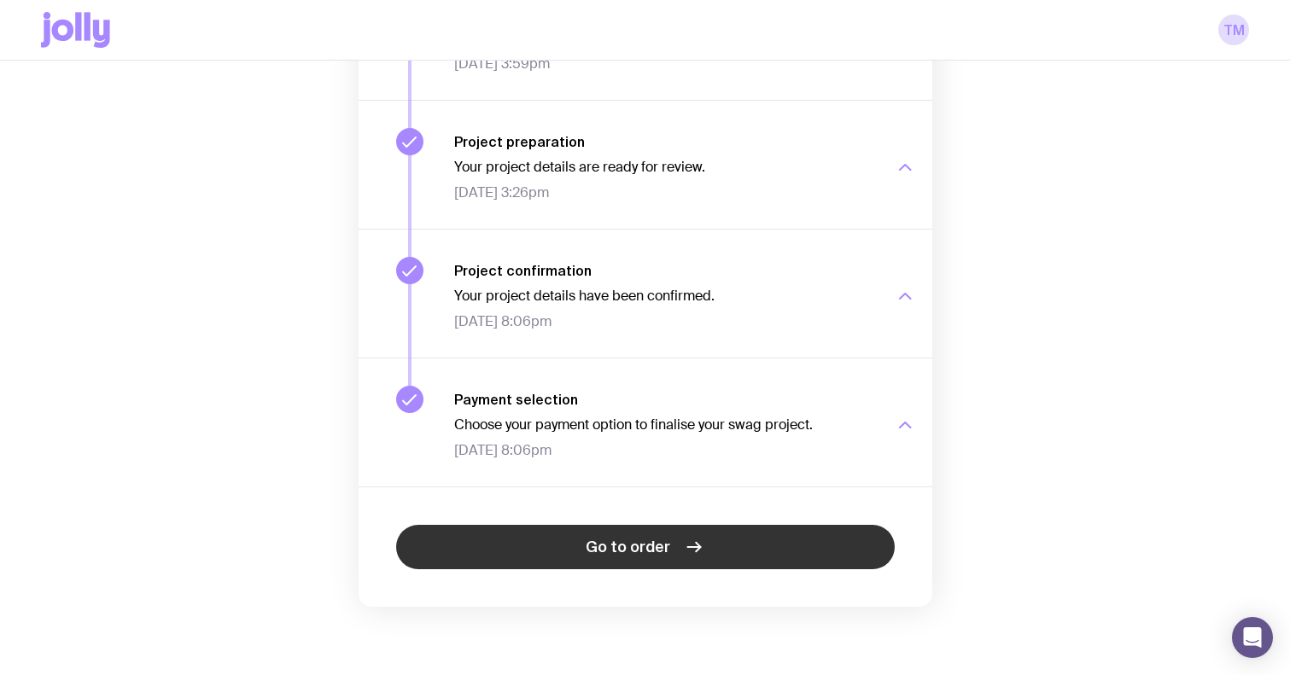
scroll to position [397, 0]
click at [670, 547] on link "Go to order" at bounding box center [645, 547] width 499 height 44
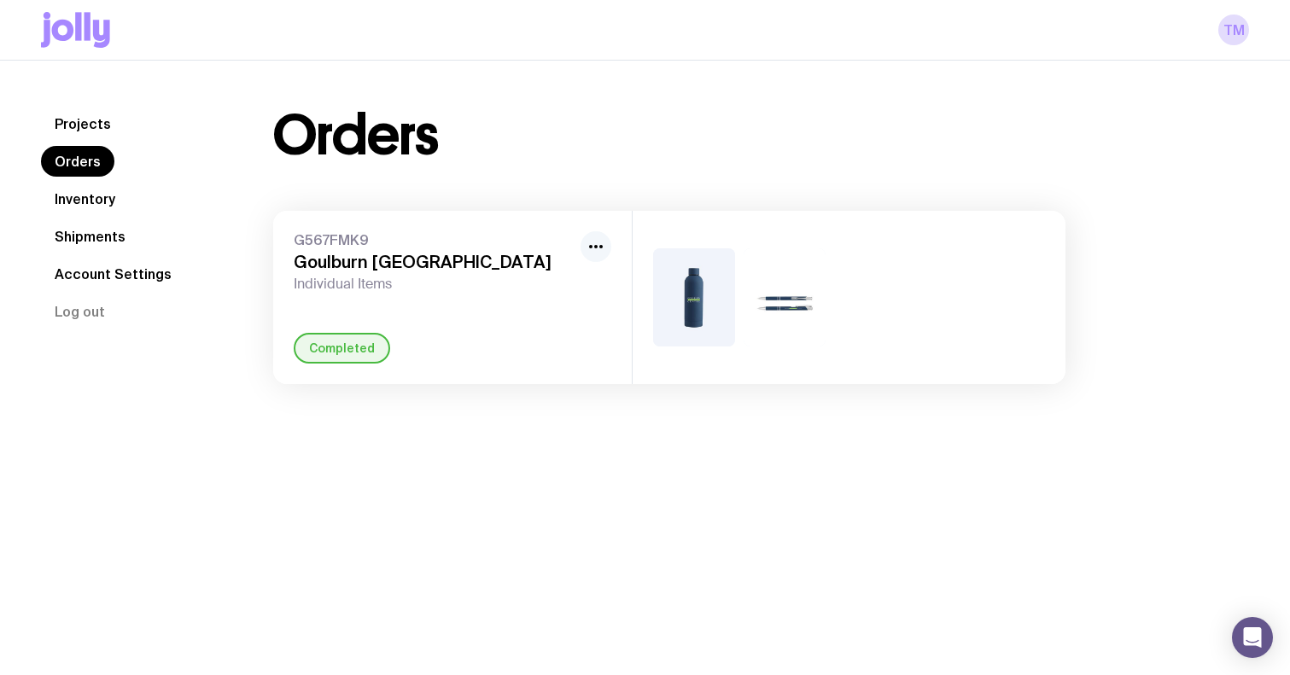
drag, startPoint x: 590, startPoint y: 246, endPoint x: 604, endPoint y: 247, distance: 14.5
click at [590, 246] on circle "button" at bounding box center [590, 246] width 3 height 3
click at [750, 283] on img at bounding box center [785, 297] width 82 height 98
click at [792, 306] on img at bounding box center [785, 297] width 82 height 98
